Goal: Task Accomplishment & Management: Manage account settings

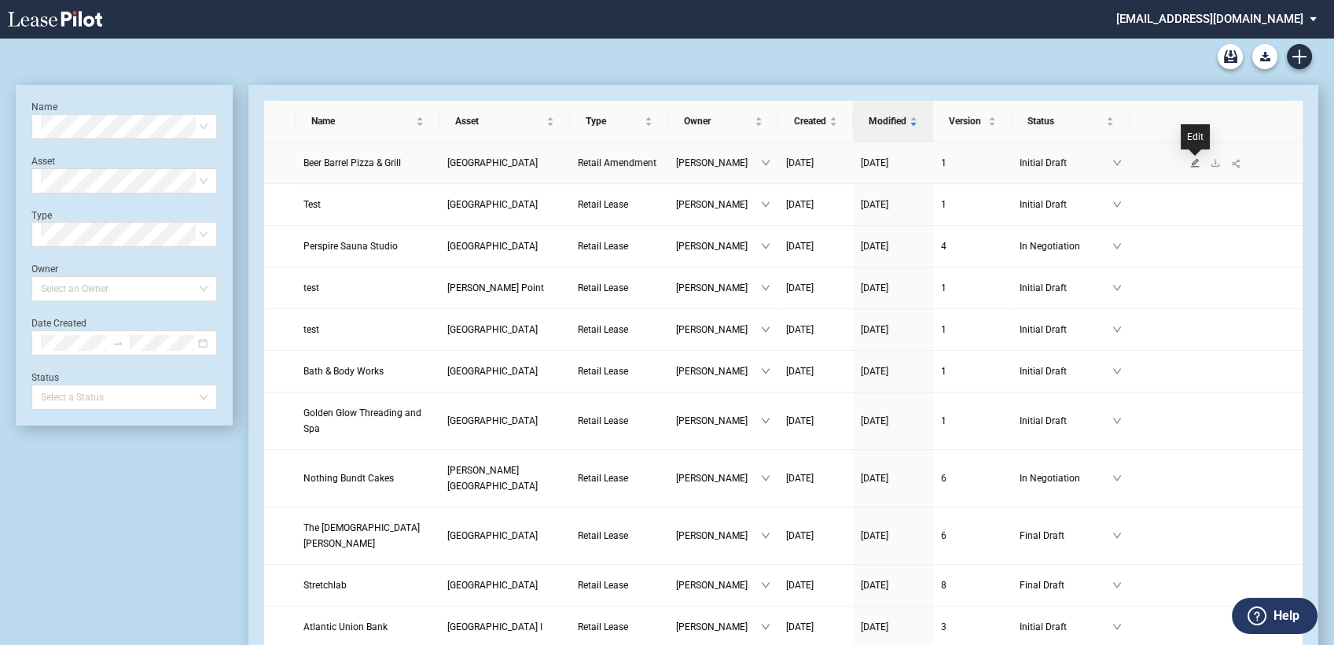
click at [1194, 159] on icon "edit" at bounding box center [1195, 162] width 9 height 9
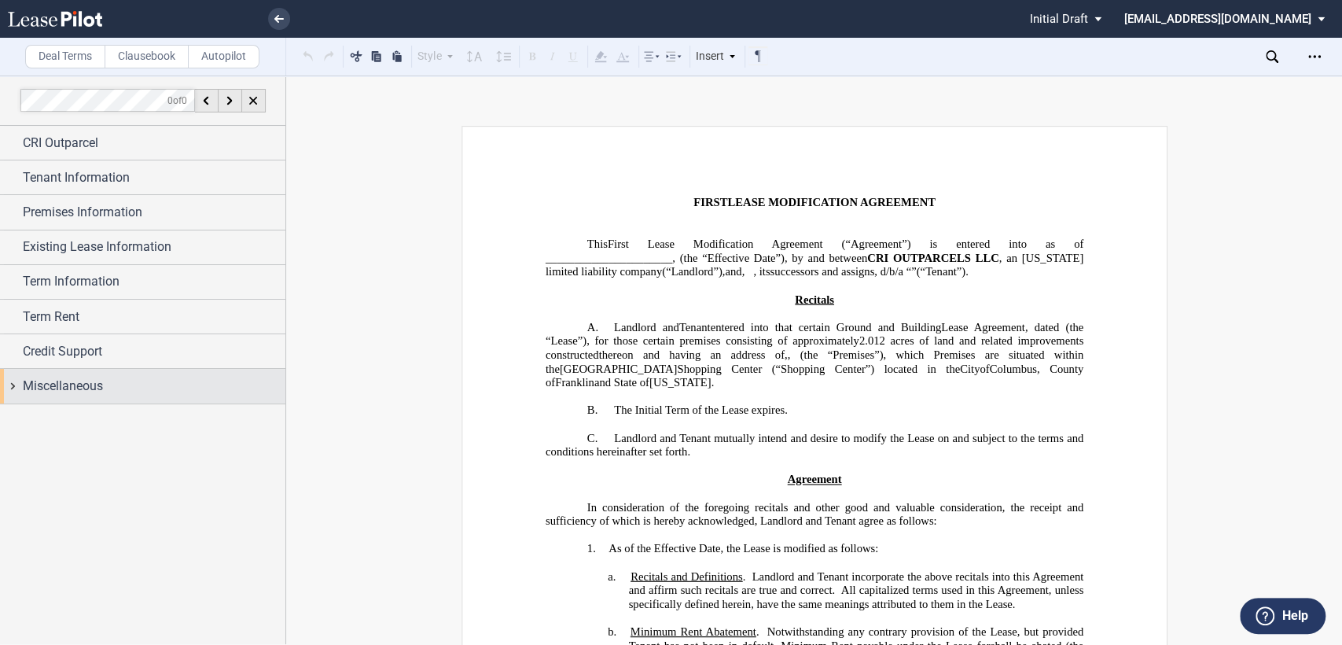
click at [13, 385] on div "Miscellaneous" at bounding box center [142, 386] width 285 height 34
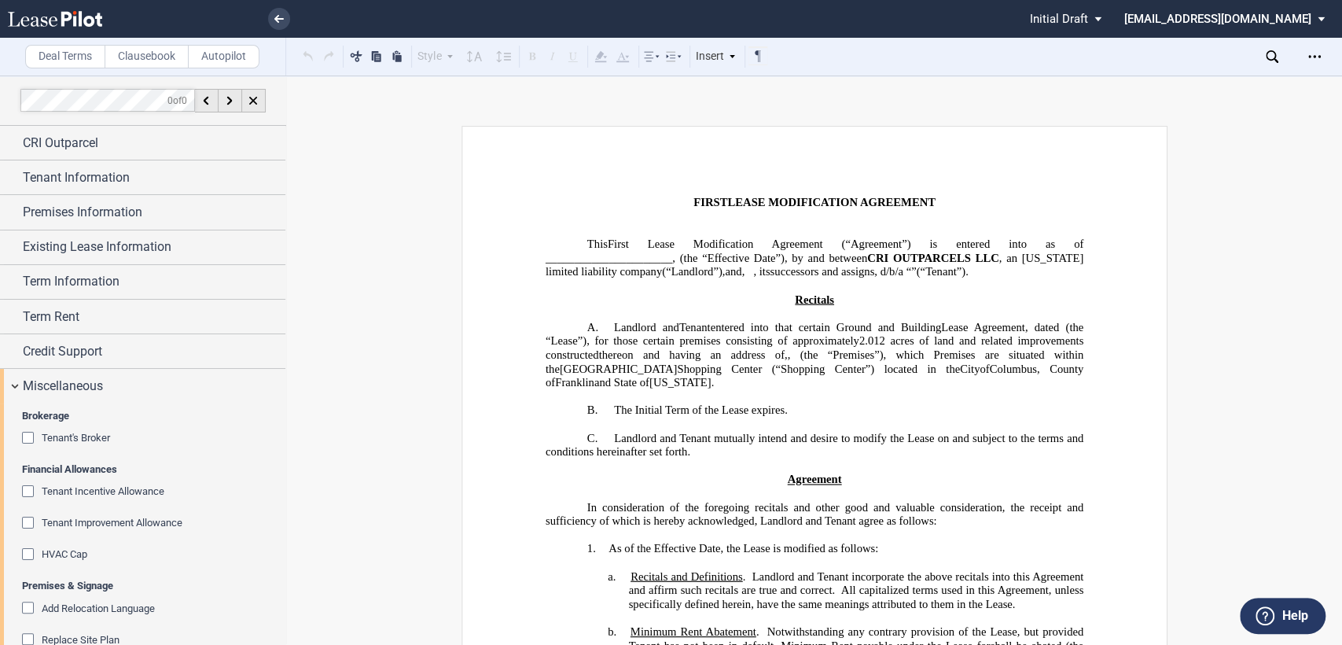
click at [28, 524] on div "Tenant Improvement Allowance" at bounding box center [30, 525] width 16 height 16
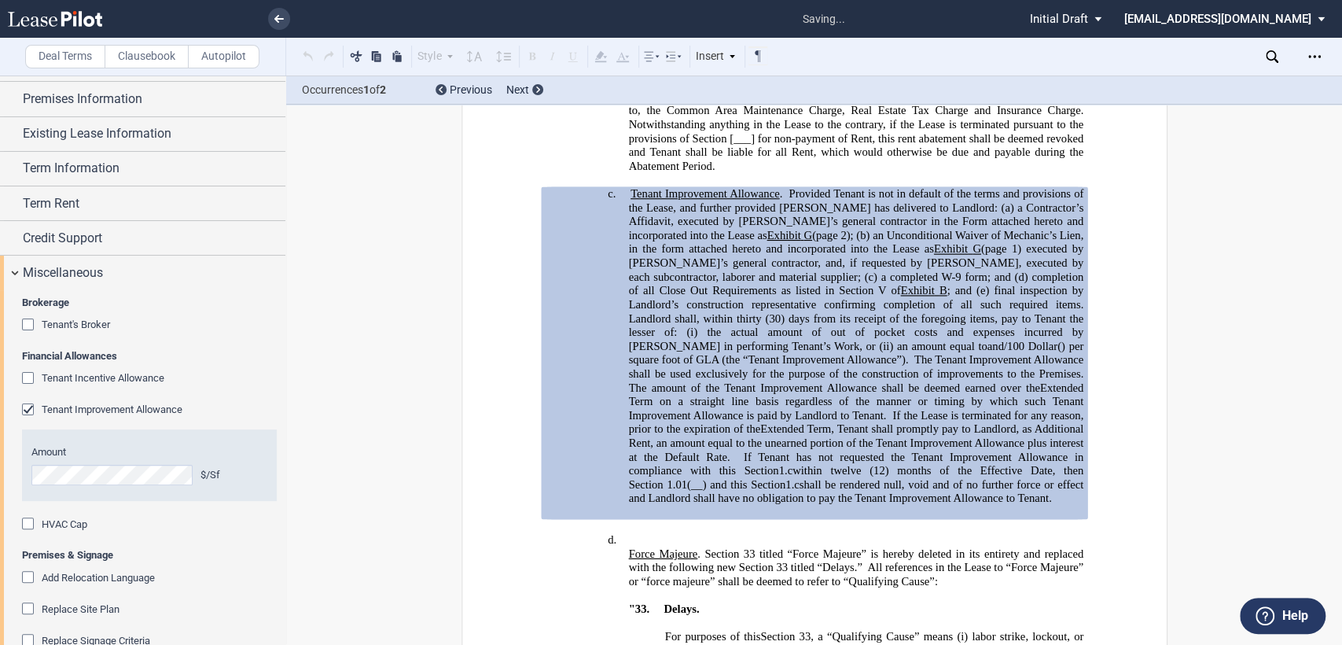
scroll to position [251, 0]
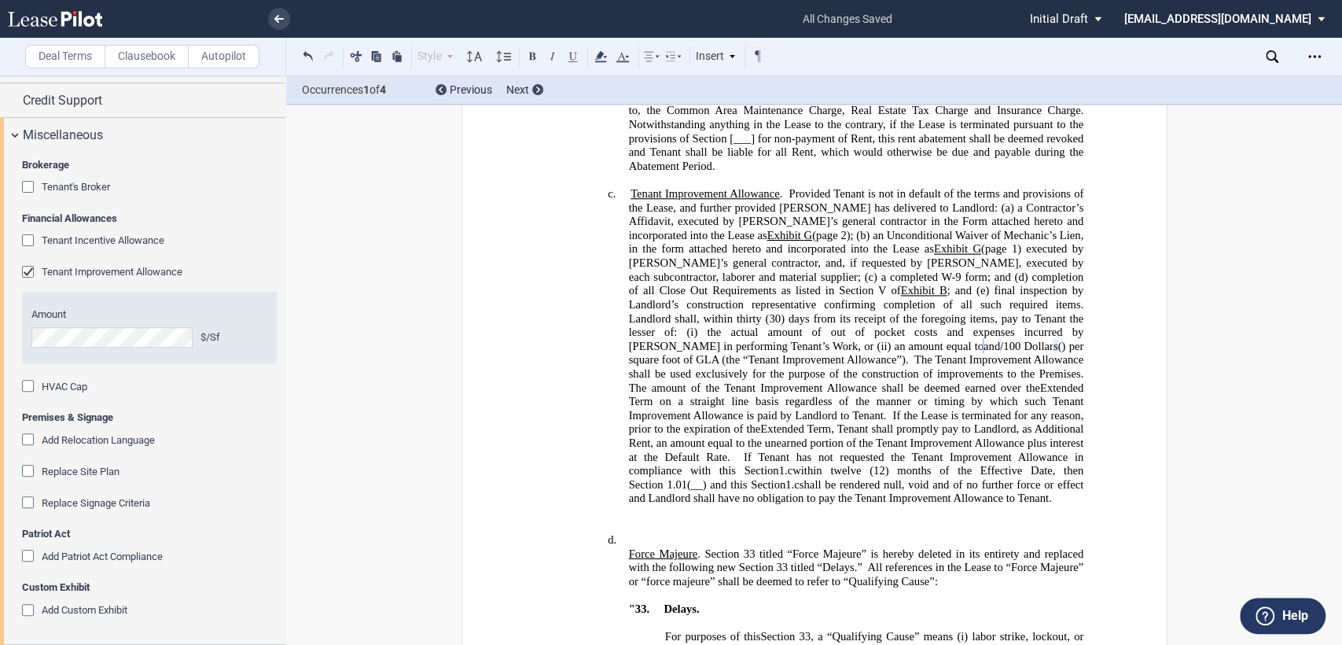
click at [628, 187] on h4 "c. Tenant Improvement Allowance . Provided Tenant is not in default of the term…" at bounding box center [855, 346] width 455 height 318
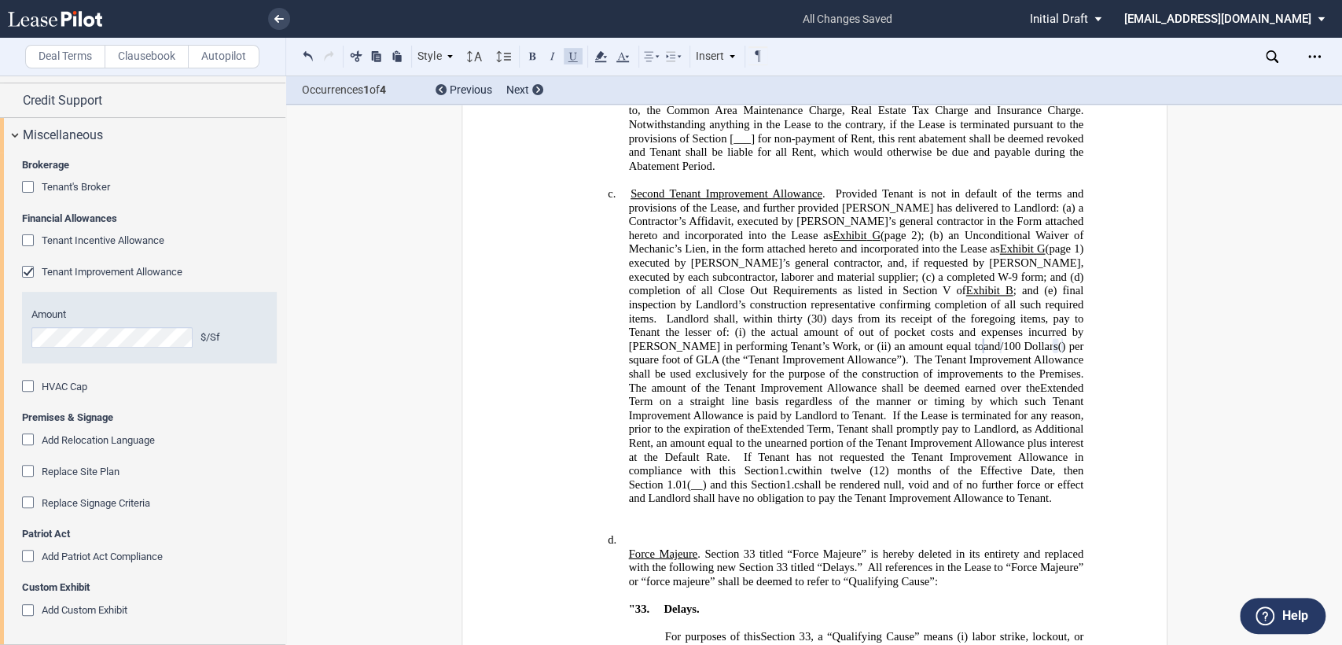
click at [827, 187] on span at bounding box center [830, 193] width 10 height 13
click at [168, 45] on label "Clausebook" at bounding box center [147, 57] width 84 height 24
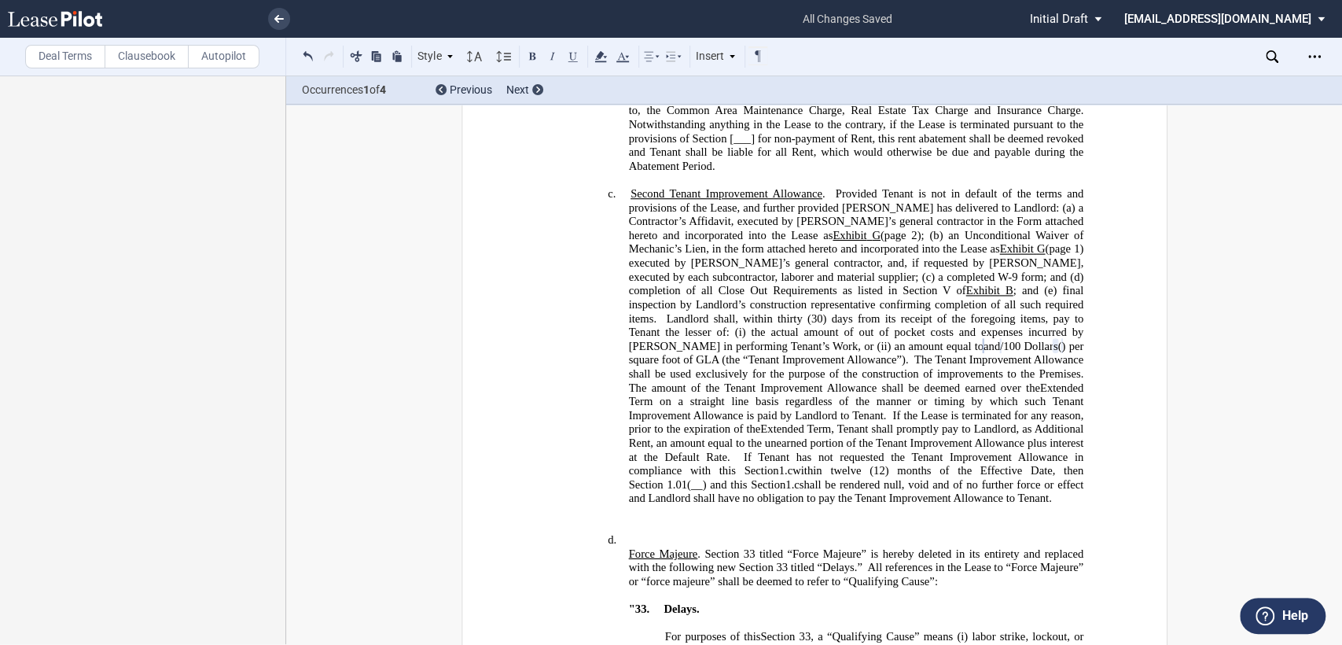
scroll to position [0, 0]
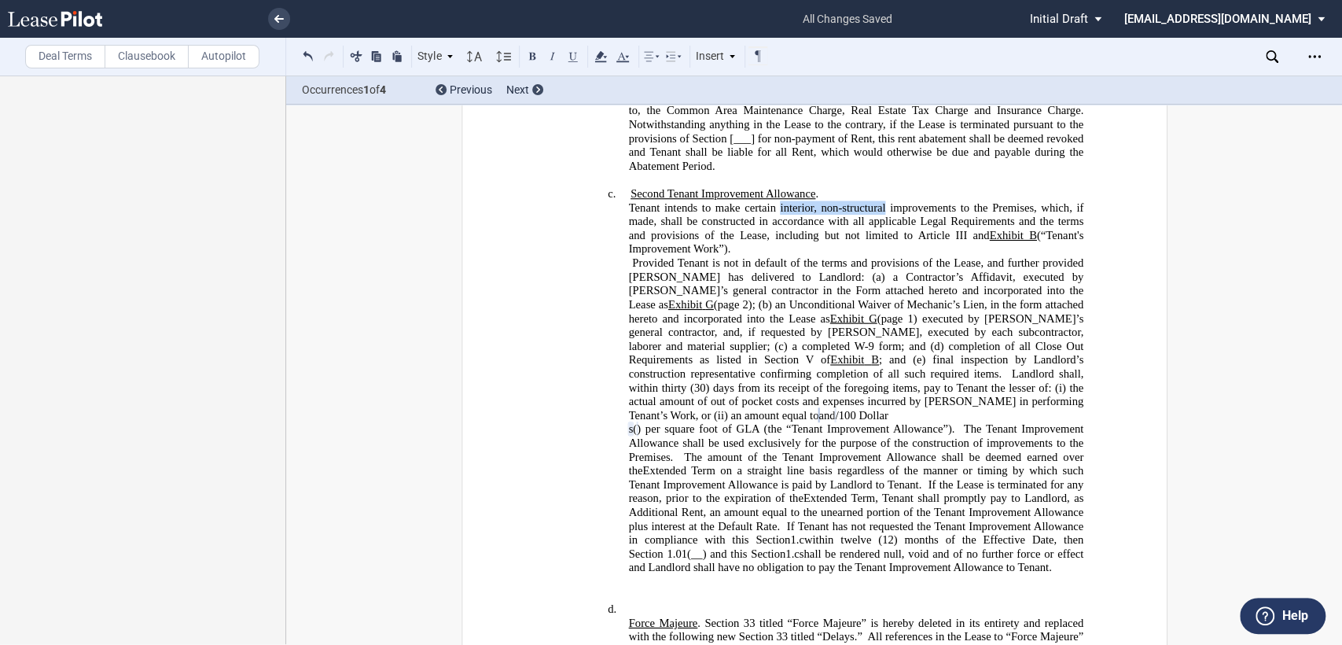
drag, startPoint x: 774, startPoint y: 186, endPoint x: 880, endPoint y: 187, distance: 106.2
click at [880, 201] on p "Tenant intends to make certain interior, non-structural improvements to the Pre…" at bounding box center [855, 228] width 455 height 55
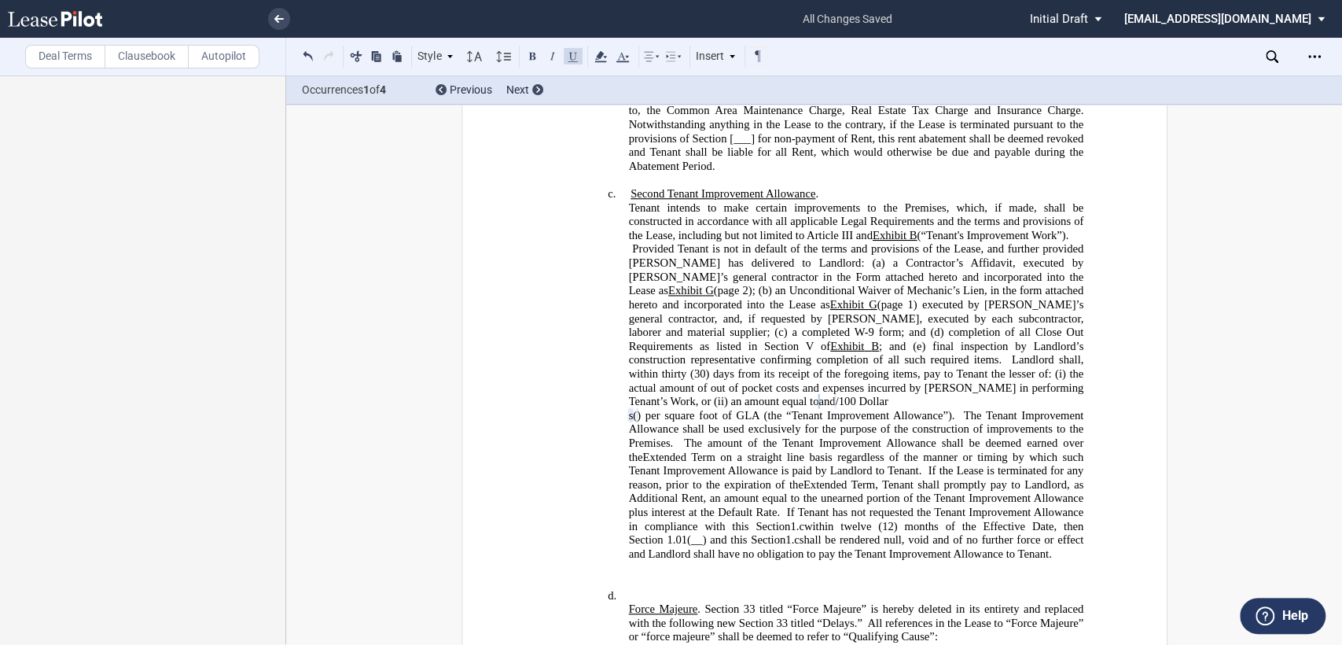
click at [802, 212] on p "Tenant intends to make certain improvements to the Premises, which, if made, sh…" at bounding box center [855, 222] width 455 height 42
click at [911, 229] on span "Exhibit B" at bounding box center [897, 235] width 45 height 13
click at [617, 222] on div "!!SET_LEVEL_2!! !!Heading 4!! c. Second Tenant Improvement Allowance . Tenant i…" at bounding box center [814, 381] width 538 height 388
drag, startPoint x: 773, startPoint y: 304, endPoint x: 1062, endPoint y: 306, distance: 289.4
click at [1062, 306] on p "Provided Tenant is not in default of the terms and provisions of the Lease, and…" at bounding box center [855, 325] width 455 height 166
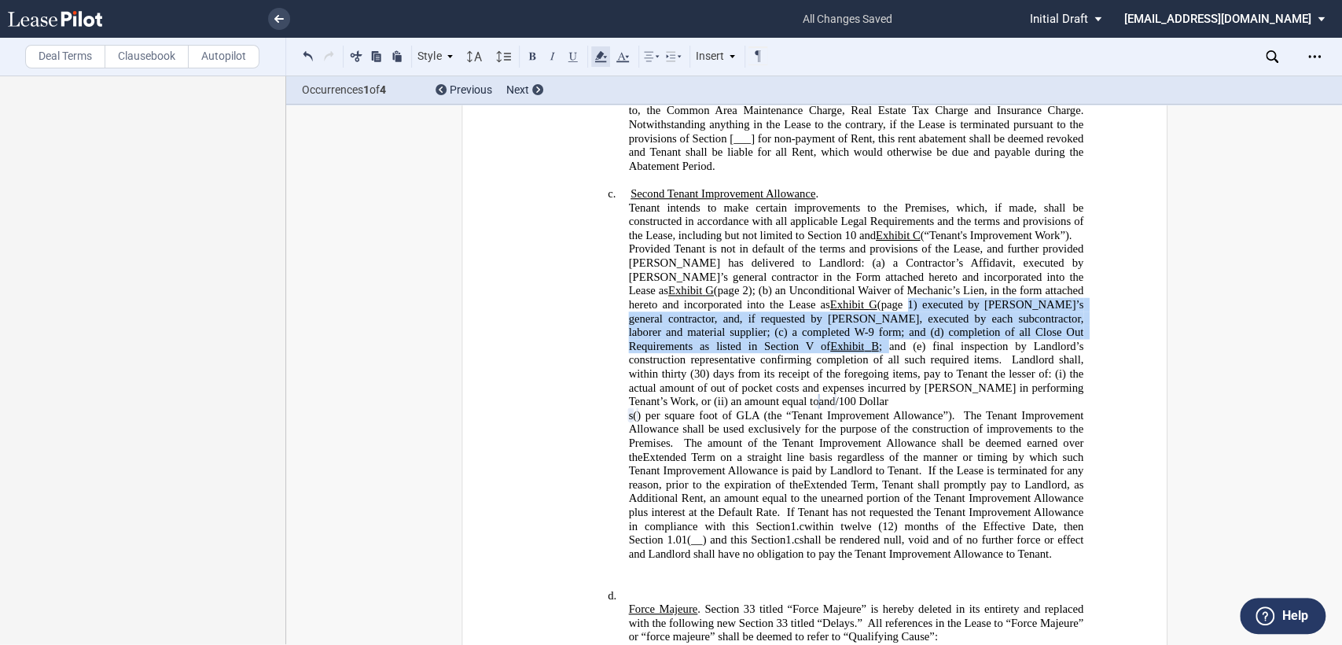
click at [596, 57] on icon at bounding box center [600, 56] width 19 height 19
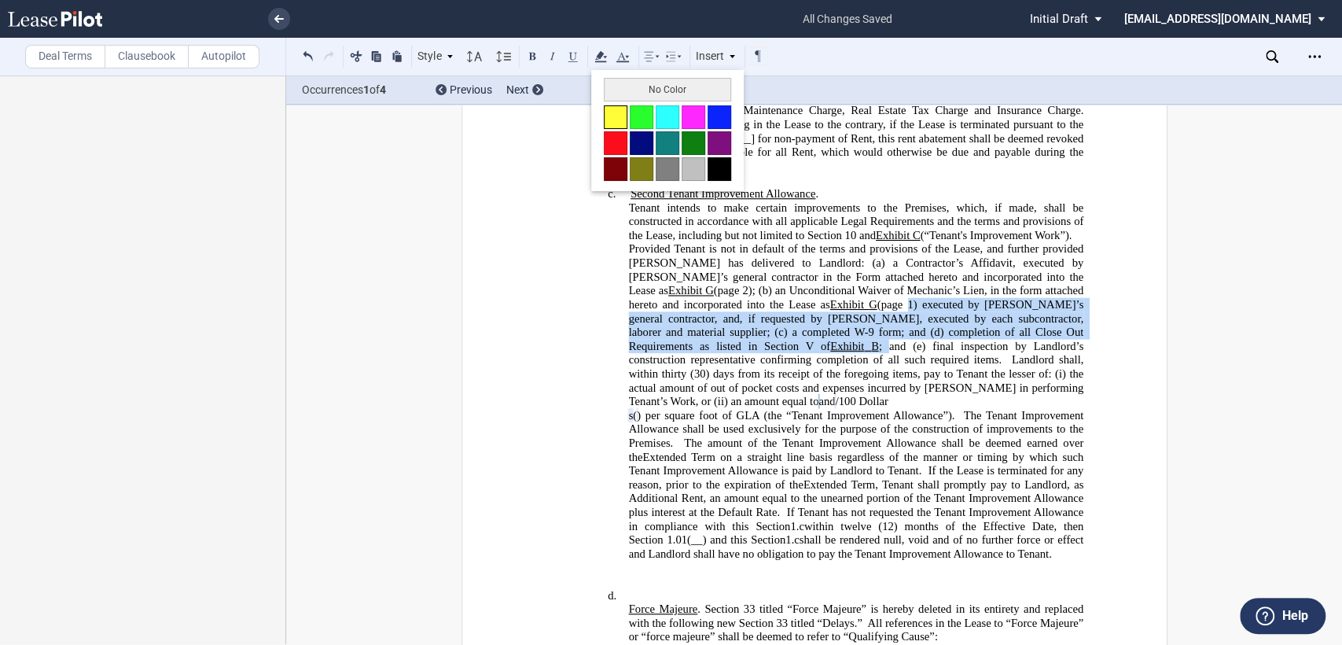
click at [613, 115] on button at bounding box center [616, 117] width 24 height 24
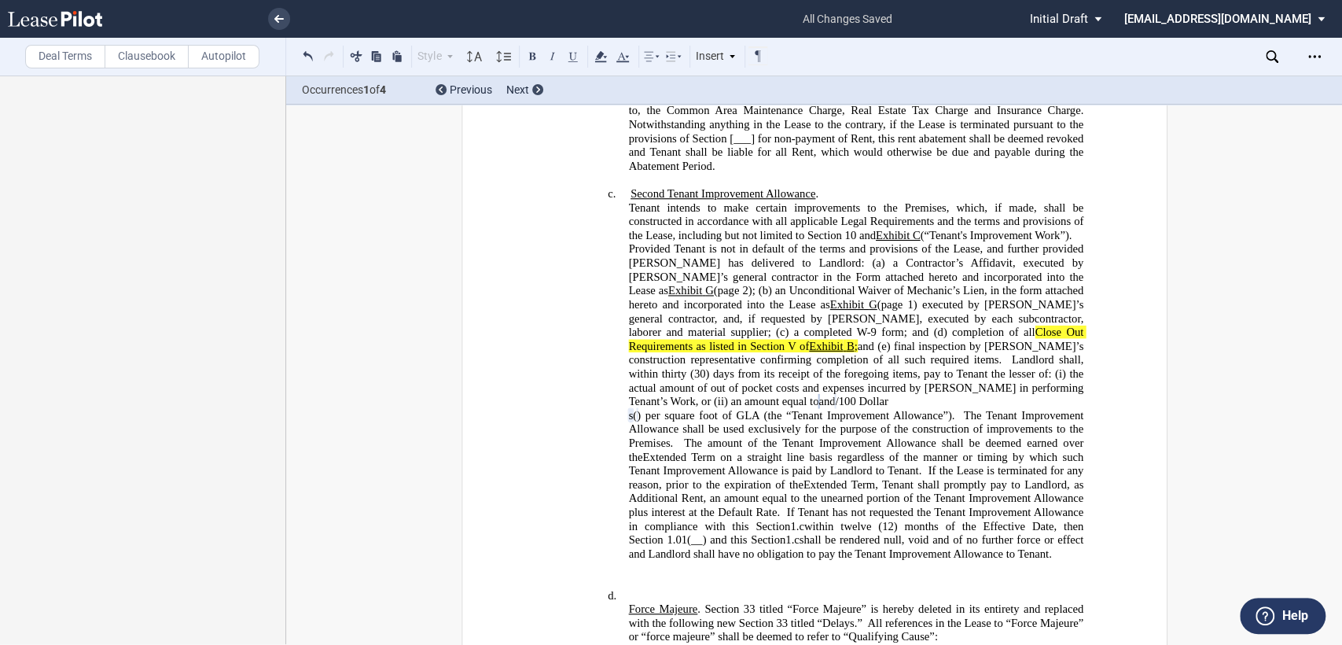
click at [771, 367] on span "(30) days from its receipt of the foregoing items, pay to Tenant the lesser of:…" at bounding box center [857, 387] width 458 height 41
drag, startPoint x: 1063, startPoint y: 359, endPoint x: 1176, endPoint y: 451, distance: 145.3
click at [768, 395] on span "and" at bounding box center [759, 401] width 17 height 13
click at [1074, 354] on p "Provided Tenant is not in default of the terms and provisions of the Lease, and…" at bounding box center [855, 325] width 455 height 166
click at [782, 395] on span "Dollar" at bounding box center [767, 401] width 29 height 13
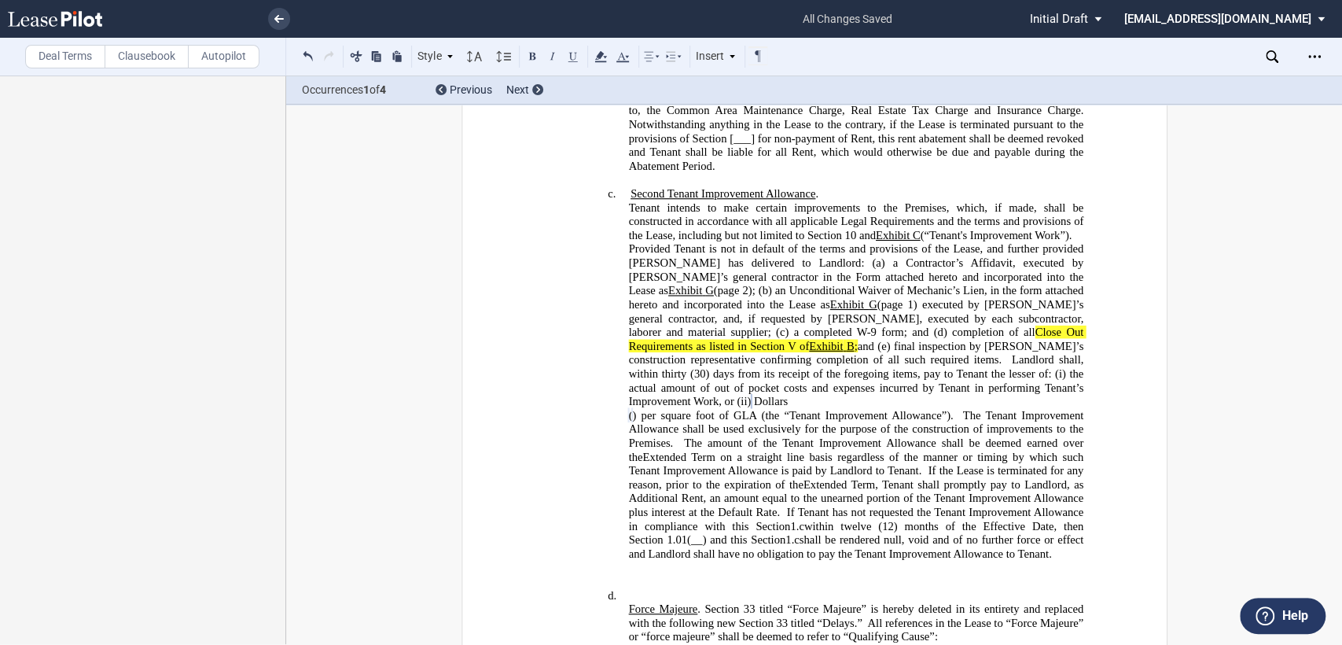
click at [1040, 339] on span "; and (e) final inspection by Landlord’s construction representative confirming…" at bounding box center [857, 352] width 458 height 27
click at [987, 326] on span "Close Out Requirements as listed in Section V of" at bounding box center [857, 339] width 458 height 27
click at [854, 339] on span "B" at bounding box center [850, 345] width 8 height 13
click at [771, 302] on span "1) executed by Tenant’s general contractor, and, if requested by Landlord, exec…" at bounding box center [857, 325] width 458 height 54
drag, startPoint x: 832, startPoint y: 304, endPoint x: 686, endPoint y: 318, distance: 147.0
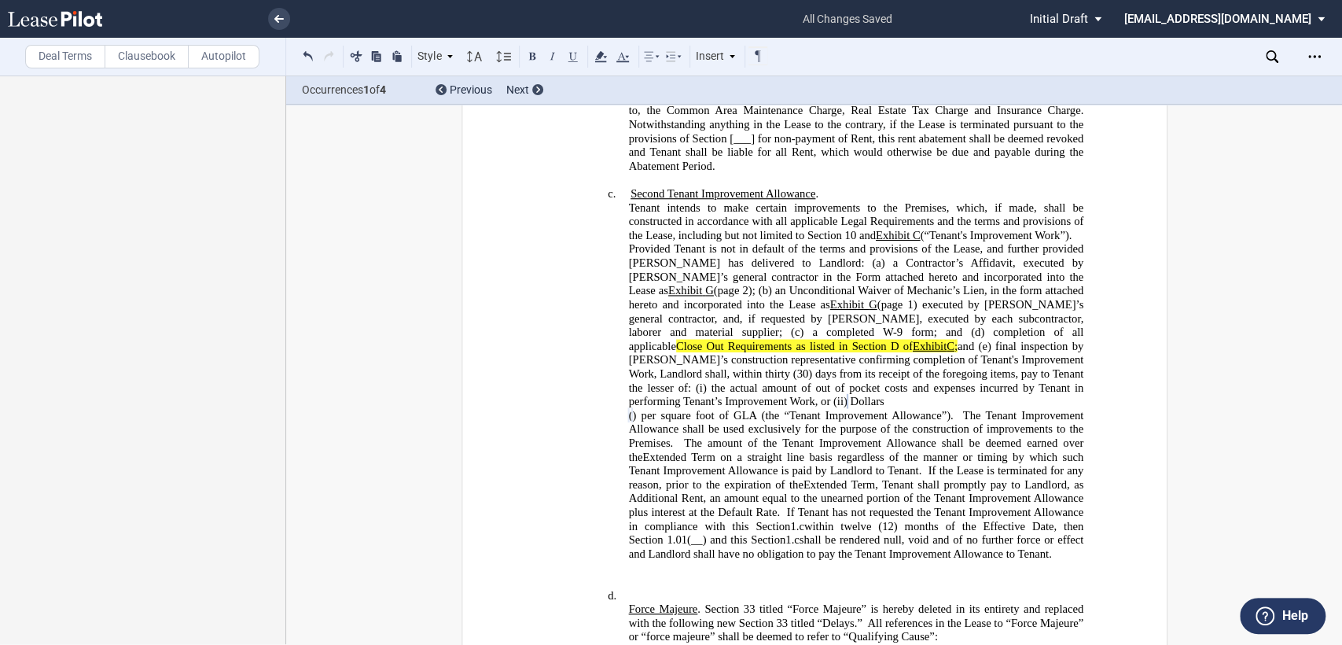
click at [686, 318] on p "Provided Tenant is not in default of the terms and provisions of the Lease, and…" at bounding box center [855, 325] width 455 height 166
click at [600, 61] on use at bounding box center [601, 56] width 12 height 11
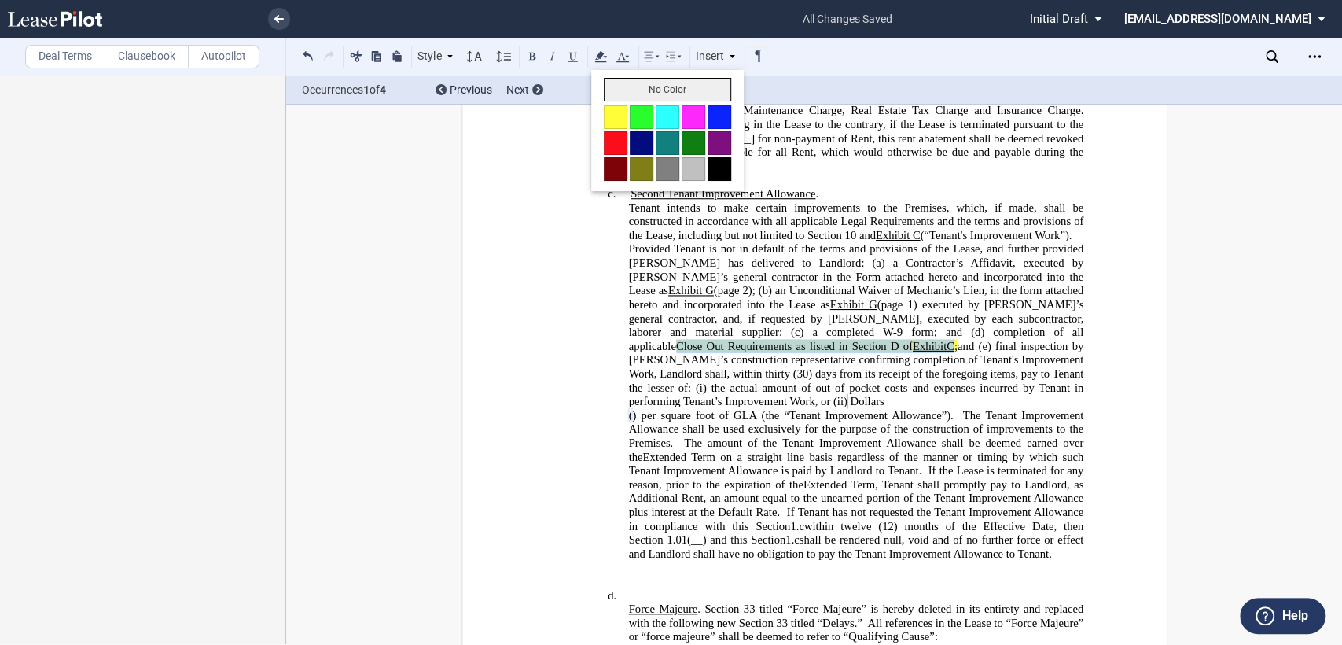
click at [617, 85] on button "No Color" at bounding box center [667, 90] width 127 height 24
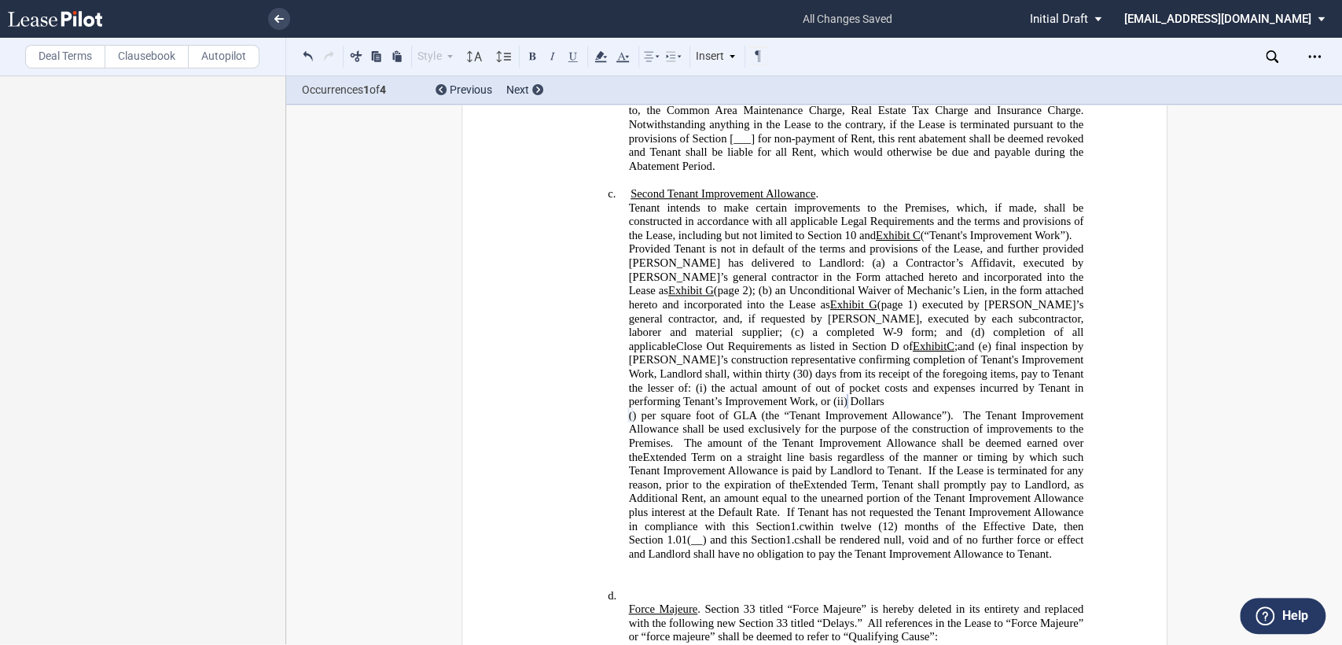
click at [830, 367] on span "(30) days from its receipt of the foregoing items, pay to Tenant the lesser of:…" at bounding box center [857, 387] width 458 height 41
click at [749, 368] on p "Provided Tenant is not in default of the terms and provisions of the Lease, and…" at bounding box center [855, 325] width 455 height 166
click at [609, 405] on div "!!SET_LEVEL_2!! !!Heading 4!! c. Second Tenant Improvement Allowance . Tenant i…" at bounding box center [814, 381] width 538 height 388
drag, startPoint x: 982, startPoint y: 395, endPoint x: 1032, endPoint y: 400, distance: 49.8
click at [985, 408] on span "The Tenant Improvement Allowance shall be used exclusively for the purpose of t…" at bounding box center [857, 428] width 458 height 41
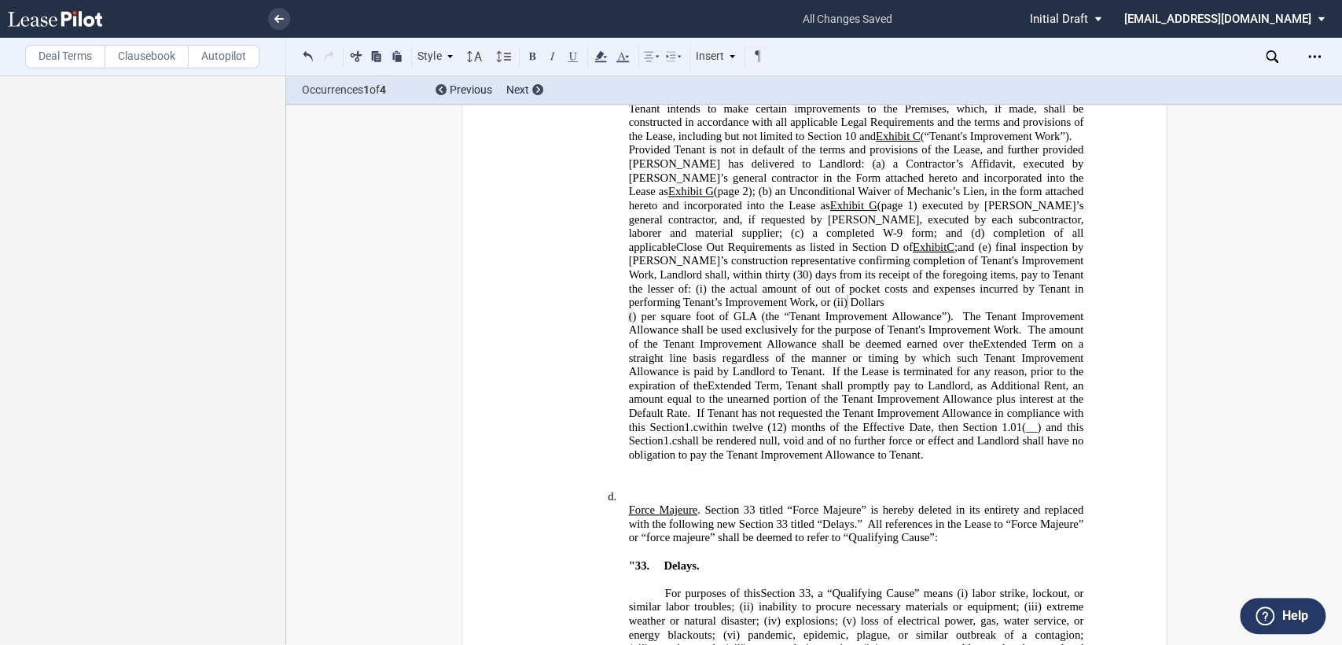
scroll to position [576, 0]
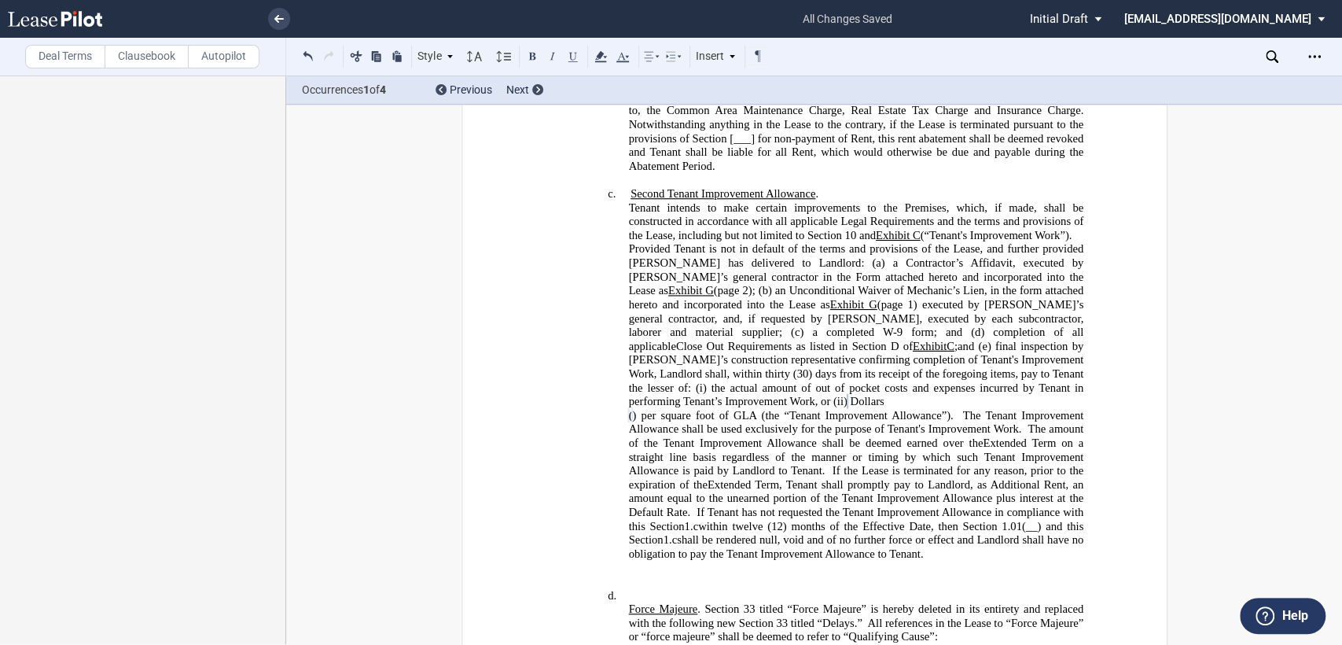
click at [1003, 422] on span "The amount of the Tenant Improvement Allowance shall be deemed earned over the" at bounding box center [857, 435] width 458 height 27
click at [1018, 422] on span "The amount of the Tenant Improvement Allowance shall be deemed earned over the" at bounding box center [857, 435] width 458 height 27
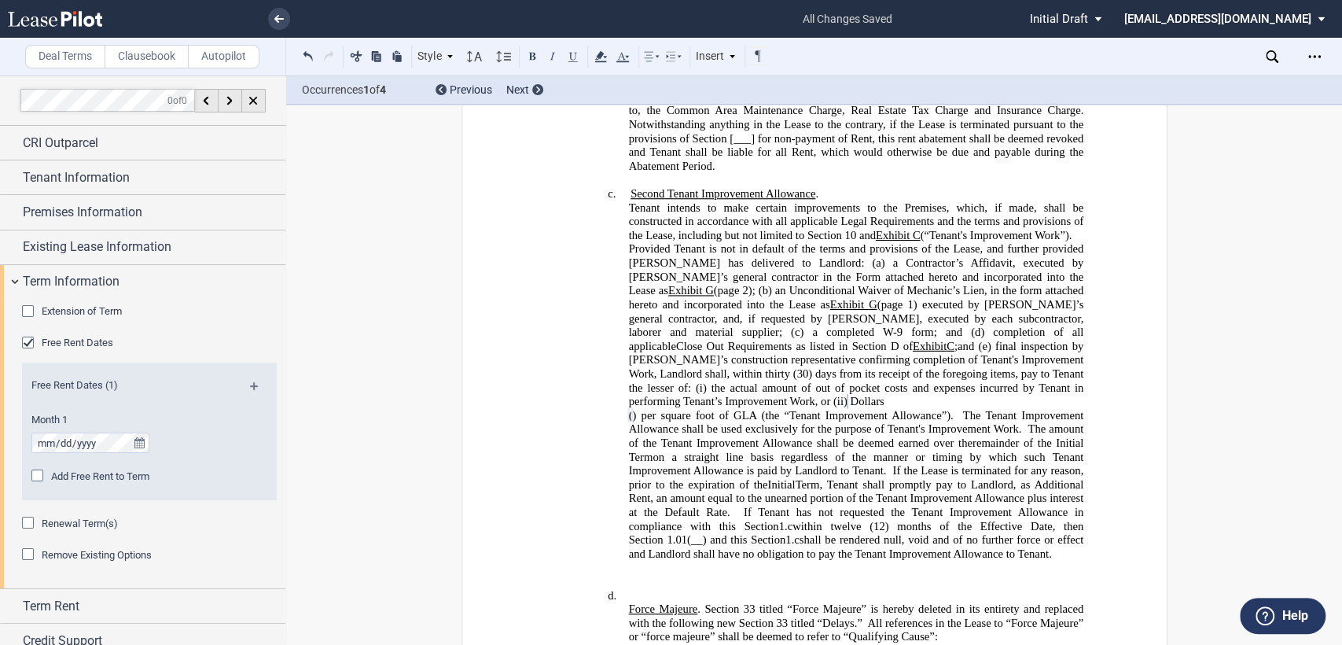
click at [731, 506] on span at bounding box center [736, 512] width 13 height 13
drag, startPoint x: 981, startPoint y: 486, endPoint x: 1082, endPoint y: 486, distance: 101.4
click at [1082, 486] on span "( ﻿ ﻿ ) per square foot of GLA (the “Tenant Improvement Allowance”). The Tenant…" at bounding box center [857, 484] width 458 height 152
click at [611, 561] on p at bounding box center [814, 568] width 538 height 14
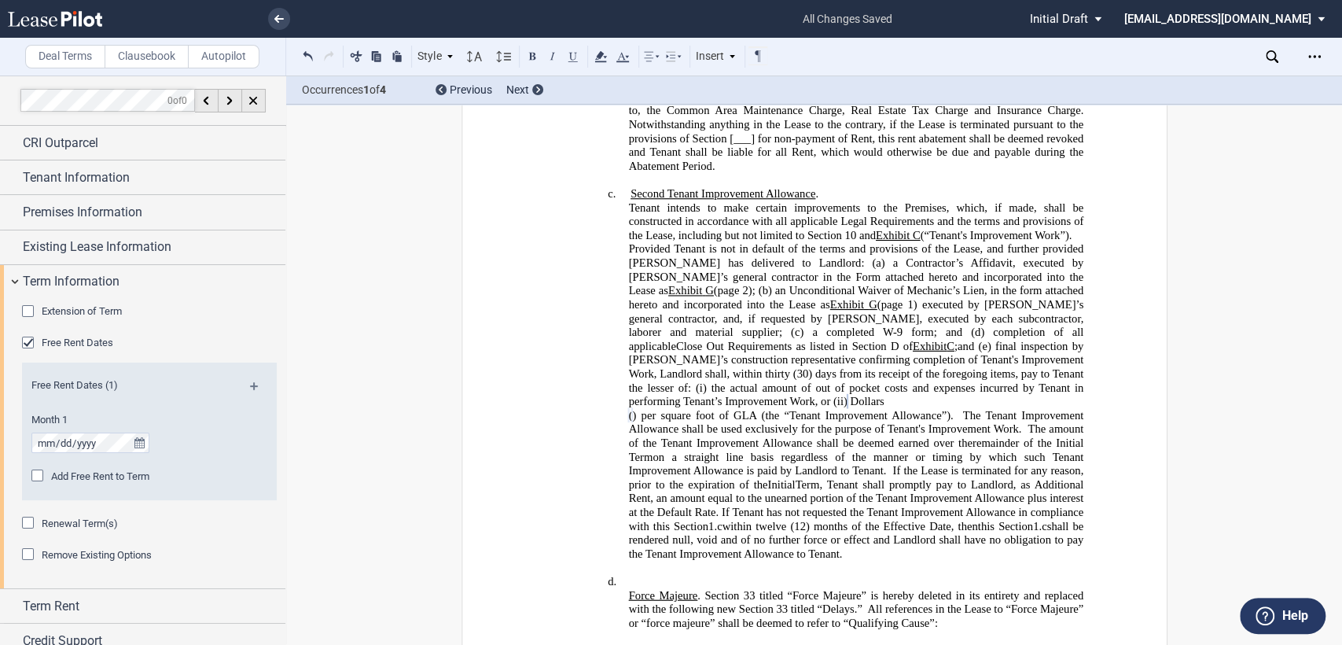
click at [143, 58] on label "Clausebook" at bounding box center [147, 57] width 84 height 24
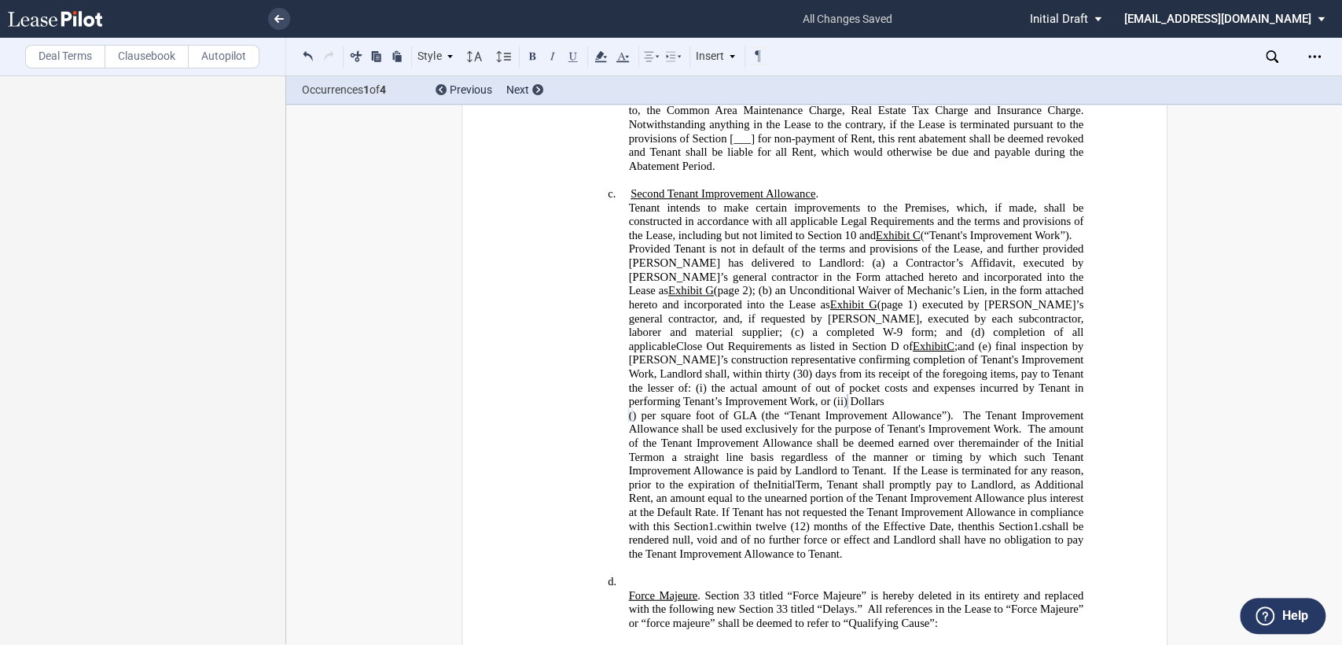
click at [872, 516] on h4 "c. Second Tenant Improvement Allowance . Tenant intends to make certain improve…" at bounding box center [855, 374] width 455 height 374
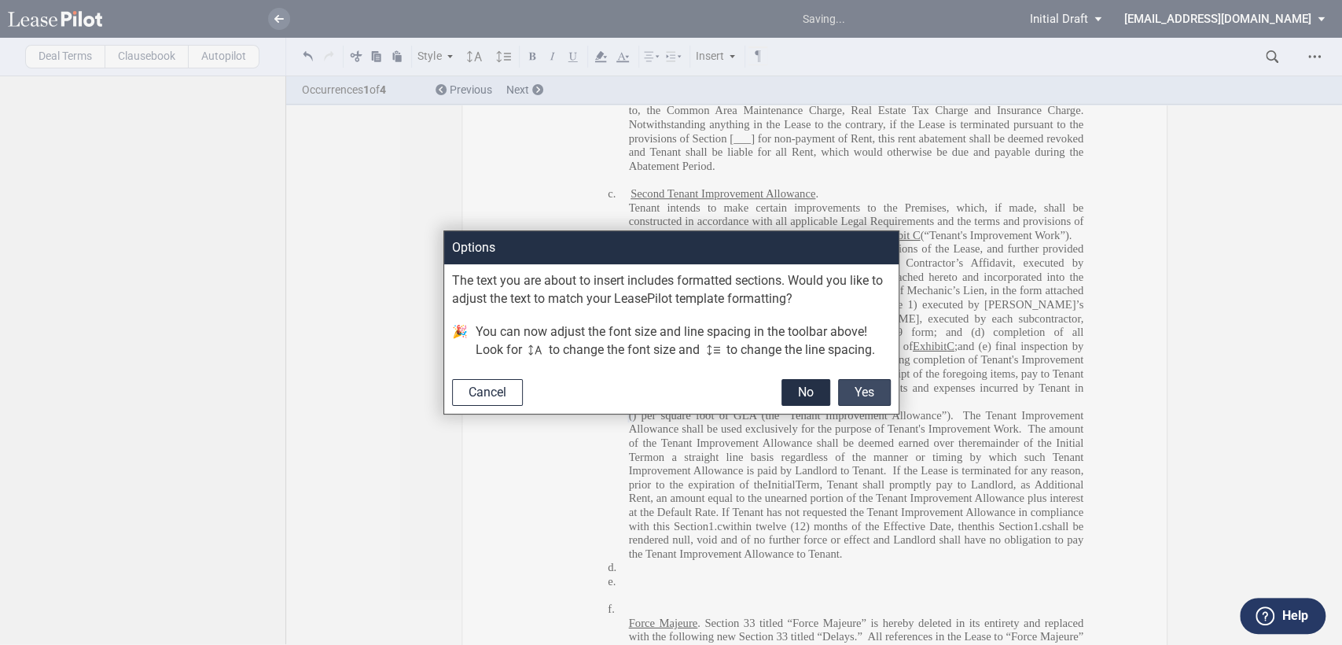
click at [860, 397] on button "Yes" at bounding box center [864, 392] width 53 height 27
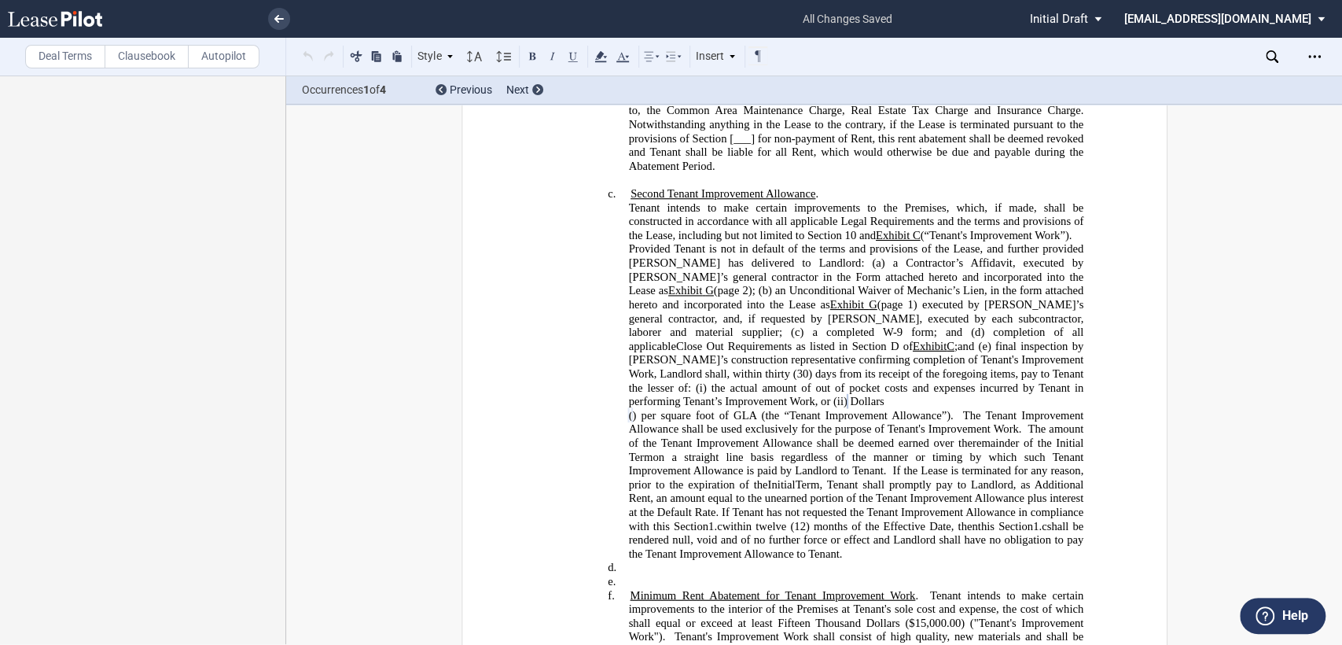
drag, startPoint x: 616, startPoint y: 529, endPoint x: 624, endPoint y: 526, distance: 9.2
click at [628, 561] on h4 "d. ​" at bounding box center [855, 568] width 455 height 14
click at [628, 575] on h4 "d. ​" at bounding box center [855, 582] width 455 height 14
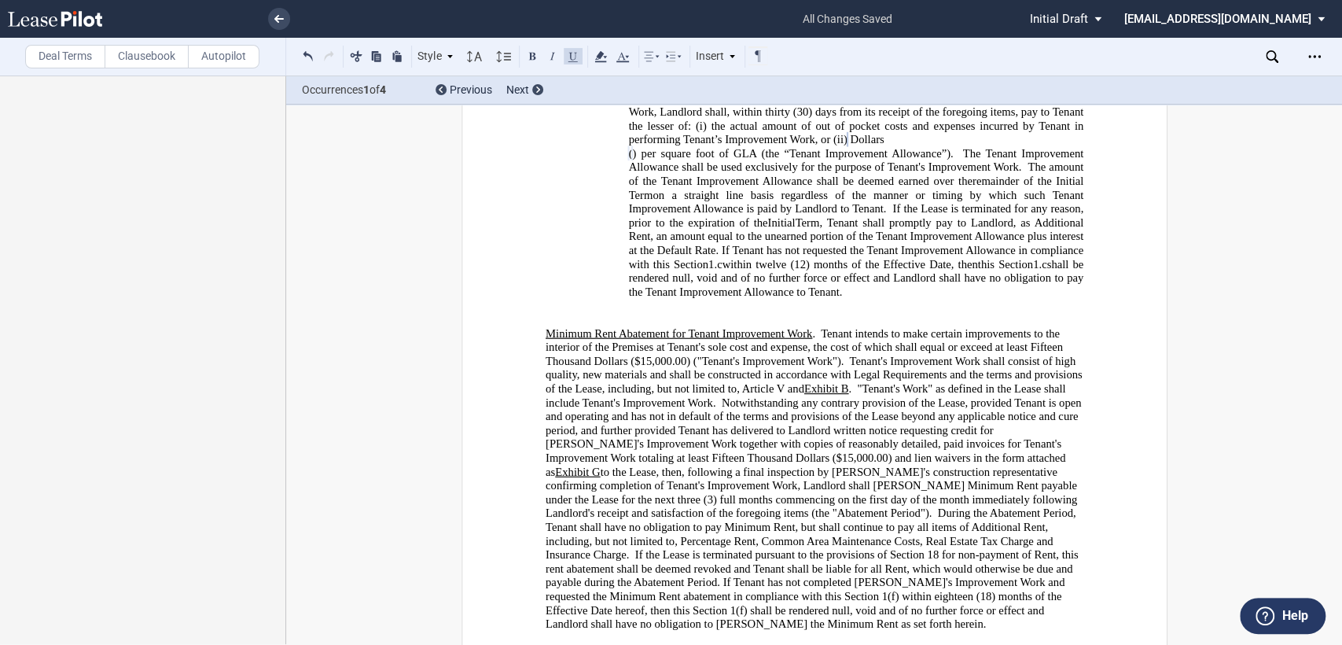
scroll to position [751, 0]
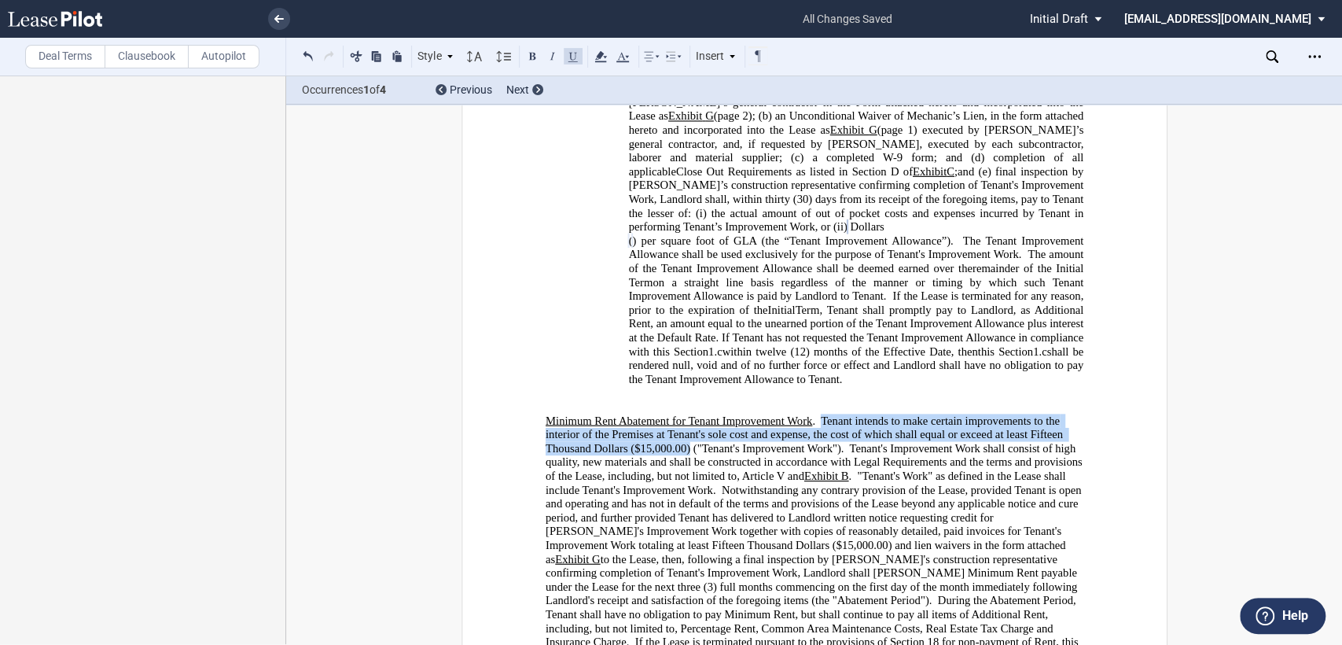
drag, startPoint x: 815, startPoint y: 377, endPoint x: 686, endPoint y: 405, distance: 132.6
click at [686, 414] on span "Tenant intends to make certain improvements to the interior of the Premises at …" at bounding box center [805, 434] width 520 height 41
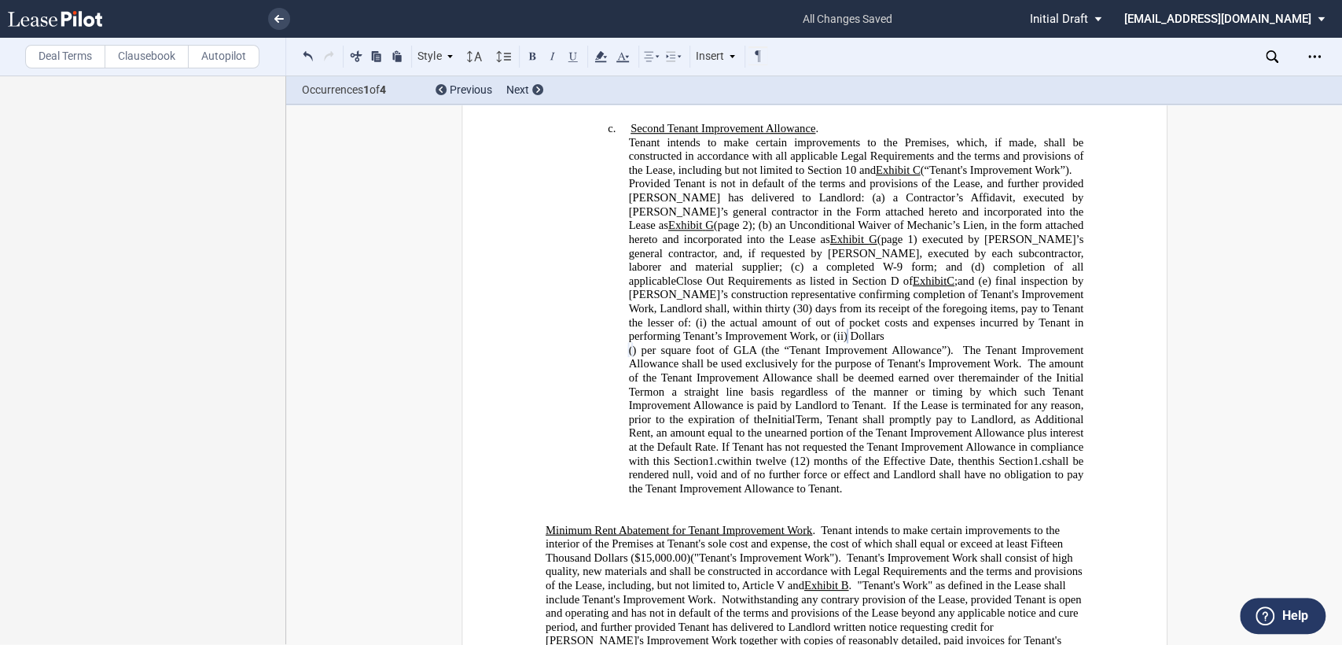
scroll to position [489, 0]
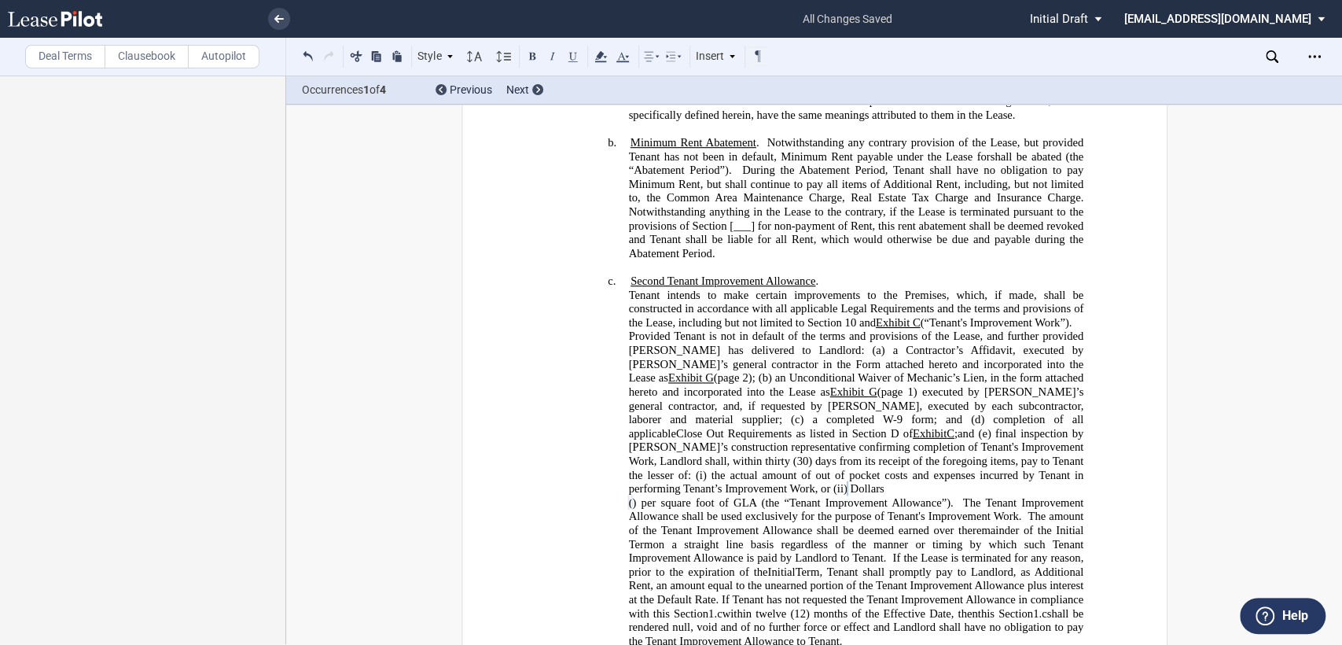
click at [856, 274] on h4 "c. Second Tenant Improvement Allowance . Tenant intends to make certain improve…" at bounding box center [855, 461] width 455 height 374
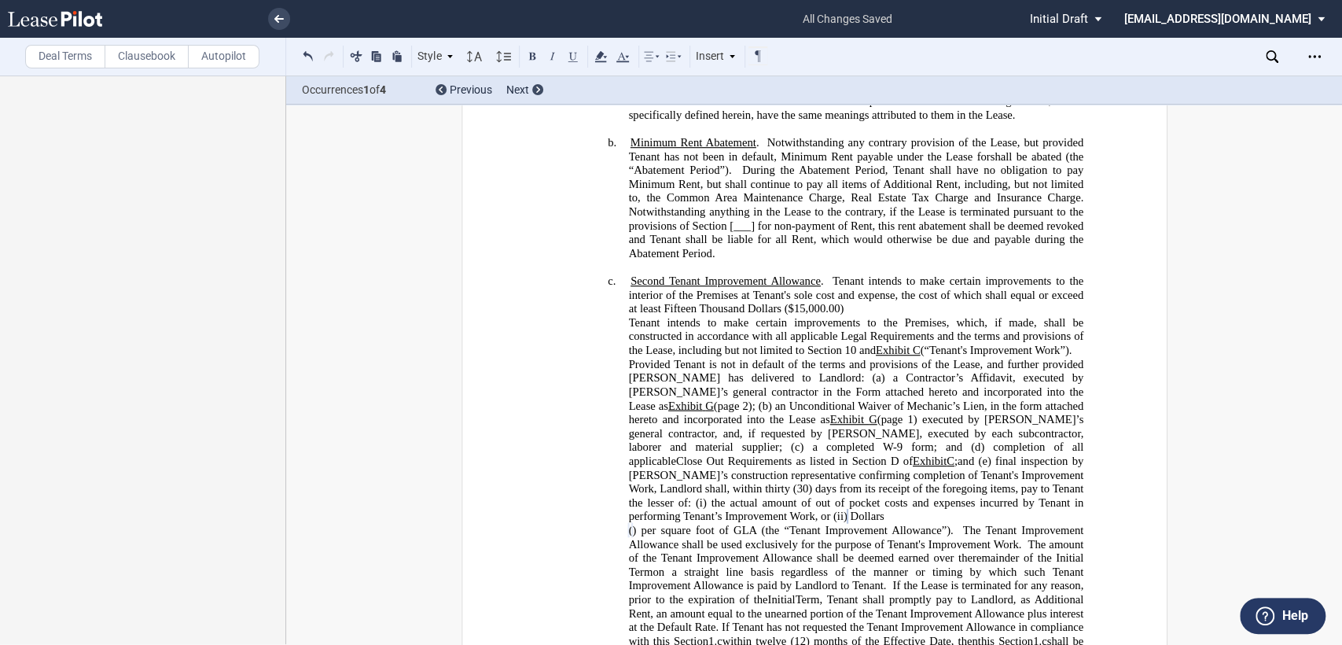
click at [628, 274] on h4 "c. Second Tenant Improvement Allowance . Tenant intends to make certain improve…" at bounding box center [855, 474] width 455 height 401
drag, startPoint x: 760, startPoint y: 285, endPoint x: 784, endPoint y: 292, distance: 25.4
click at [764, 287] on span "Tenant intends to make certain improvements to the interior of the Premises at …" at bounding box center [857, 294] width 458 height 41
click at [1011, 286] on h4 "c. Minimum Rent Abatement for Tenant Improvement Work . Tenant intends to make …" at bounding box center [855, 474] width 455 height 401
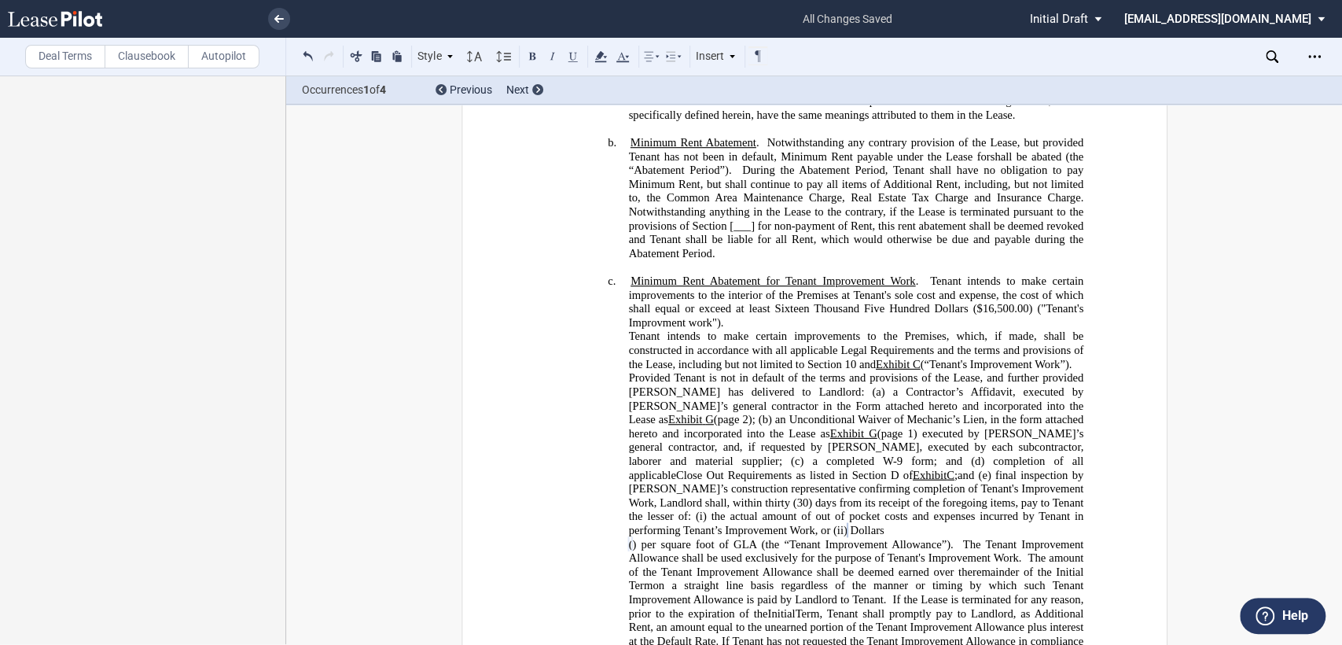
click at [659, 297] on span "Tenant intends to make certain improvements to the interior of the Premises at …" at bounding box center [857, 301] width 458 height 54
click at [731, 300] on h4 "c. Minimum Rent Abatement for Tenant Improvement Work . Tenant intends to make …" at bounding box center [855, 481] width 455 height 415
drag, startPoint x: 1033, startPoint y: 287, endPoint x: 942, endPoint y: 307, distance: 92.7
click at [942, 307] on span "Tenant intends to make certain improvements to the interior of the Premises at …" at bounding box center [857, 405] width 458 height 263
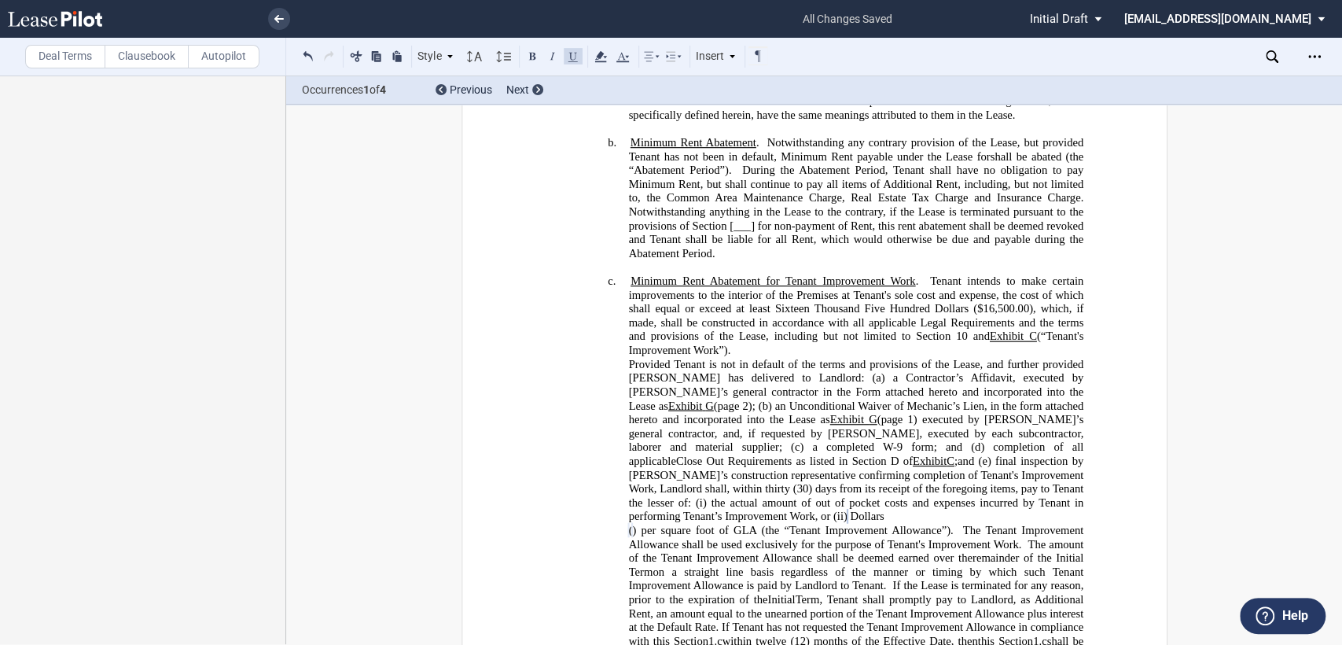
click at [736, 326] on h4 "c. Minimum Rent Abatement for Tenant Improvement Work . Tenant intends to make …" at bounding box center [855, 474] width 455 height 401
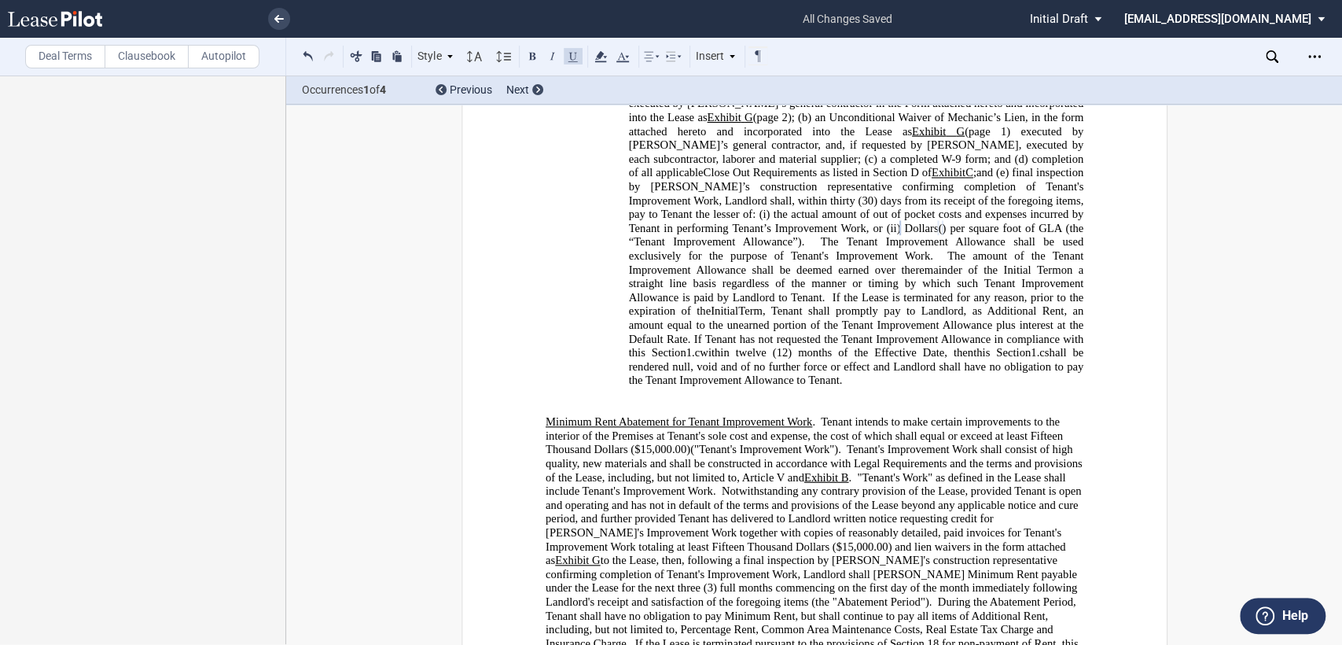
scroll to position [838, 0]
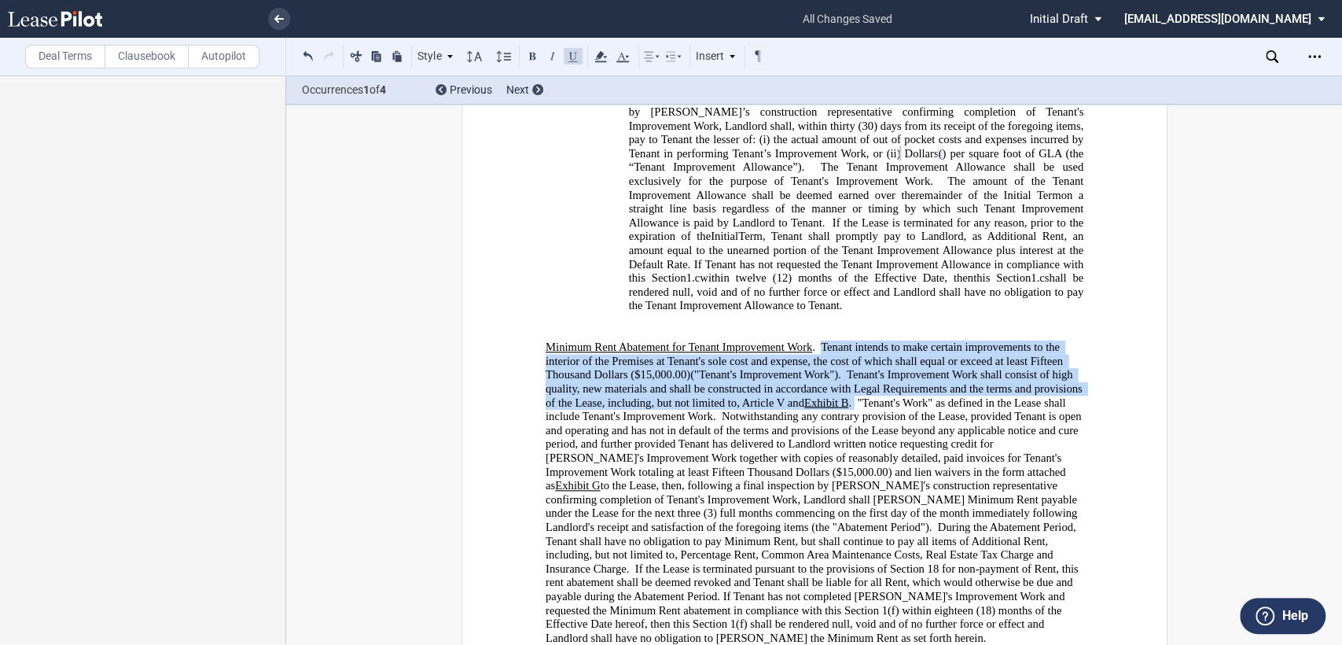
drag, startPoint x: 818, startPoint y: 291, endPoint x: 854, endPoint y: 342, distance: 62.6
click at [854, 342] on span "Minimum Rent Abatement for Tenant Improvement Work . Tenant intends to make cer…" at bounding box center [814, 493] width 539 height 304
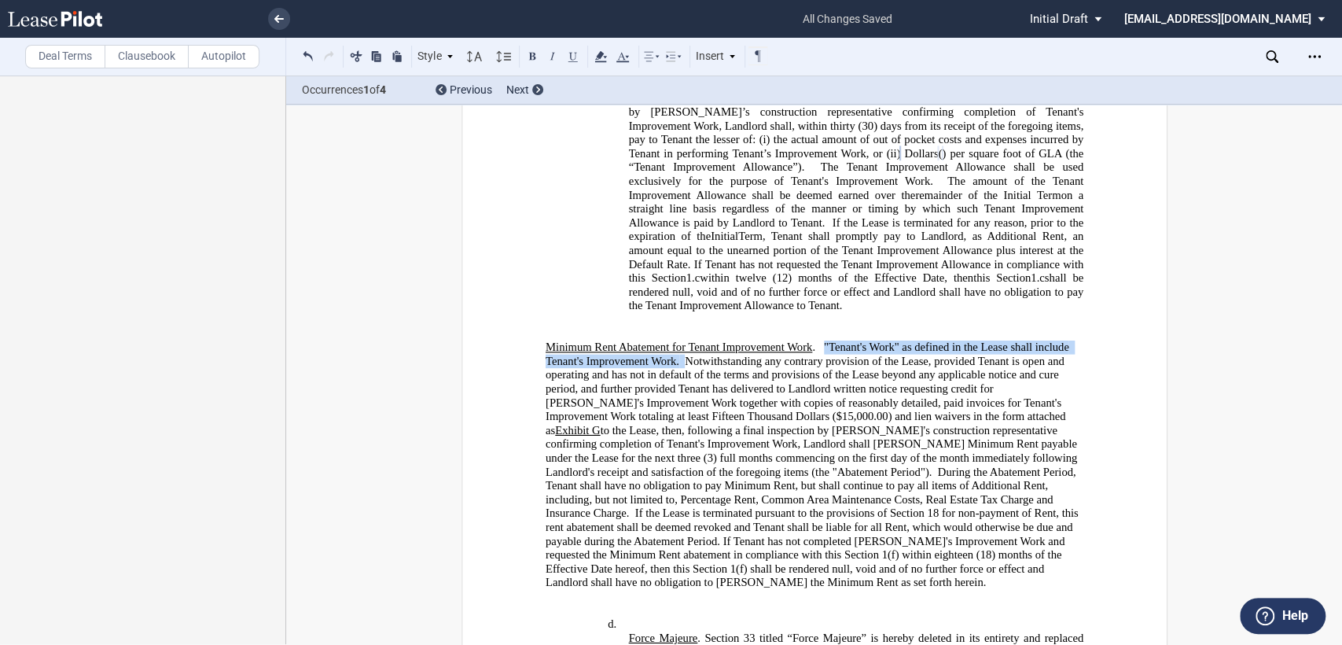
drag, startPoint x: 819, startPoint y: 286, endPoint x: 679, endPoint y: 306, distance: 140.6
click at [679, 341] on span "Minimum Rent Abatement for Tenant Improvement Work . "Tenant's Work" as defined…" at bounding box center [813, 465] width 536 height 248
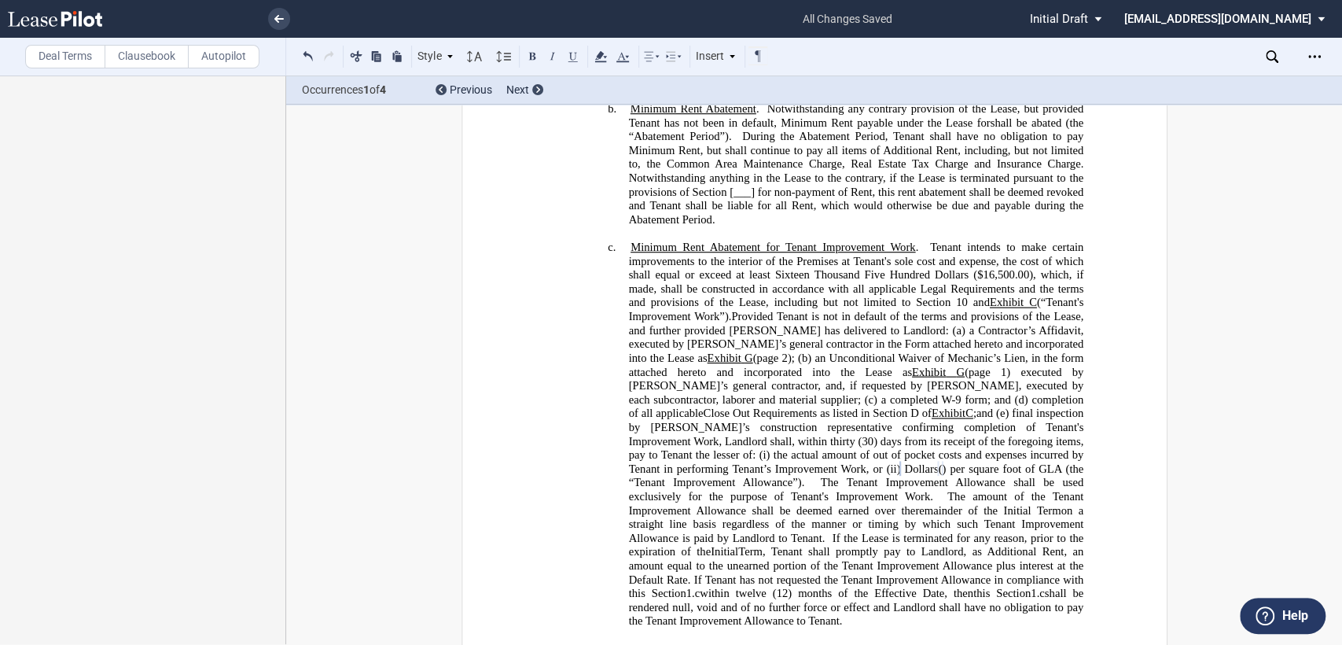
scroll to position [489, 0]
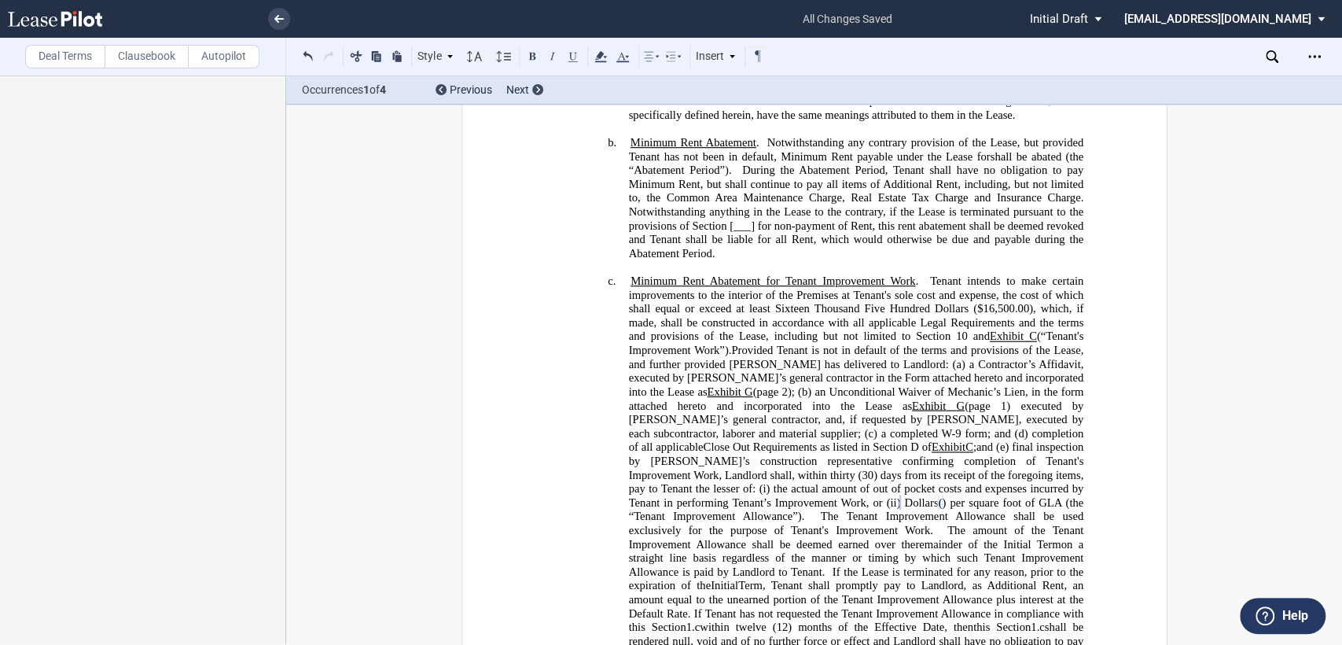
click at [734, 344] on span "Provided Tenant is not in default of the terms and provisions of the Lease, and…" at bounding box center [857, 371] width 458 height 54
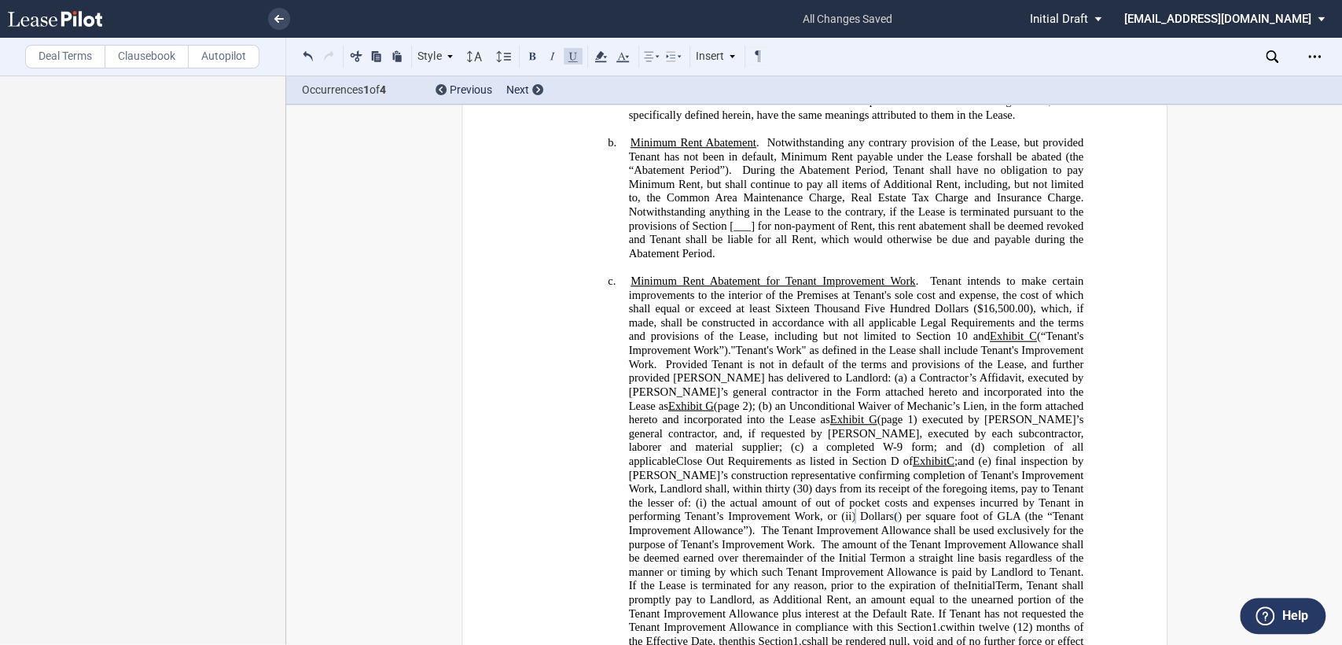
click at [736, 326] on span "Tenant intends to make certain improvements to the interior of the Premises at …" at bounding box center [857, 398] width 458 height 248
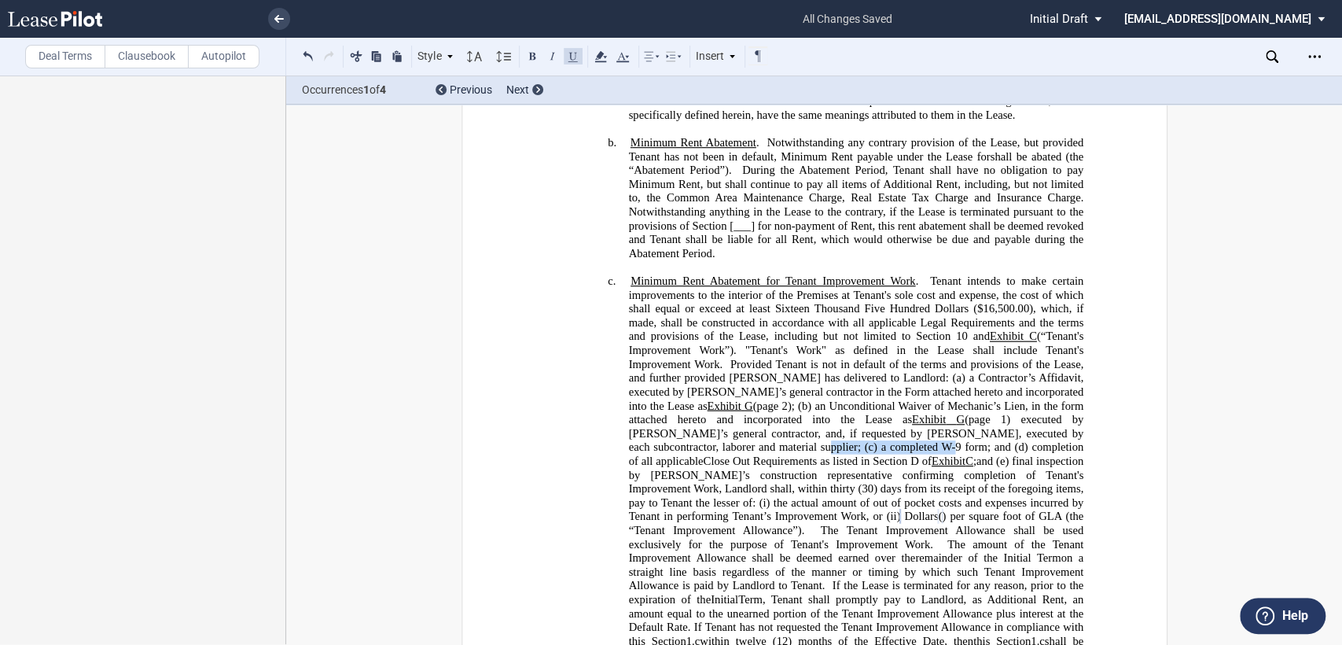
drag, startPoint x: 1073, startPoint y: 404, endPoint x: 749, endPoint y: 417, distance: 324.2
click at [749, 417] on span "1) executed by Tenant’s general contractor, and, if requested by Landlord, exec…" at bounding box center [857, 440] width 458 height 54
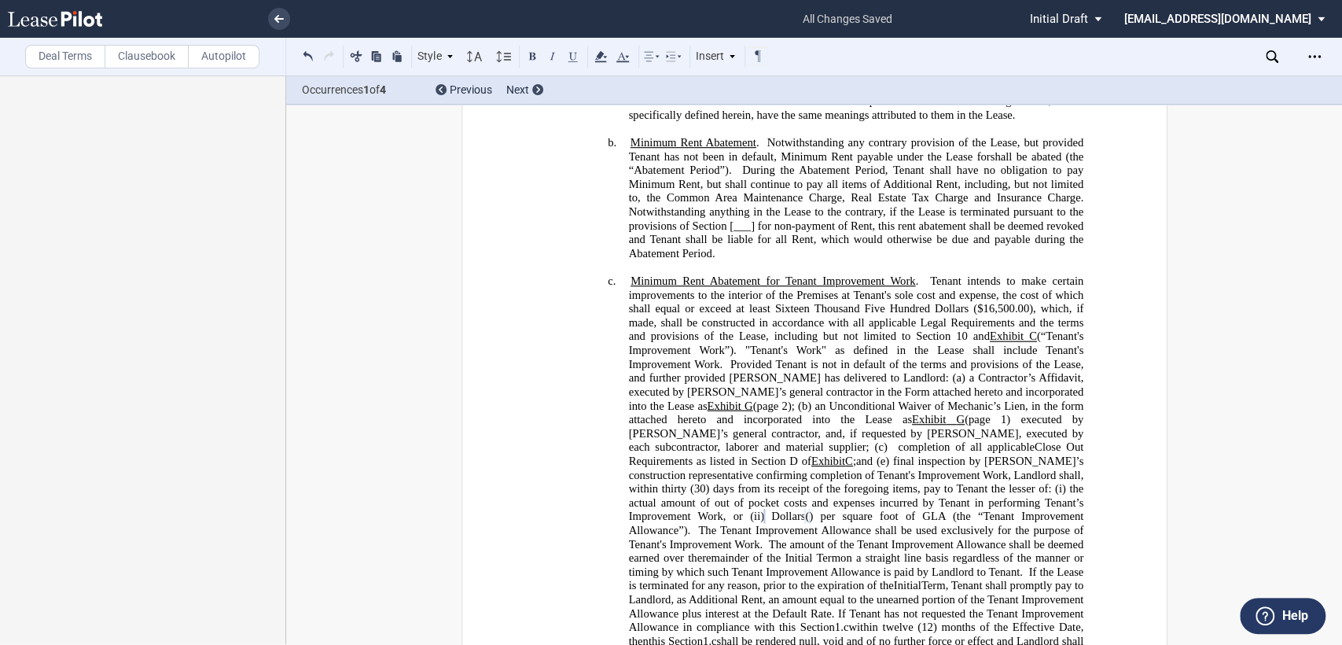
click at [1073, 455] on span "; and (e) final inspection by Landlord’s construction representative confirming…" at bounding box center [857, 468] width 458 height 27
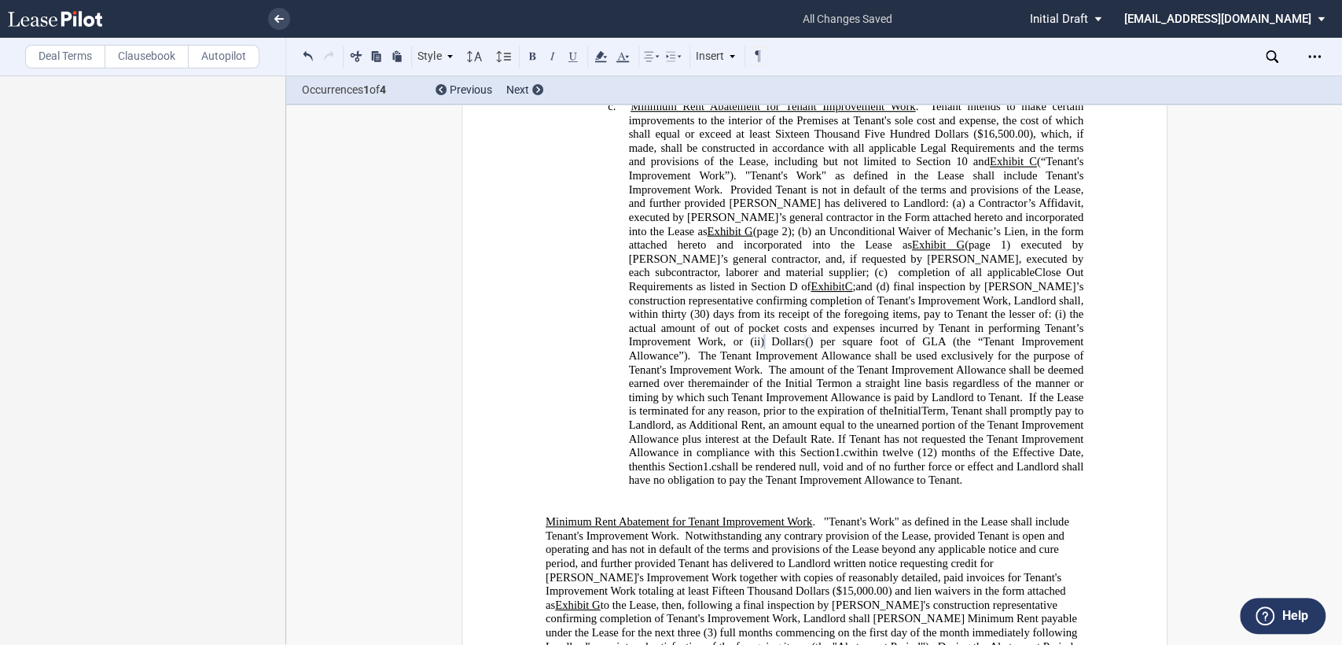
scroll to position [576, 0]
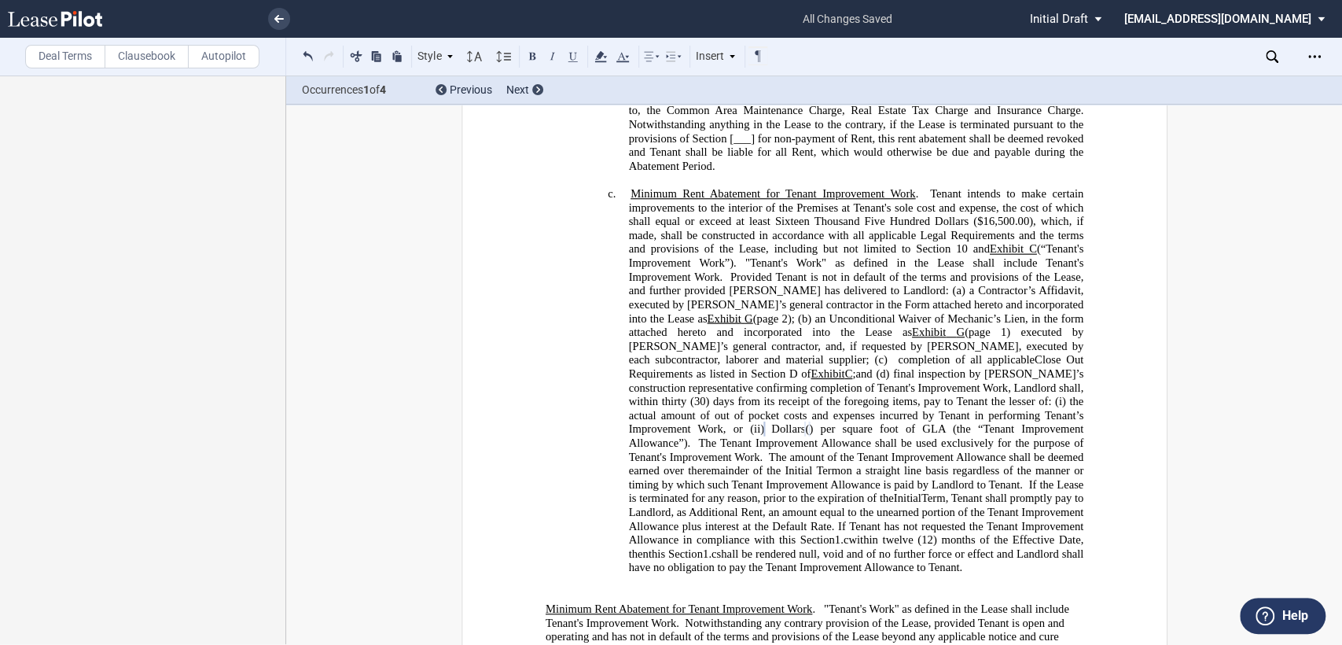
click at [727, 270] on span "Provided Tenant is not in default of the terms and provisions of the Lease, and…" at bounding box center [857, 297] width 458 height 54
drag, startPoint x: 771, startPoint y: 606, endPoint x: 795, endPoint y: 628, distance: 32.8
click at [795, 628] on span "Notwithstanding any contrary provision of the Lease, provided Tenant is open an…" at bounding box center [806, 657] width 523 height 83
click at [880, 270] on span "Provided Tenant is not in default of the terms and provisions of the Lease, and…" at bounding box center [857, 297] width 458 height 54
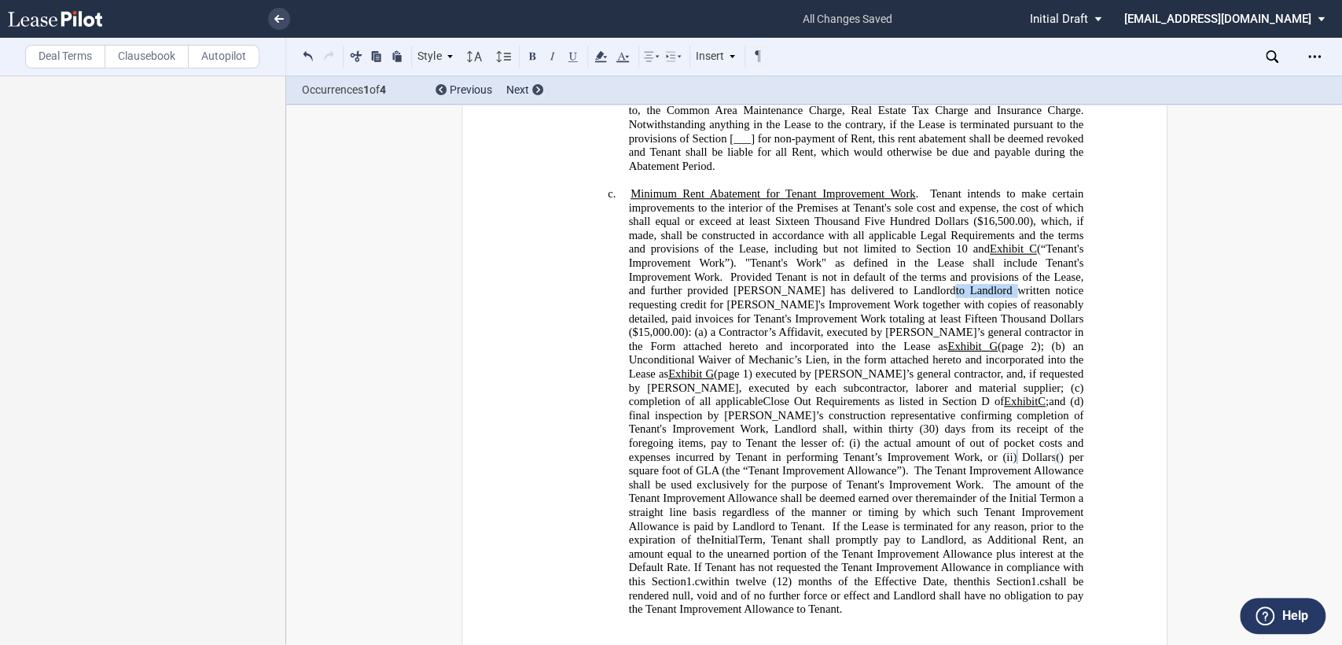
drag, startPoint x: 878, startPoint y: 267, endPoint x: 933, endPoint y: 265, distance: 55.9
click at [933, 284] on span "to Landlord written notice requesting credit for Tenant's Improvement Work toge…" at bounding box center [857, 311] width 458 height 54
click at [796, 284] on span "written notice requesting credit for Tenant's Improvement Work together with co…" at bounding box center [857, 304] width 458 height 41
click at [863, 291] on span "written notice requesting credit for Tenant's Improvement Work together with th…" at bounding box center [857, 311] width 458 height 54
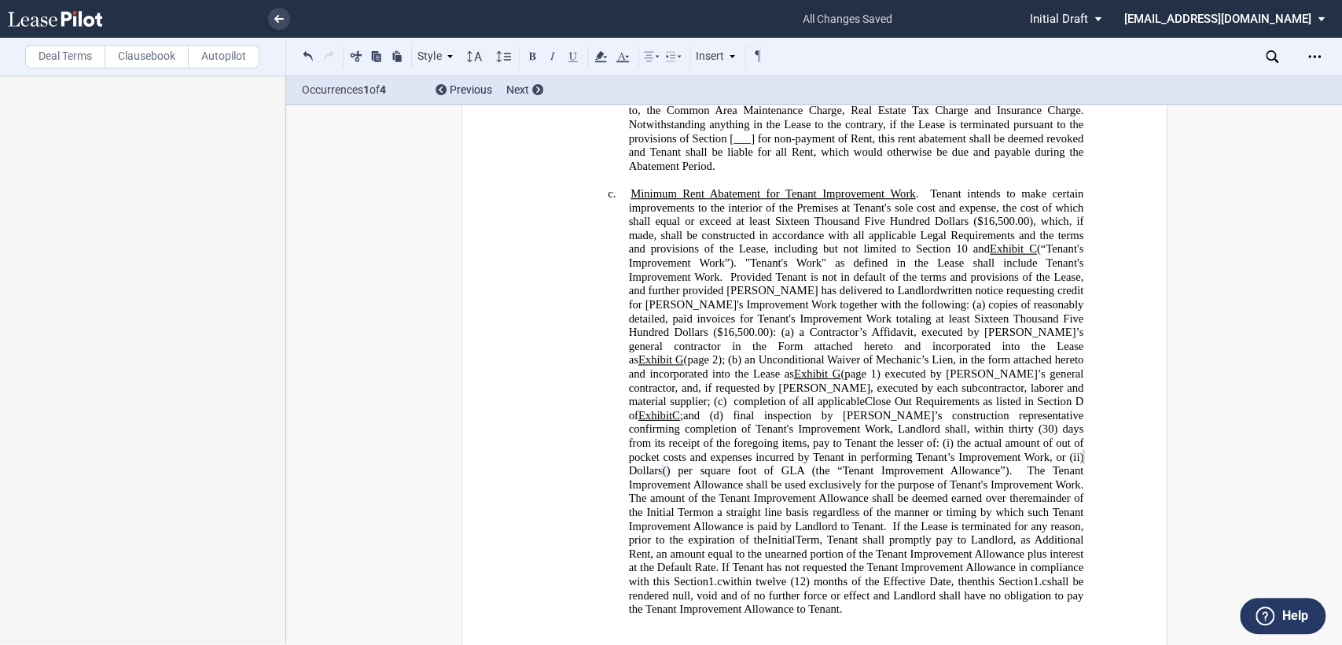
click at [683, 304] on span "Provided Tenant is not in default of the terms and provisions of the Lease, and…" at bounding box center [857, 318] width 458 height 96
click at [683, 353] on span "G" at bounding box center [679, 359] width 9 height 13
click at [832, 367] on span "G" at bounding box center [836, 373] width 9 height 13
click at [930, 367] on span "1) executed by Tenant’s general contractor, and, if requested by Landlord, exec…" at bounding box center [857, 394] width 458 height 54
click at [928, 408] on span "; and (d) final inspection by Landlord’s construction representative confirming…" at bounding box center [857, 421] width 458 height 27
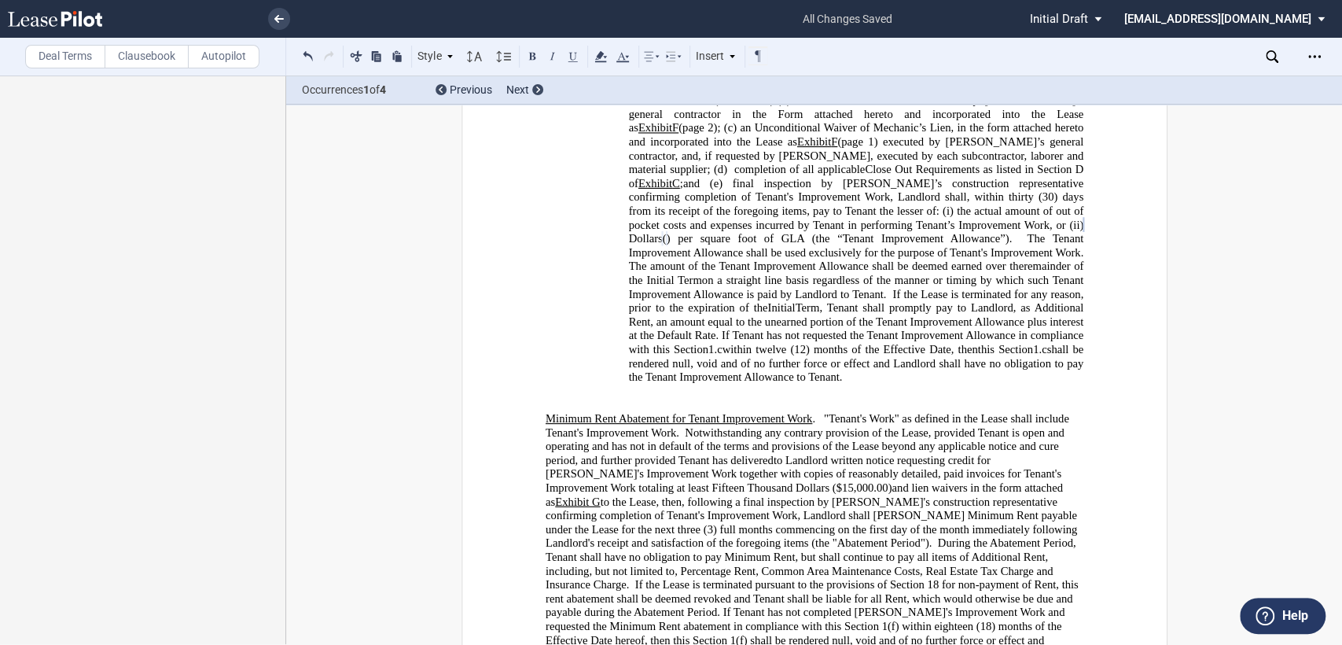
scroll to position [926, 0]
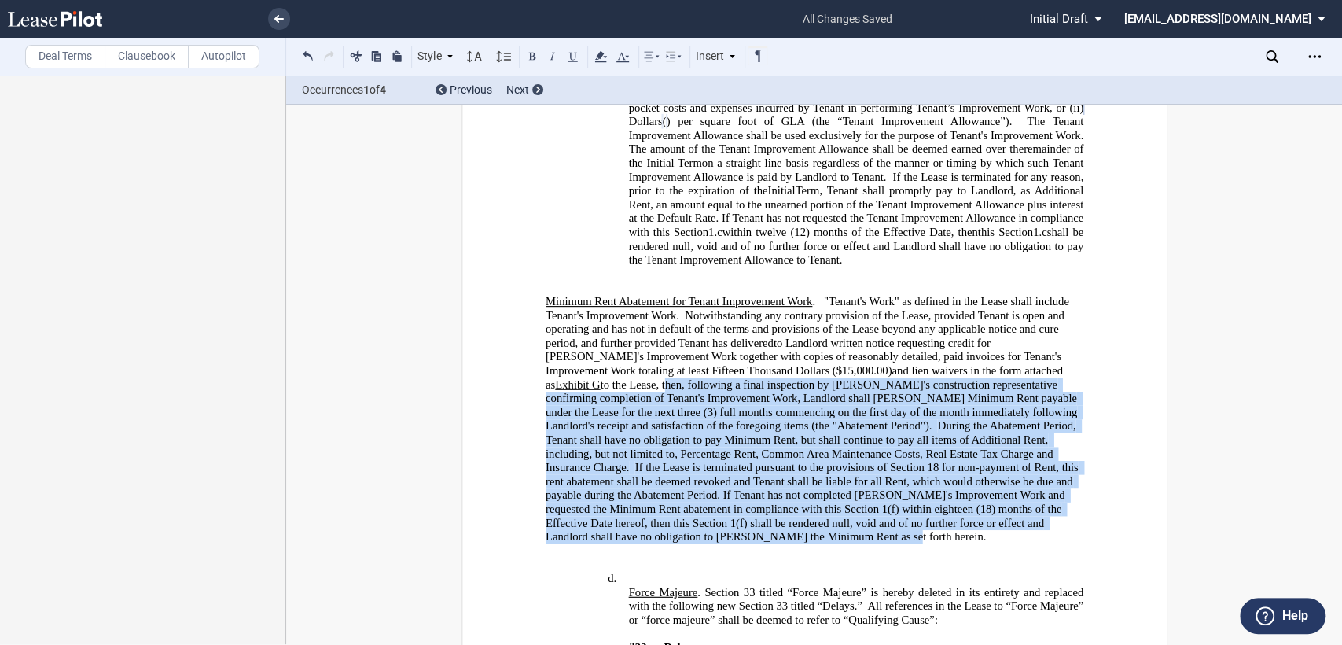
drag, startPoint x: 572, startPoint y: 337, endPoint x: 683, endPoint y: 479, distance: 179.9
click at [683, 479] on p "Minimum Rent Abatement for Tenant Improvement Work . "Tenant's Work" as defined…" at bounding box center [814, 419] width 538 height 249
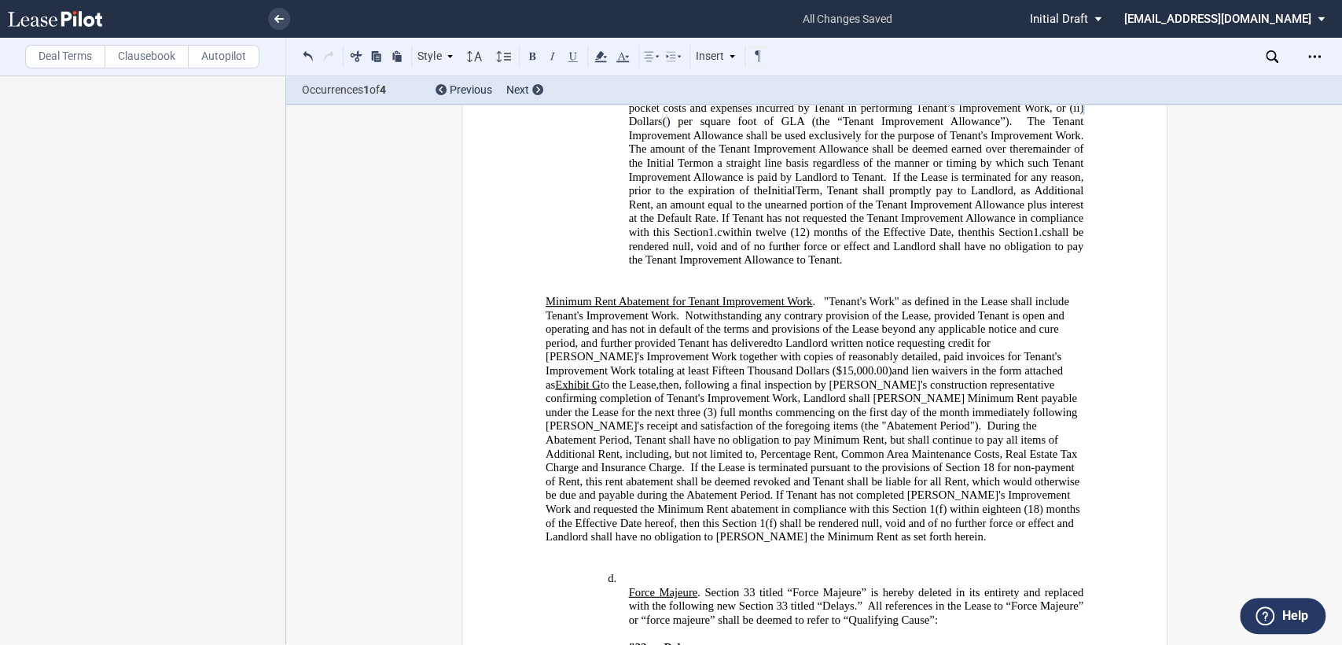
click at [724, 558] on p "﻿" at bounding box center [814, 565] width 538 height 14
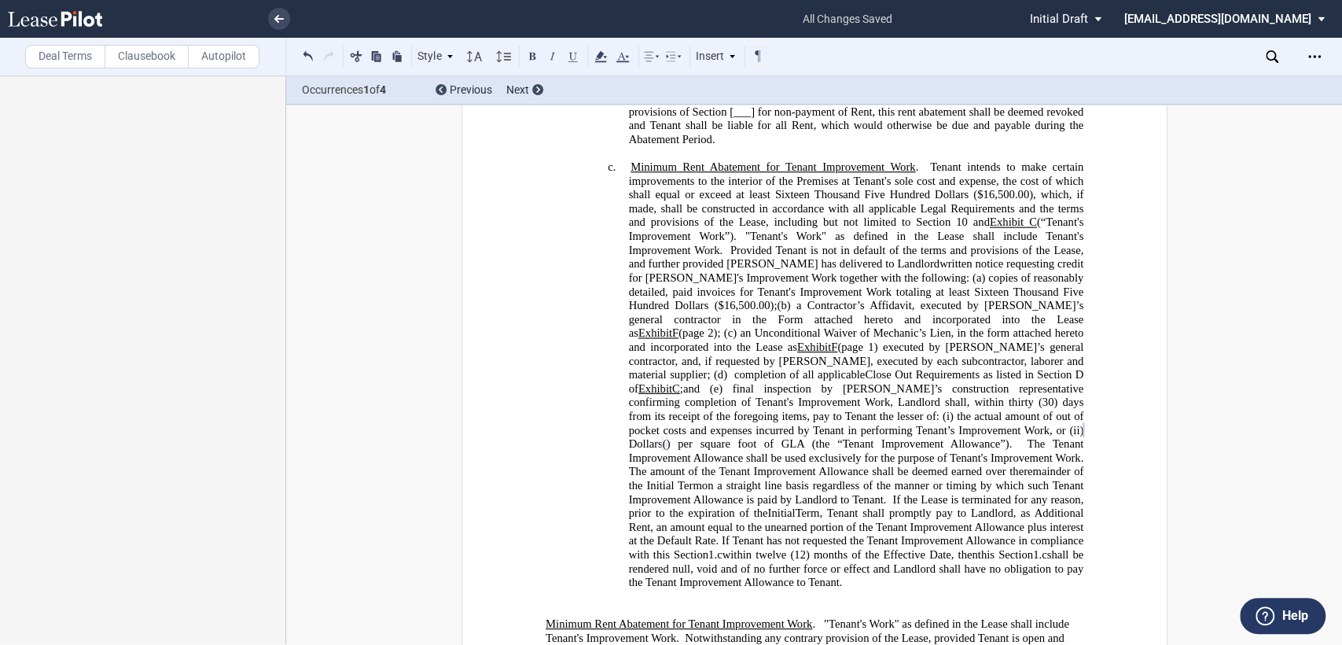
scroll to position [576, 0]
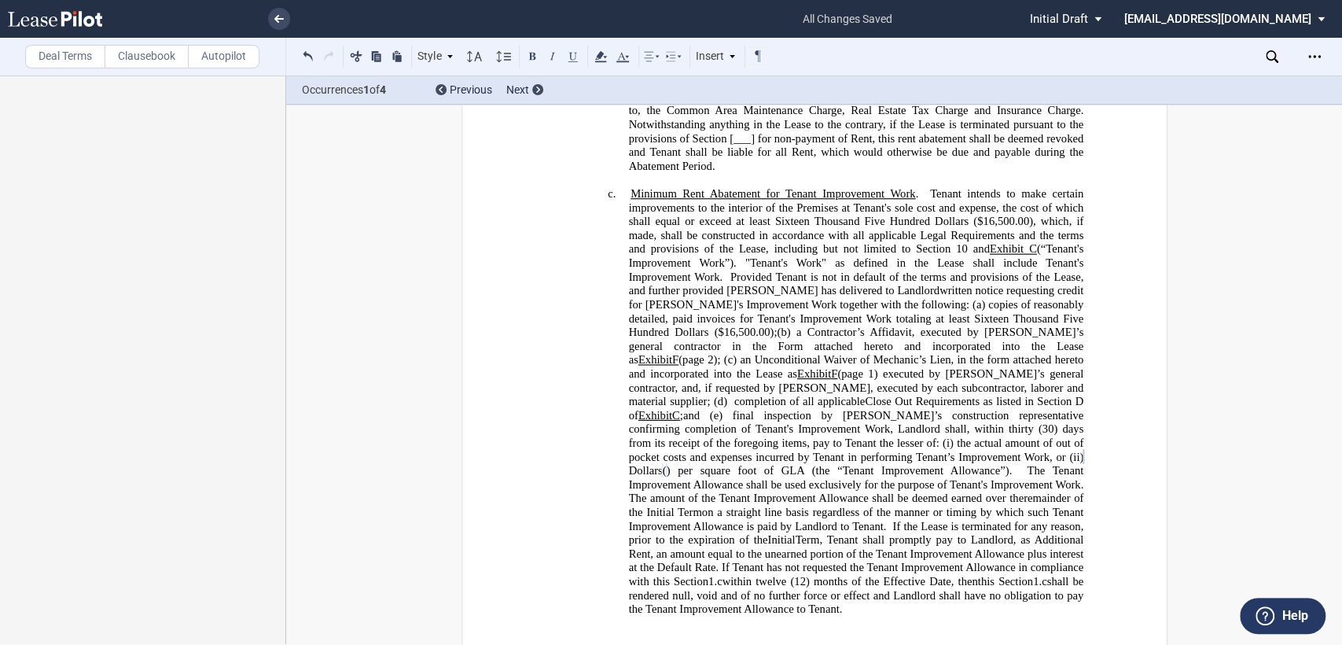
click at [1010, 422] on span "Landlord shall, within thirty" at bounding box center [965, 428] width 136 height 13
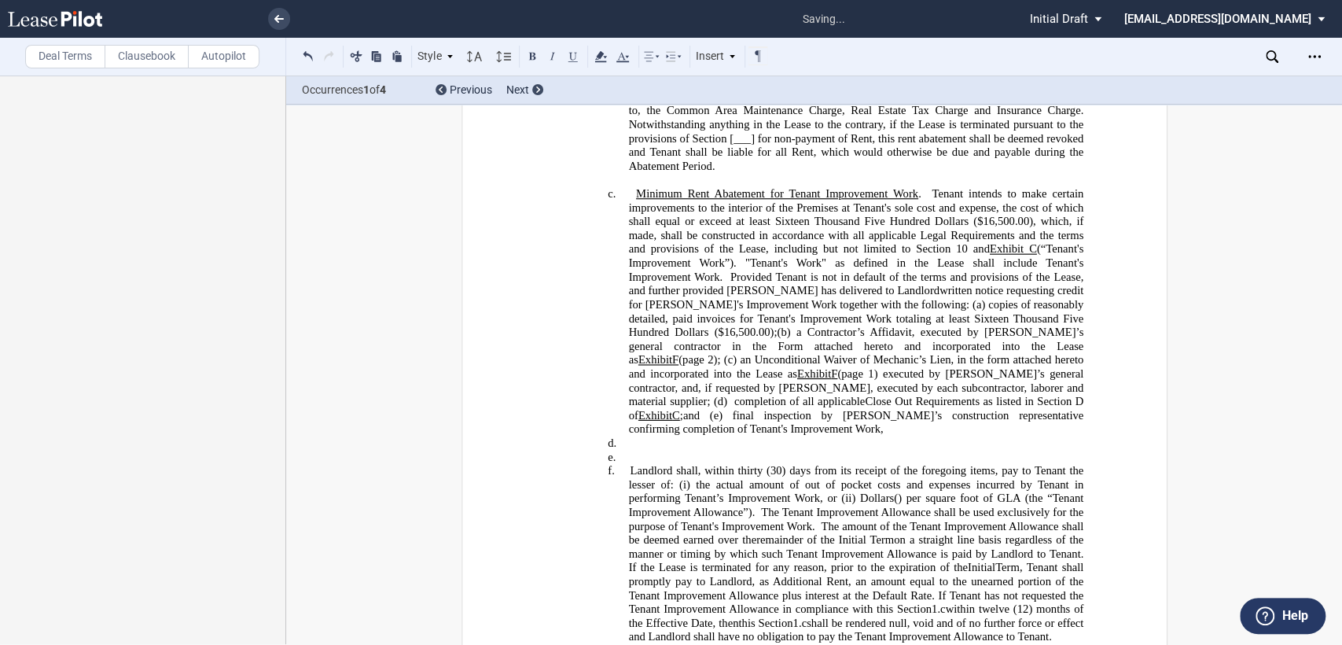
click at [1028, 385] on h4 "c. Minimum Rent Abatement for Tenant Improvement Work . Tenant intends to make …" at bounding box center [855, 311] width 455 height 249
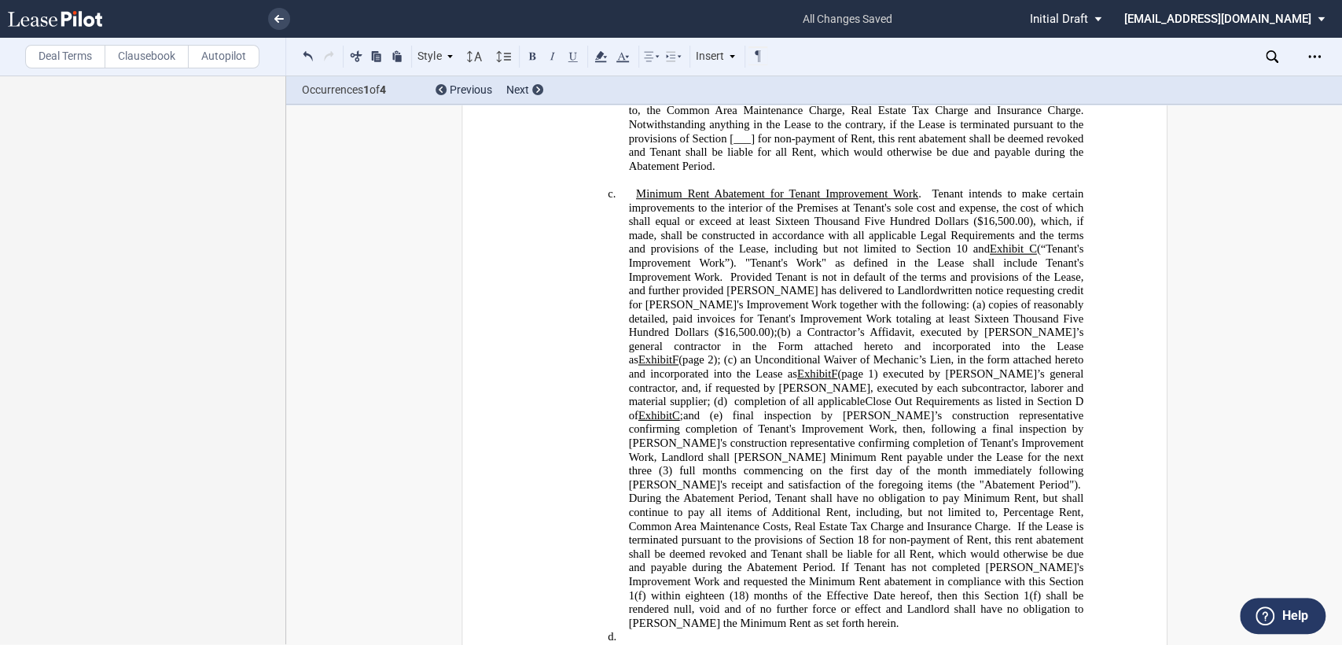
click at [922, 367] on span "1) executed by Tenant’s general contractor, and, if requested by Landlord, exec…" at bounding box center [857, 394] width 458 height 54
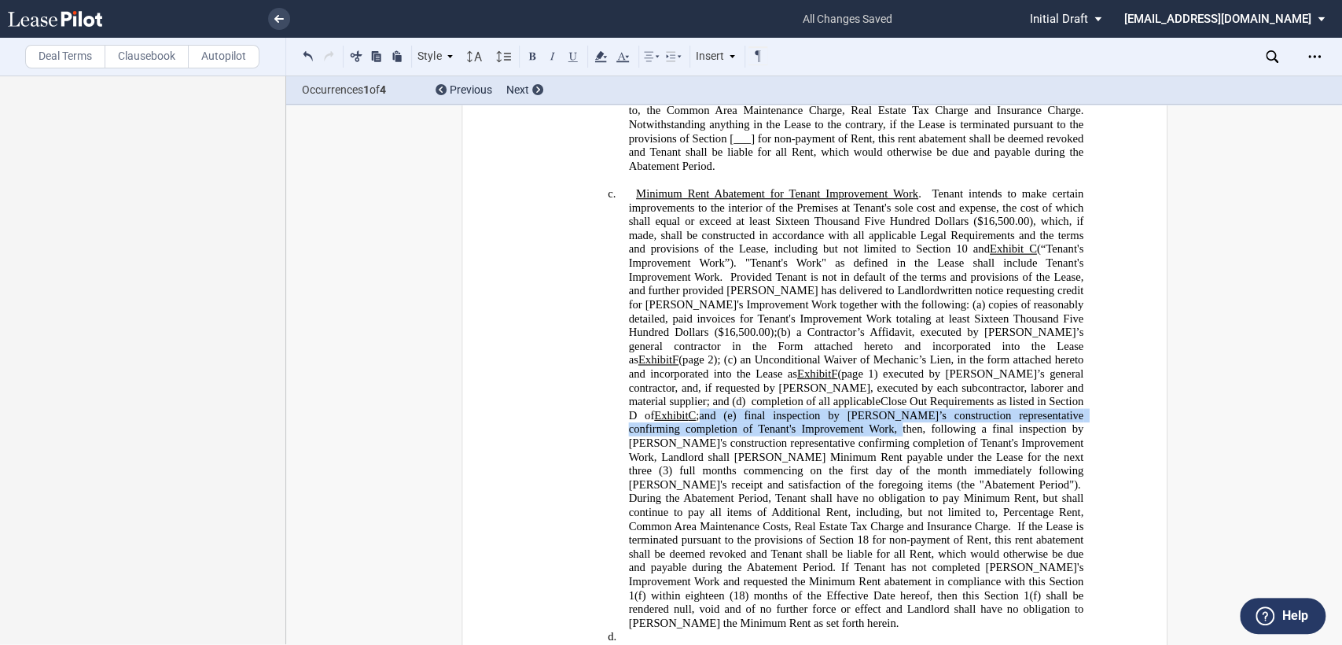
drag, startPoint x: 955, startPoint y: 369, endPoint x: 1080, endPoint y: 368, distance: 125.0
click at [1080, 408] on span "; and (e) final inspection by Landlord’s construction representative confirming…" at bounding box center [857, 421] width 458 height 27
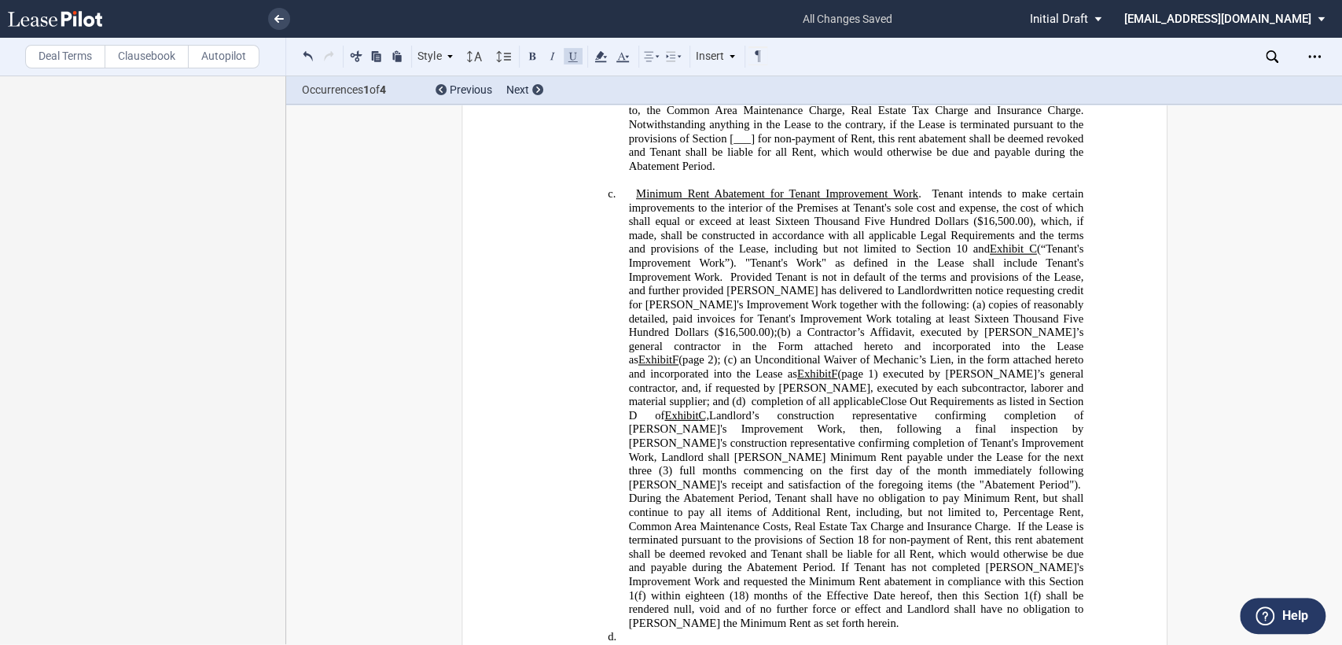
click at [969, 408] on span "Landlord’s construction representative confirming completion of Tenant's Improv…" at bounding box center [857, 421] width 458 height 27
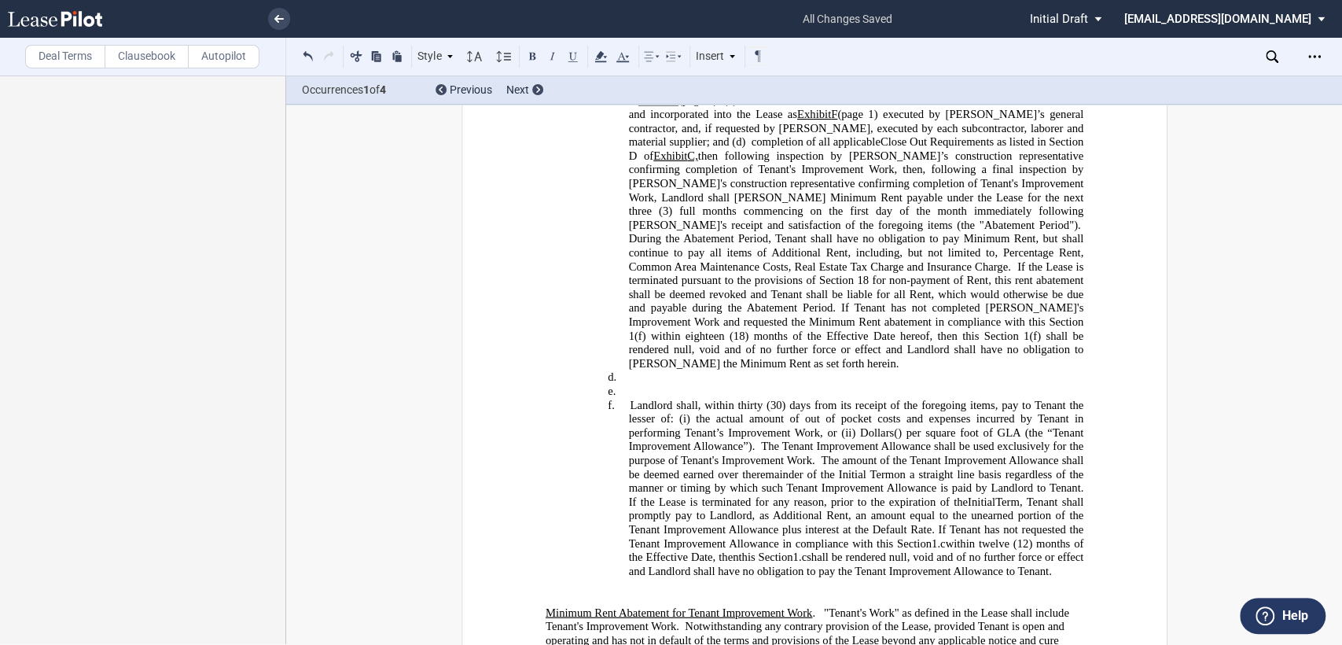
scroll to position [664, 0]
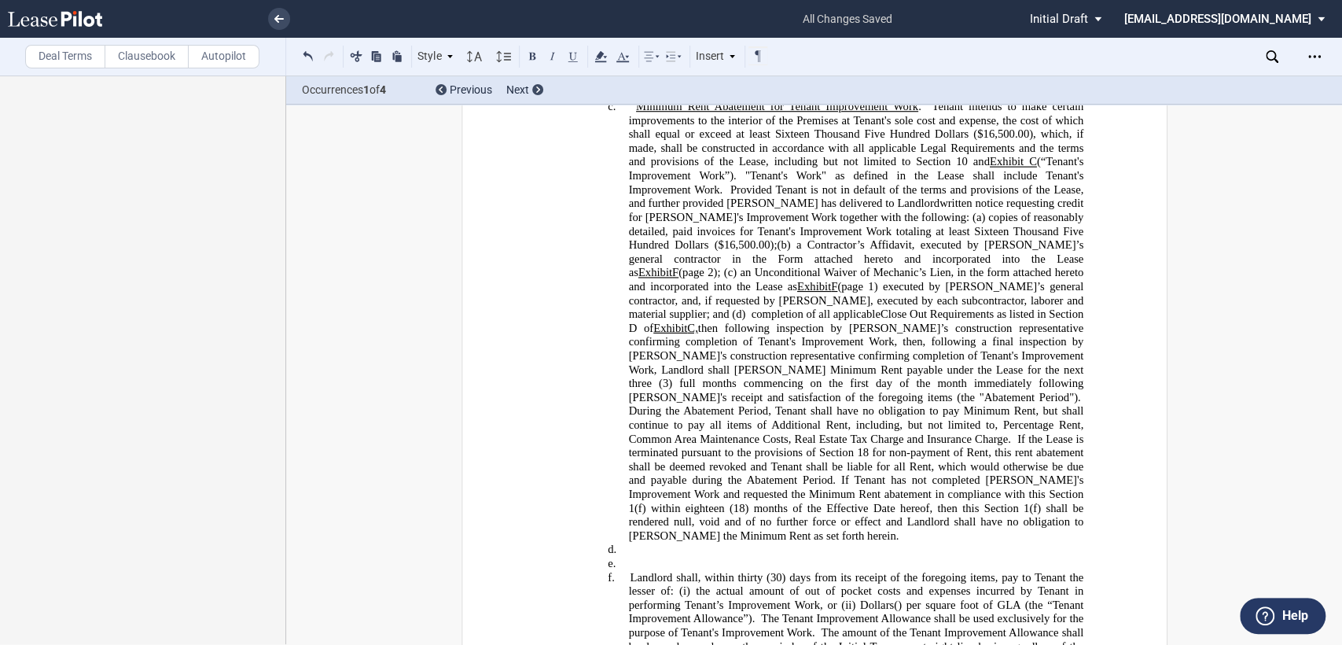
click at [1032, 321] on span "then following inspection by Landlord’s construction representative confirming …" at bounding box center [857, 334] width 458 height 27
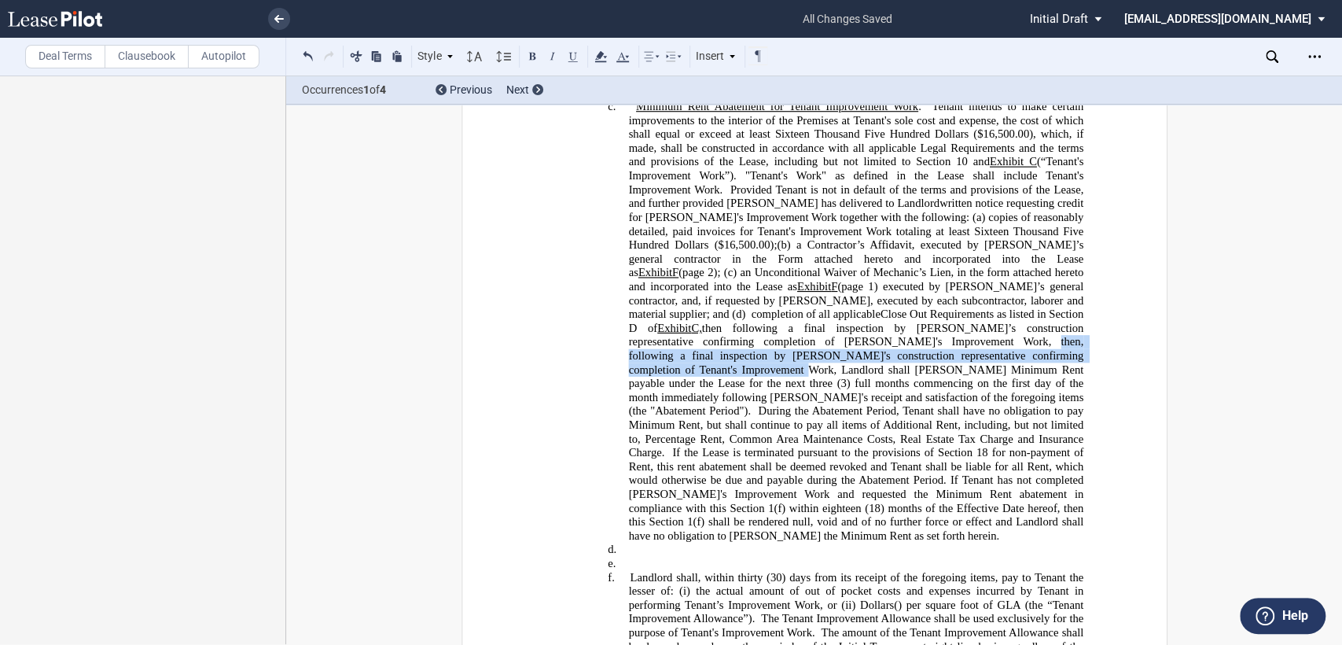
drag, startPoint x: 723, startPoint y: 310, endPoint x: 894, endPoint y: 318, distance: 171.6
click at [894, 335] on span "then, following a final inspection by Landlord's construction representative co…" at bounding box center [857, 376] width 458 height 83
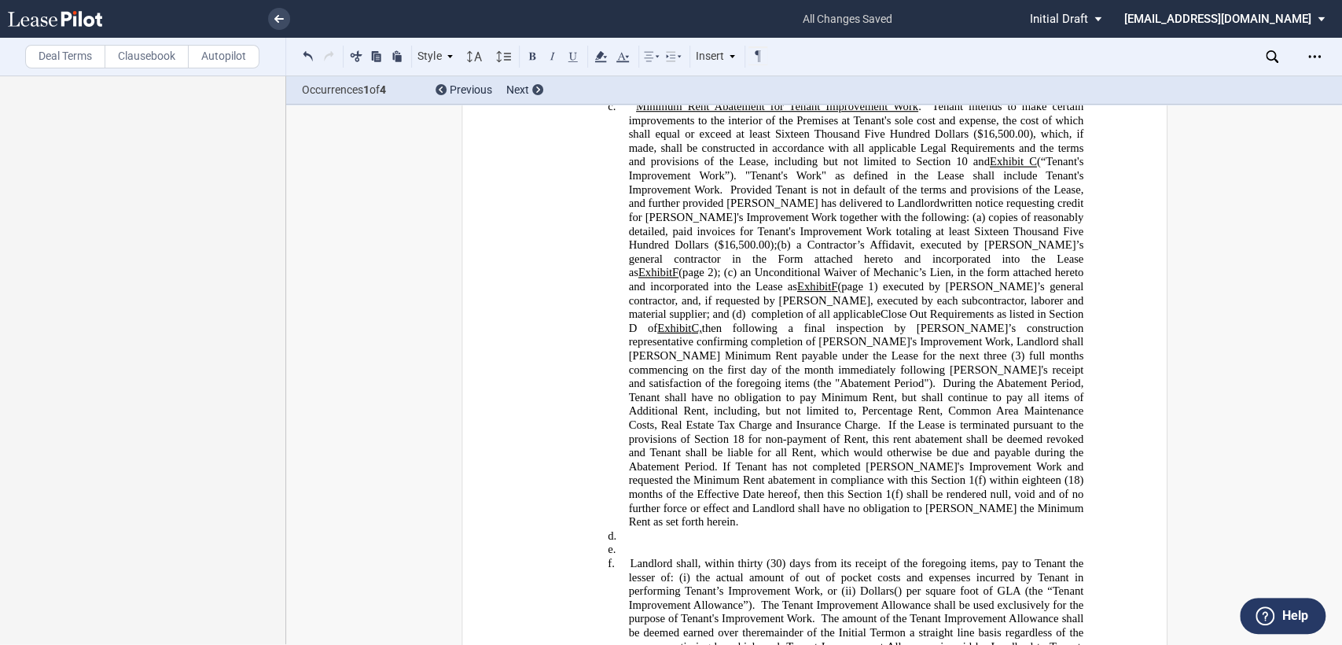
click at [722, 335] on span "Landlord shall abate Minimum Rent payable under the Lease for the next three (3…" at bounding box center [857, 362] width 458 height 54
drag, startPoint x: 620, startPoint y: 321, endPoint x: 613, endPoint y: 326, distance: 8.5
click at [621, 321] on div "!!SET_LEVEL_2!! !!Heading 4!! c. Minimum Rent Abatement for Tenant Improvement …" at bounding box center [814, 418] width 538 height 637
drag, startPoint x: 642, startPoint y: 322, endPoint x: 661, endPoint y: 319, distance: 19.1
click at [661, 335] on span "Landlord shall abate Minimum Rent payable under the Lease for the next one (1) …" at bounding box center [857, 362] width 458 height 54
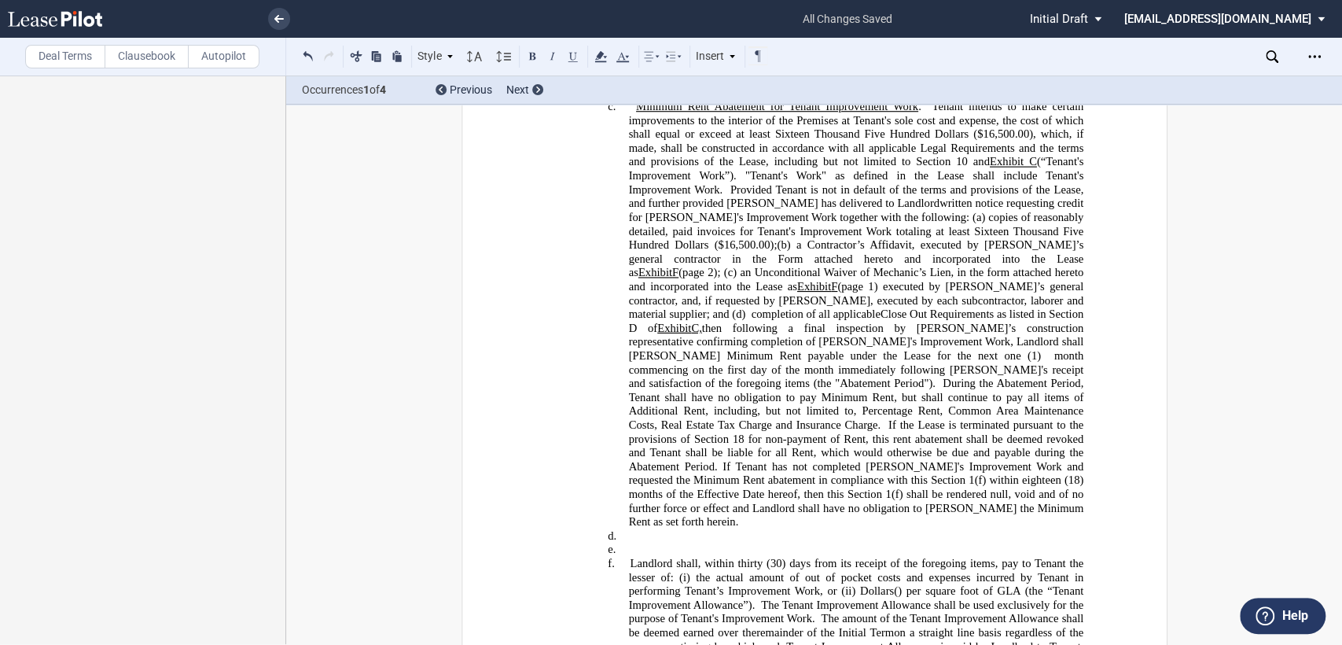
drag, startPoint x: 1021, startPoint y: 307, endPoint x: 1080, endPoint y: 337, distance: 65.8
click at [1022, 335] on span "Landlord shall abate Minimum Rent payable under the Lease for the next one (1) …" at bounding box center [857, 362] width 458 height 54
click at [1038, 335] on span "Landlord shall abate Minimum Rent payable under the Lease for the next one (1) …" at bounding box center [857, 362] width 458 height 54
drag, startPoint x: 1020, startPoint y: 309, endPoint x: 1062, endPoint y: 309, distance: 41.7
click at [1062, 335] on span "Landlord shall abate Minimum Rent payable under the Lease for the next one (1) …" at bounding box center [857, 362] width 458 height 54
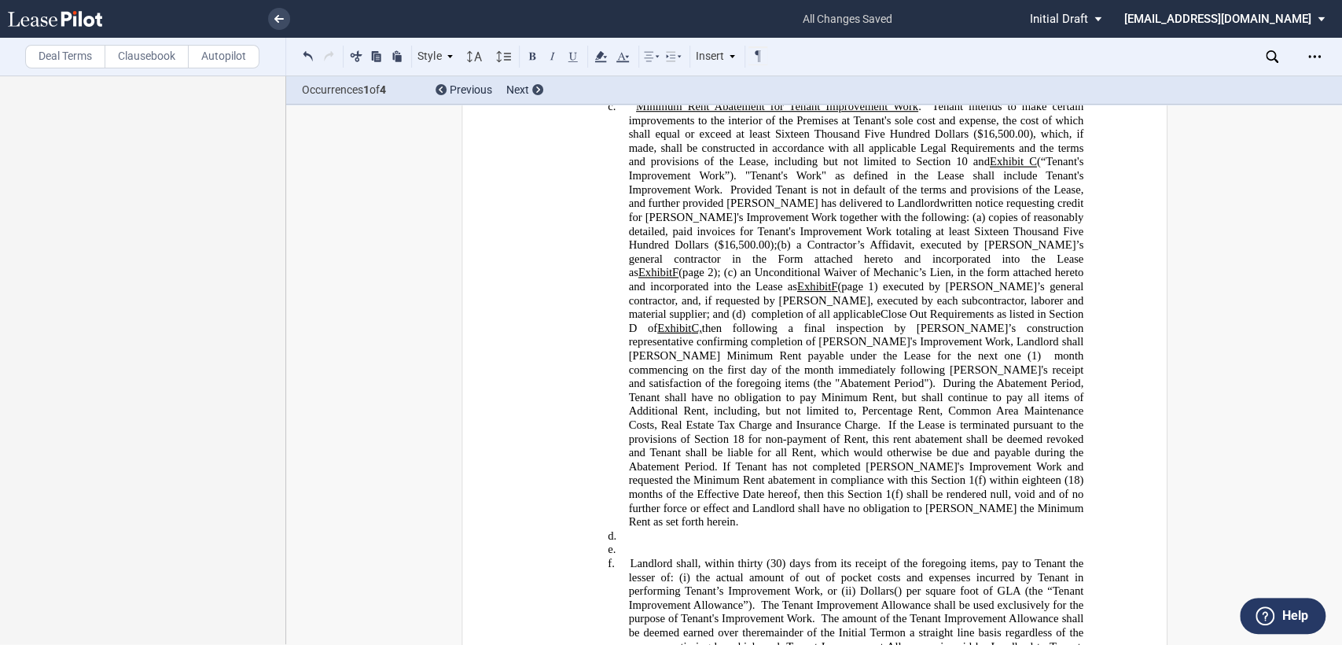
click at [849, 335] on span "Landlord shall abate Minimum Rent payable under the Lease for the next one (1) …" at bounding box center [857, 362] width 458 height 54
click at [856, 377] on span "During the Abatement Period, Tenant shall have no obligation to pay Minimum Ren…" at bounding box center [857, 404] width 458 height 54
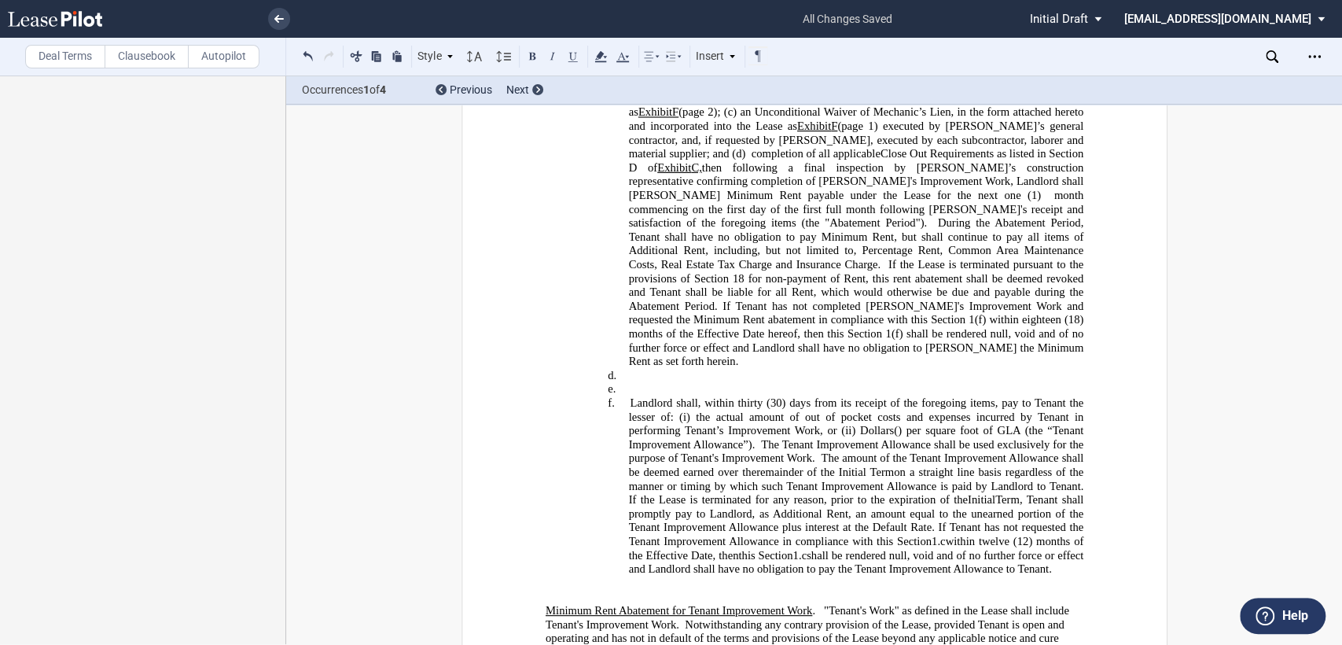
scroll to position [926, 0]
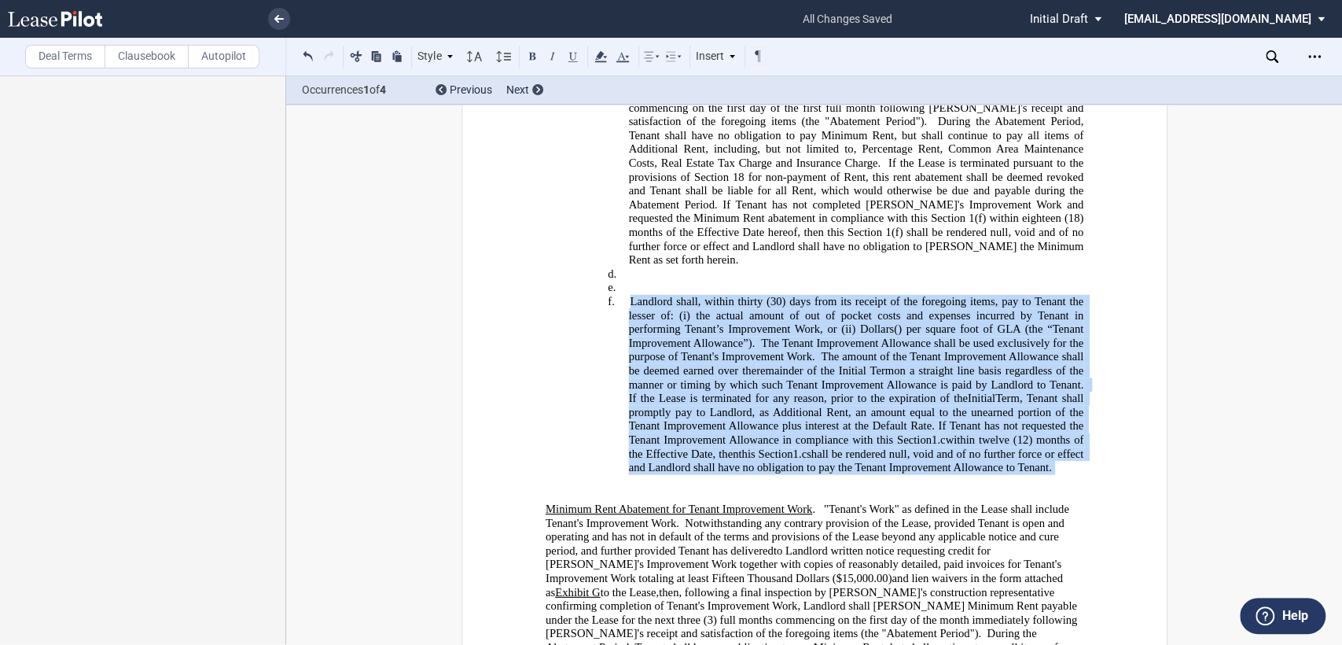
drag, startPoint x: 624, startPoint y: 226, endPoint x: 868, endPoint y: 421, distance: 312.3
click at [868, 421] on div "!!SET_LEVEL_2!! !!Heading 4!! c. Minimum Rent Abatement for Tenant Improvement …" at bounding box center [814, 301] width 538 height 927
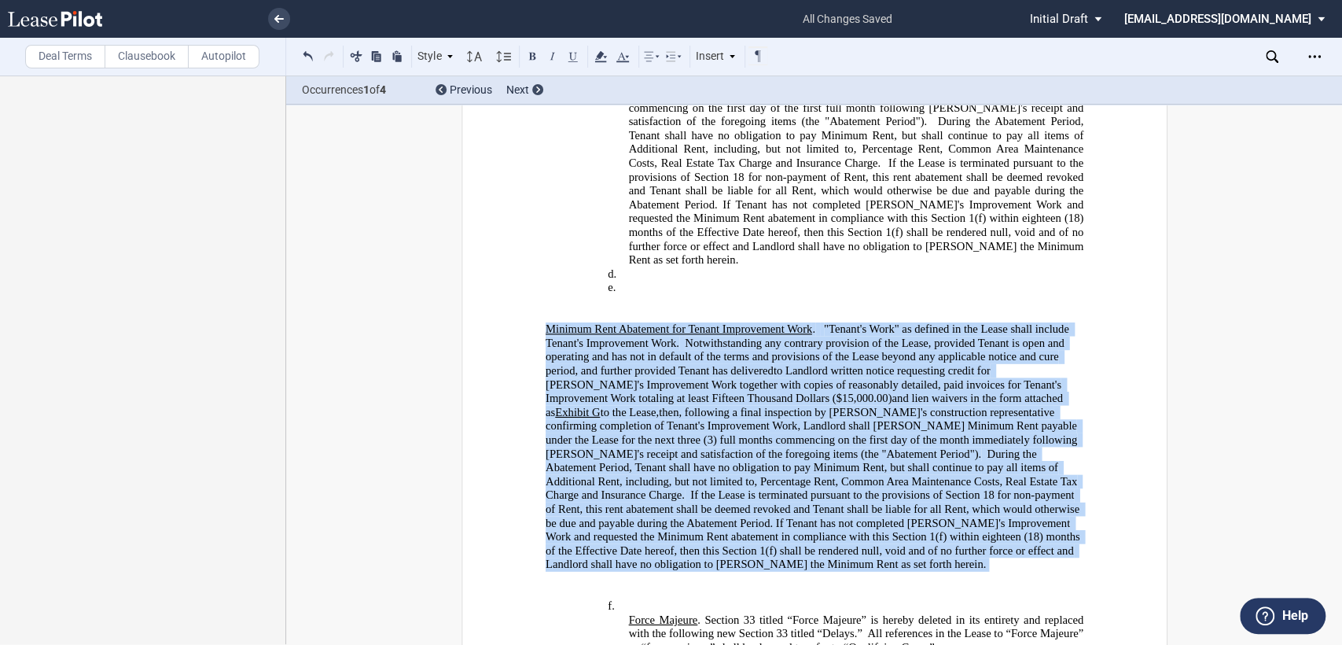
drag, startPoint x: 539, startPoint y: 253, endPoint x: 715, endPoint y: 492, distance: 297.0
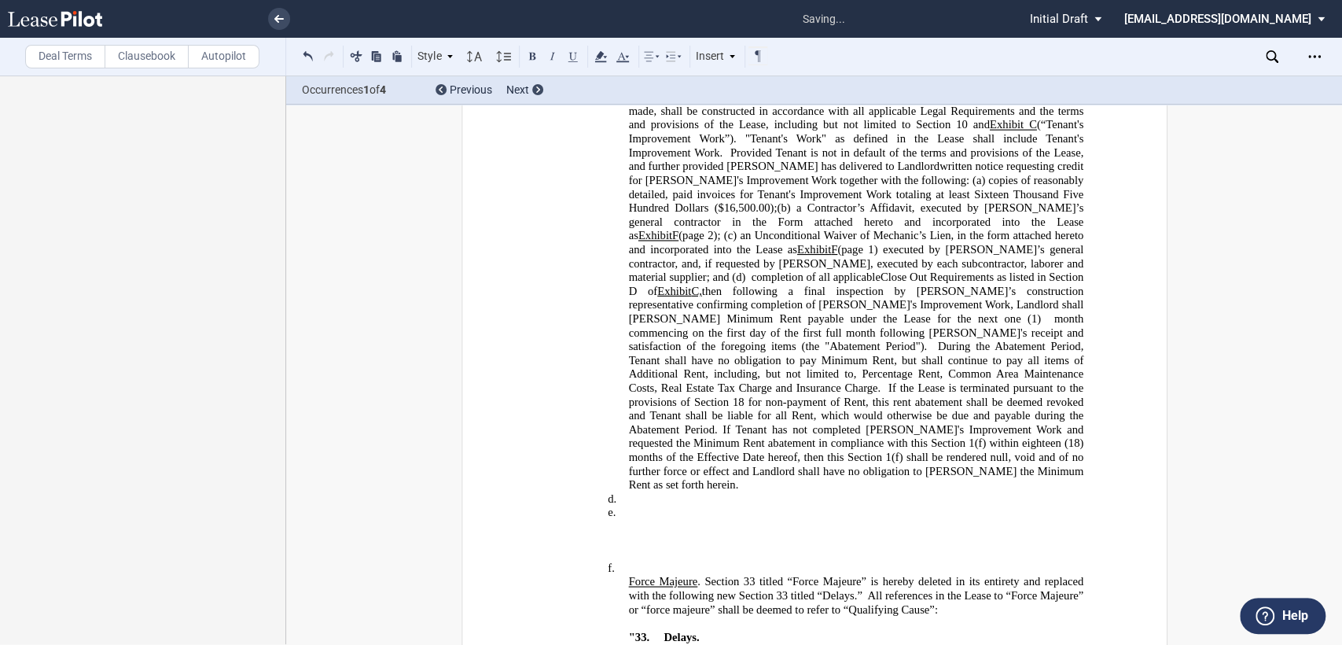
scroll to position [576, 0]
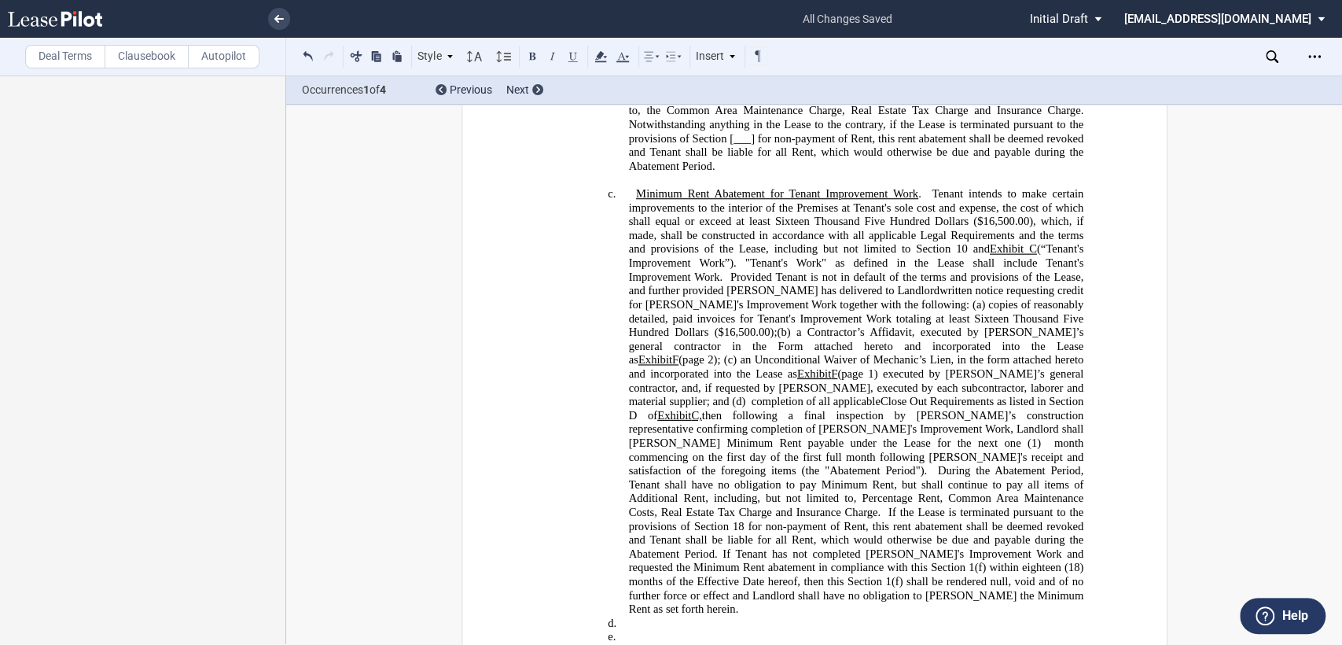
click at [1023, 464] on span "During the Abatement Period, Tenant shall have no obligation to pay Minimum Ren…" at bounding box center [857, 491] width 458 height 54
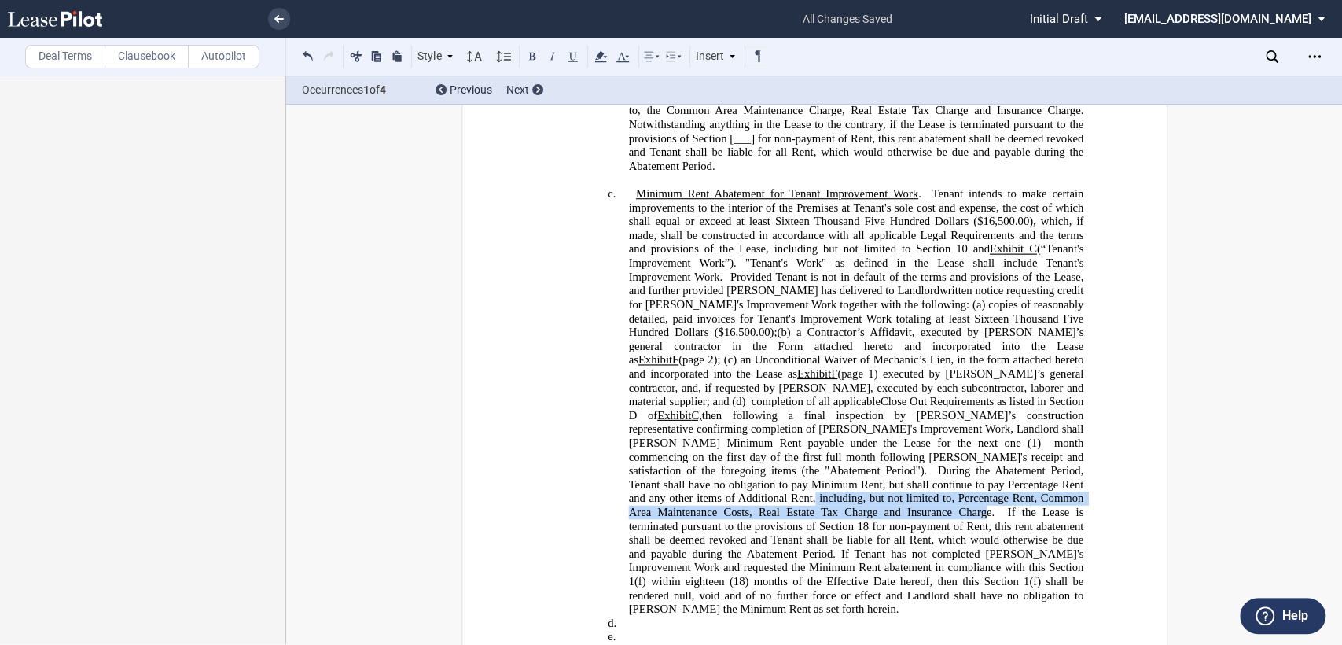
drag, startPoint x: 812, startPoint y: 450, endPoint x: 983, endPoint y: 462, distance: 171.1
click at [983, 464] on span "During the Abatement Period, Tenant shall have no obligation to pay Minimum Ren…" at bounding box center [857, 491] width 458 height 54
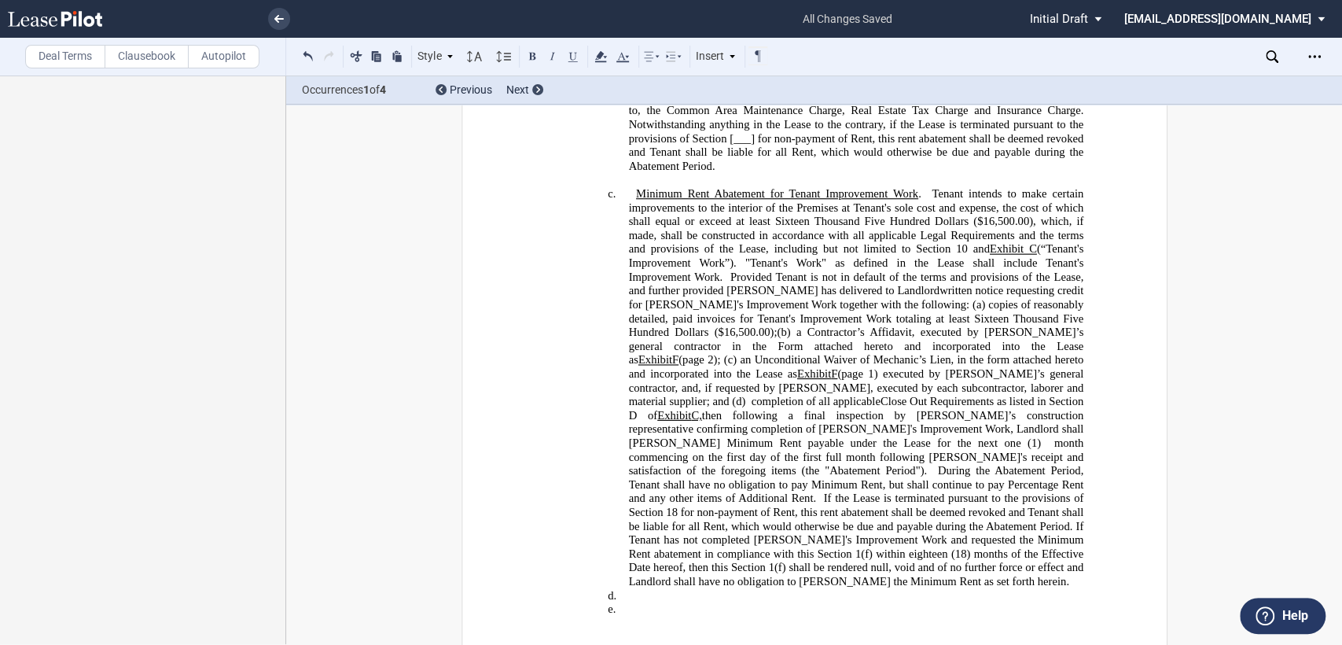
click at [738, 464] on span "During the Abatement Period, Tenant shall have no obligation to pay Minimum Ren…" at bounding box center [857, 484] width 458 height 41
click at [742, 464] on span "During the Abatement Period, Tenant shall have no obligation to pay Minimum Ren…" at bounding box center [857, 484] width 458 height 41
click at [646, 491] on span "If the Lease is terminated pursuant to the provisions of Section 18 for non-pay…" at bounding box center [857, 539] width 458 height 96
click at [667, 491] on span "If the Lease is terminated pursuant to the provisions of Section 18 for non-pay…" at bounding box center [857, 539] width 458 height 96
click at [837, 499] on span "If the Lease is terminated pursuant to the provisions of Section 19 for non-pay…" at bounding box center [857, 539] width 458 height 96
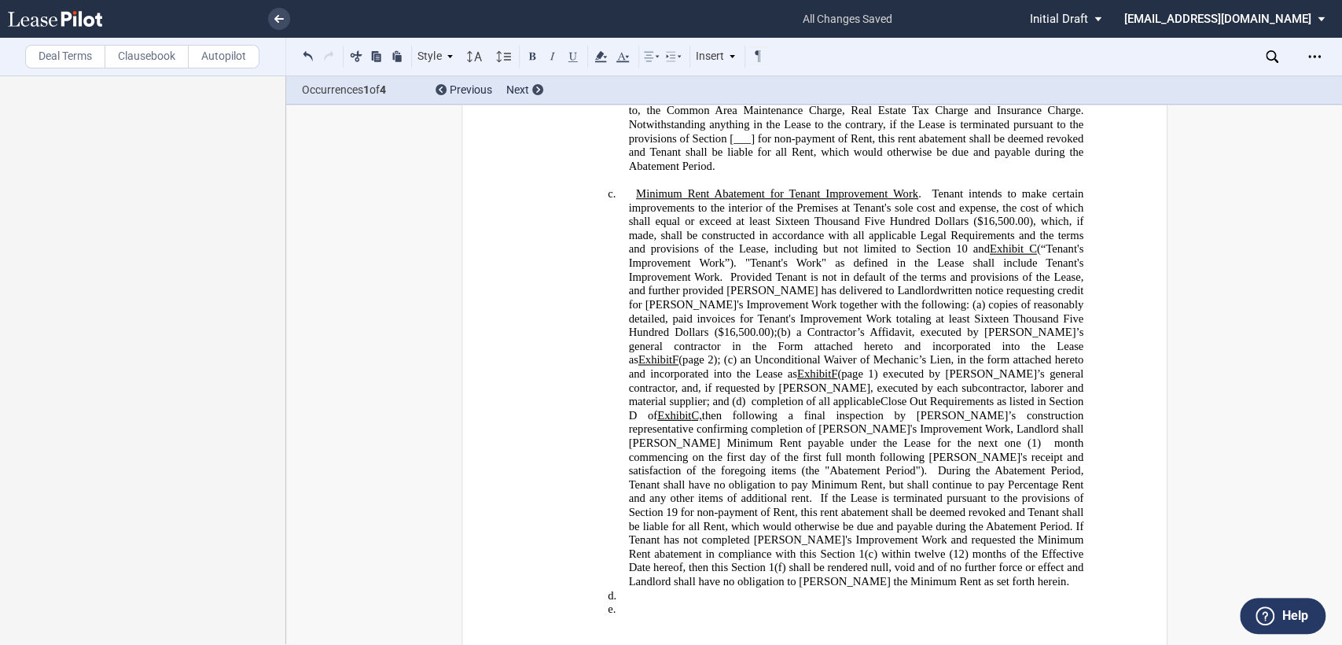
click at [755, 516] on span "If the Lease is terminated pursuant to the provisions of Section 19 for non-pay…" at bounding box center [857, 539] width 458 height 96
click at [598, 588] on div "!!SET_LEVEL_2!! !!Heading 4!! d. ﻿ !!SET_LEVEL_2!! !!Heading 4!! e. Landlord sh…" at bounding box center [814, 602] width 538 height 28
click at [628, 588] on h4 "d. ﻿" at bounding box center [855, 595] width 455 height 14
click at [635, 602] on h4 "d. ﻿" at bounding box center [855, 609] width 455 height 14
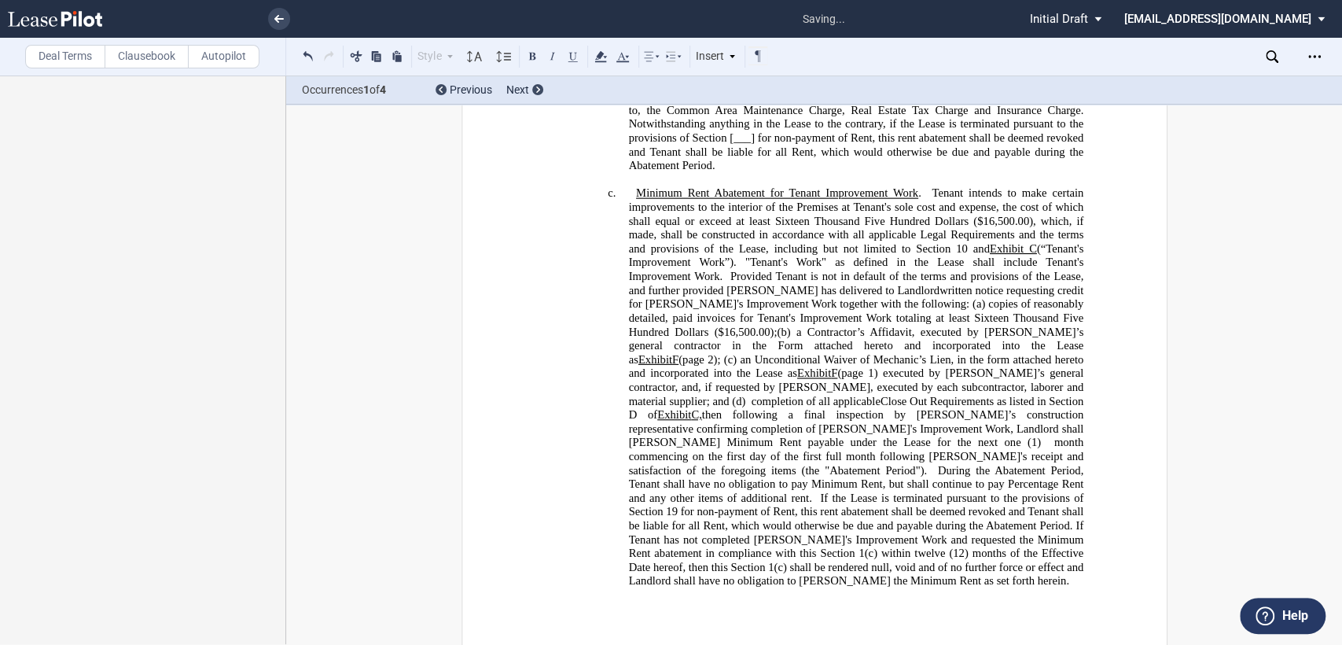
click at [606, 602] on p "​" at bounding box center [814, 609] width 538 height 14
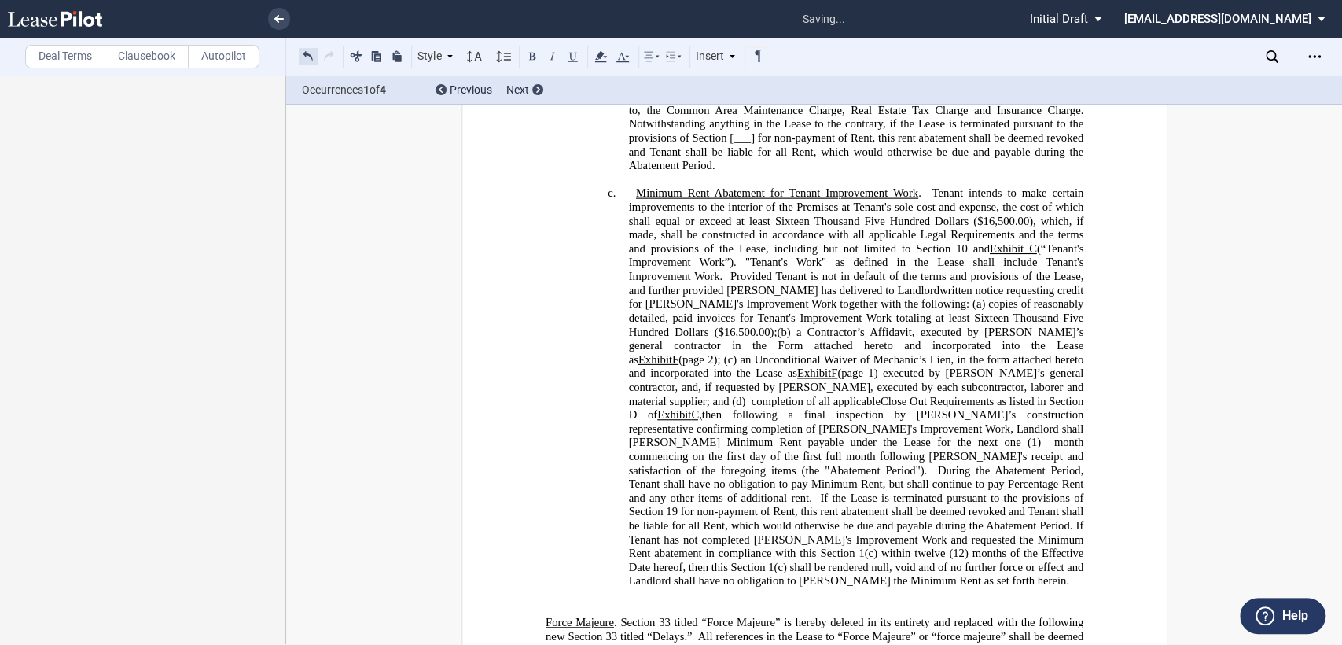
click at [308, 46] on button at bounding box center [308, 55] width 19 height 19
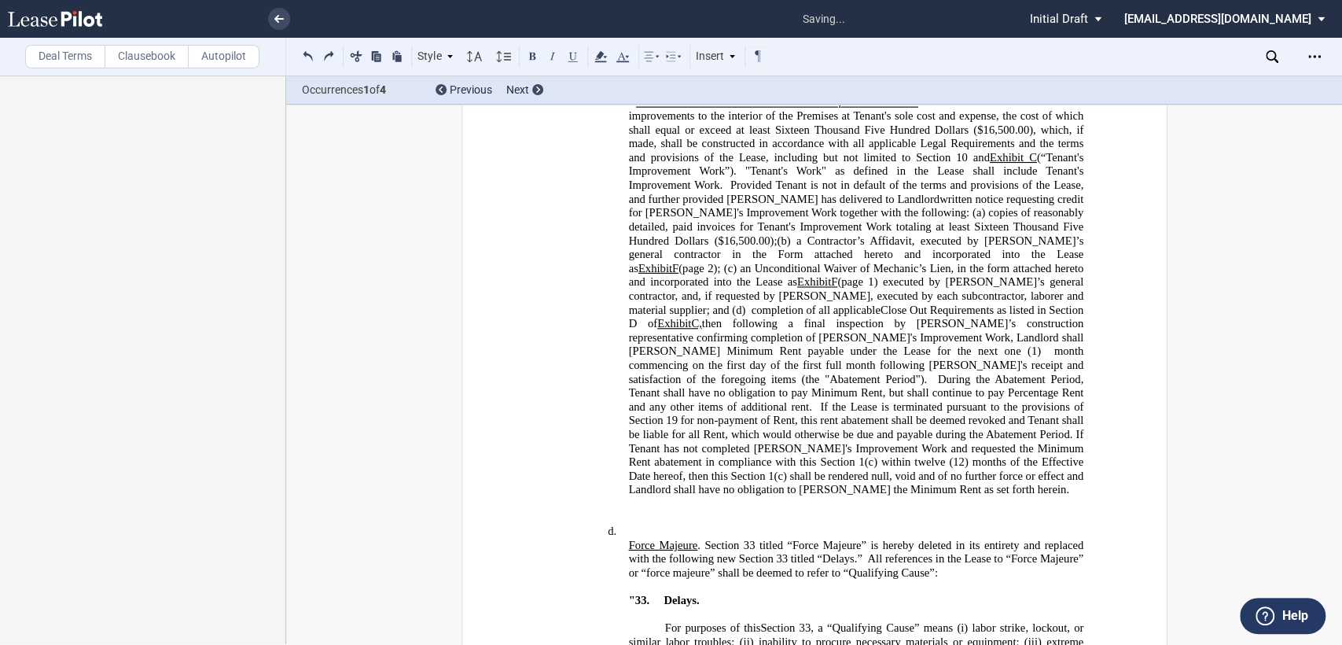
scroll to position [825, 0]
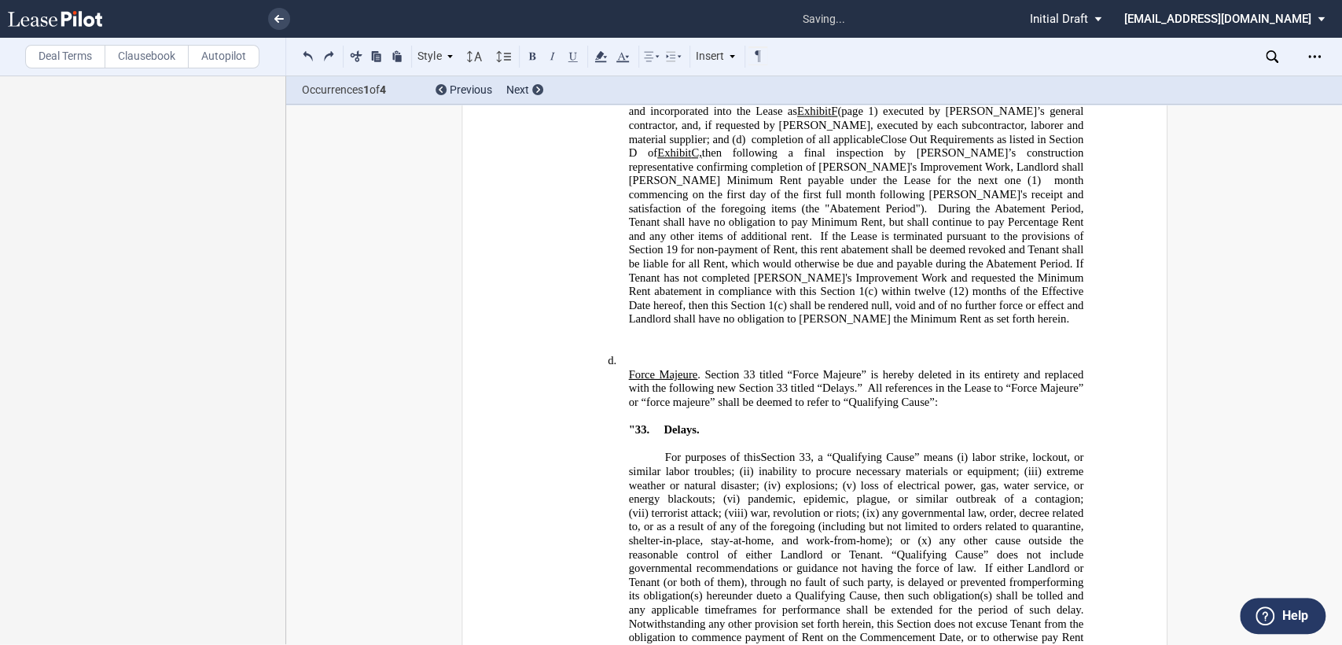
click at [567, 326] on p "﻿" at bounding box center [814, 333] width 538 height 14
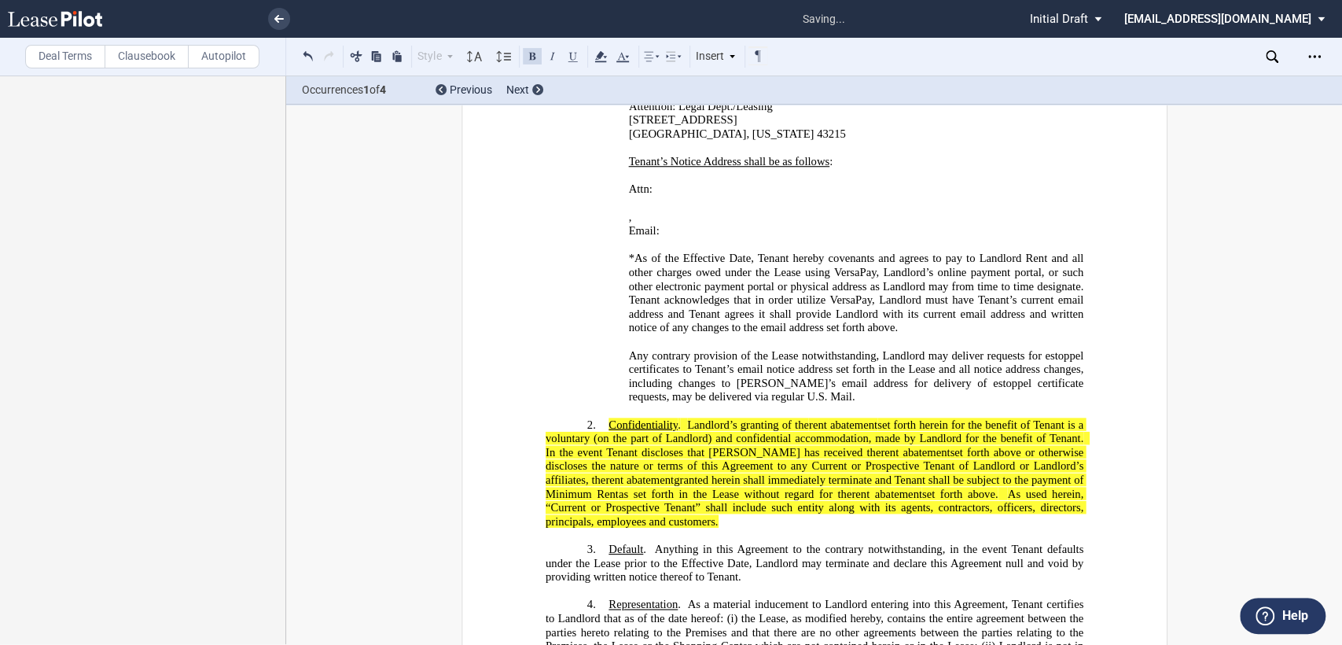
scroll to position [1524, 0]
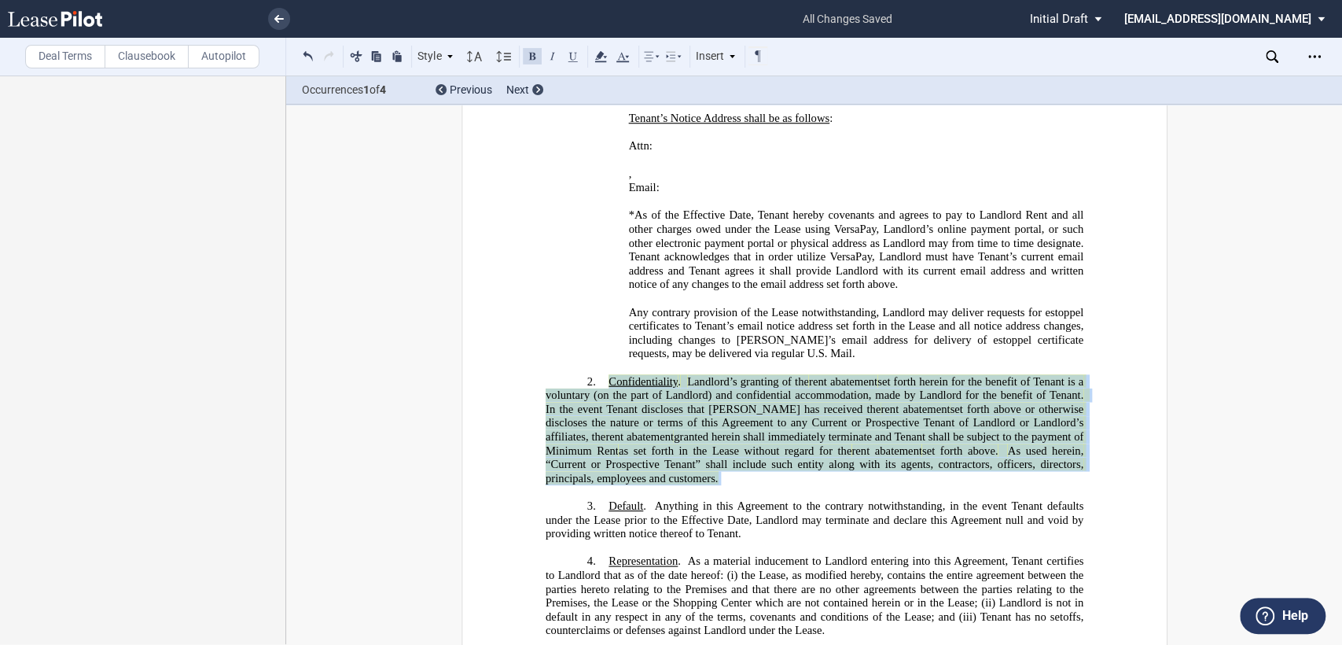
drag, startPoint x: 599, startPoint y: 284, endPoint x: 697, endPoint y: 387, distance: 141.8
click at [697, 387] on div "!!SET_LEVEL_1!! !!Heading 3!! 2. Confidentiality . Landlord’s granting of the r…" at bounding box center [814, 436] width 538 height 124
click at [599, 59] on icon at bounding box center [600, 56] width 19 height 19
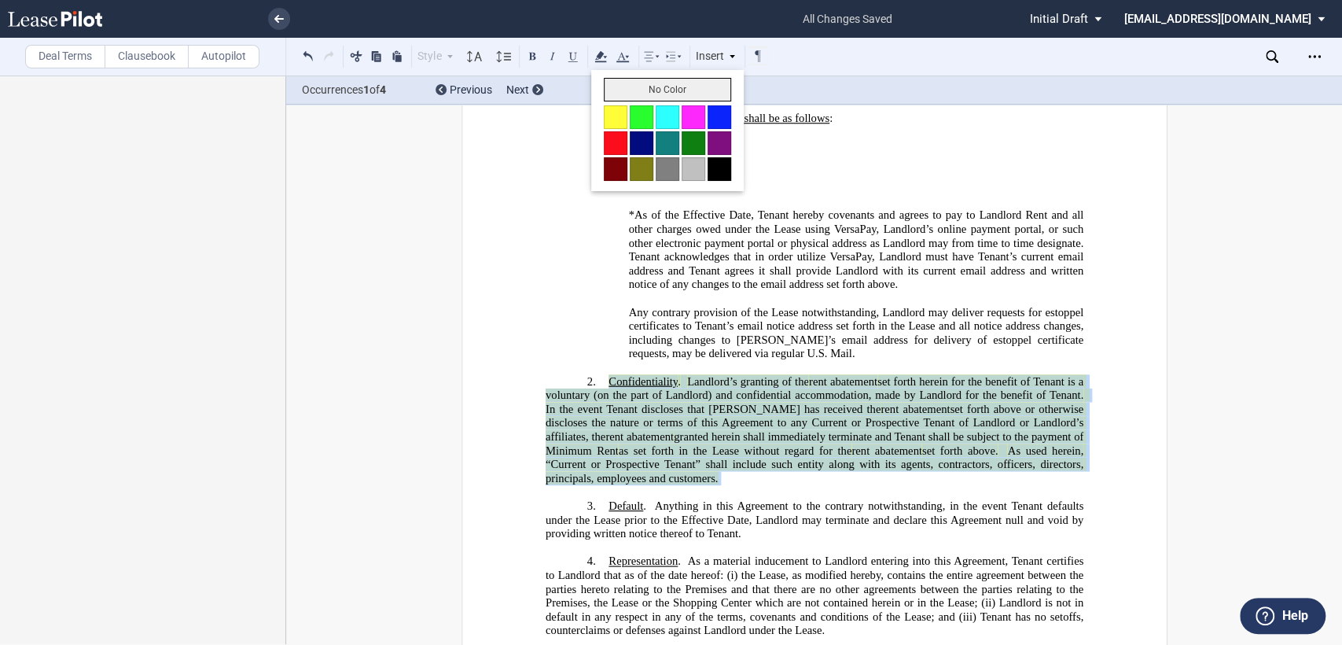
click at [624, 90] on button "No Color" at bounding box center [667, 90] width 127 height 24
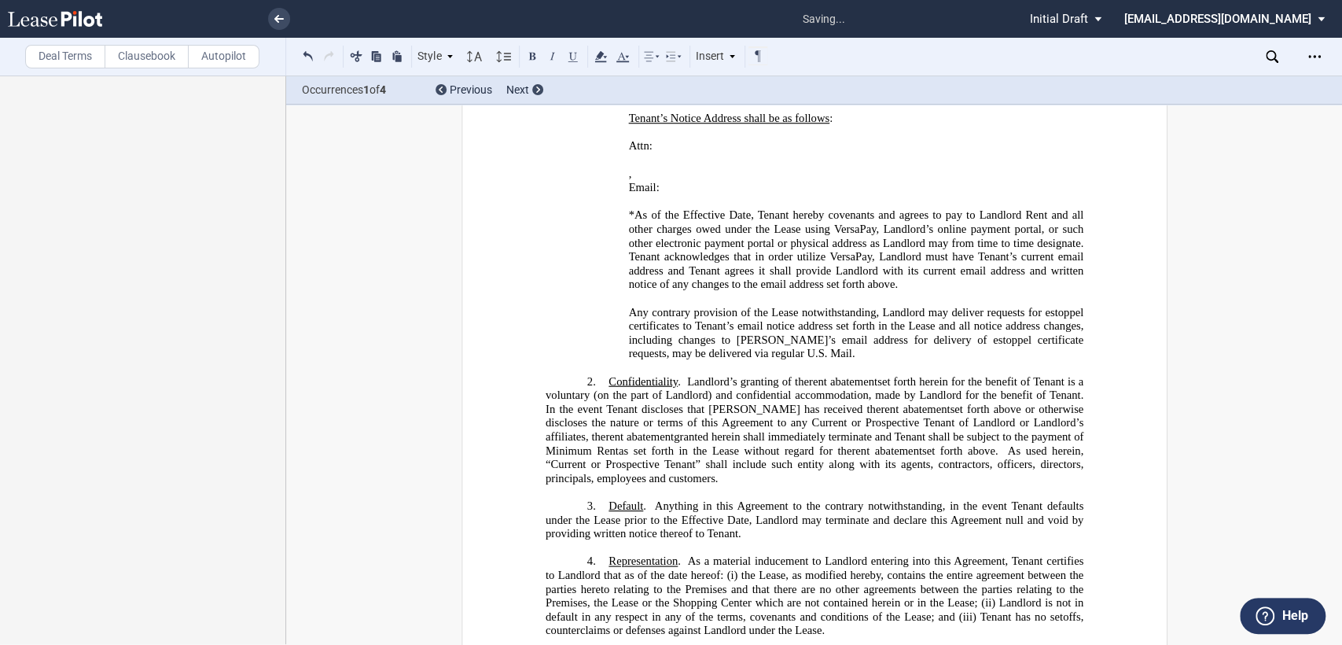
click at [788, 485] on p "﻿" at bounding box center [814, 492] width 538 height 14
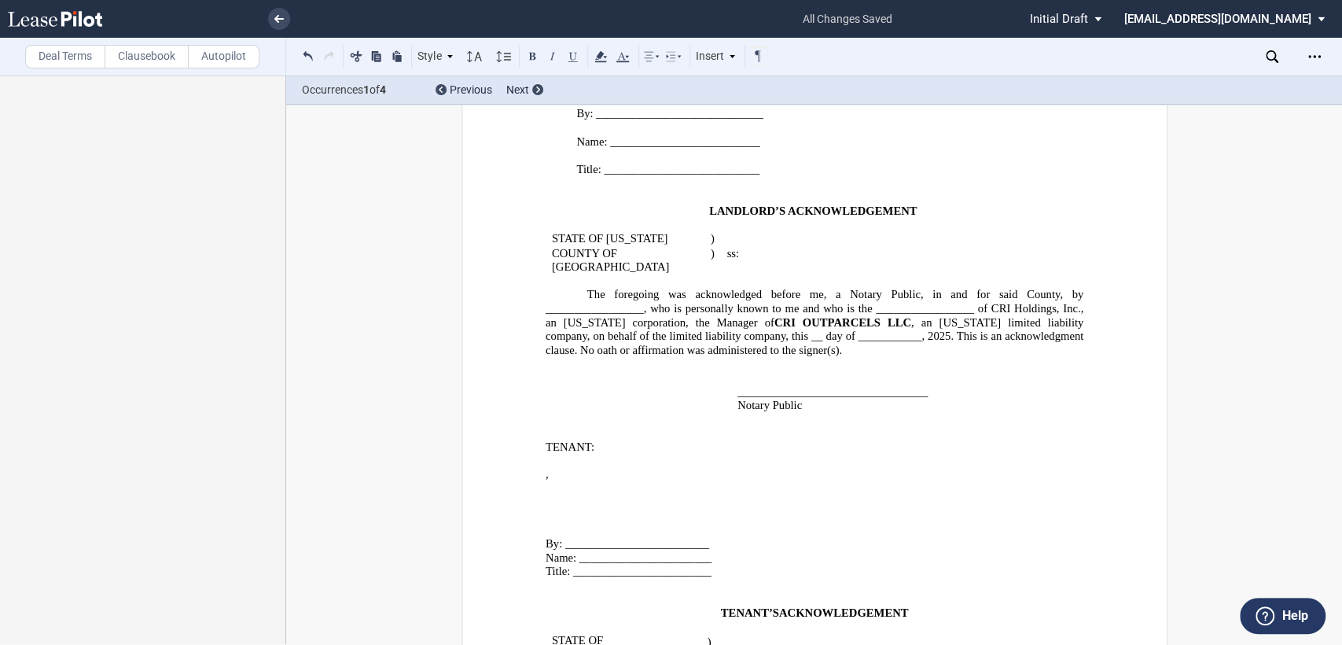
scroll to position [2835, 0]
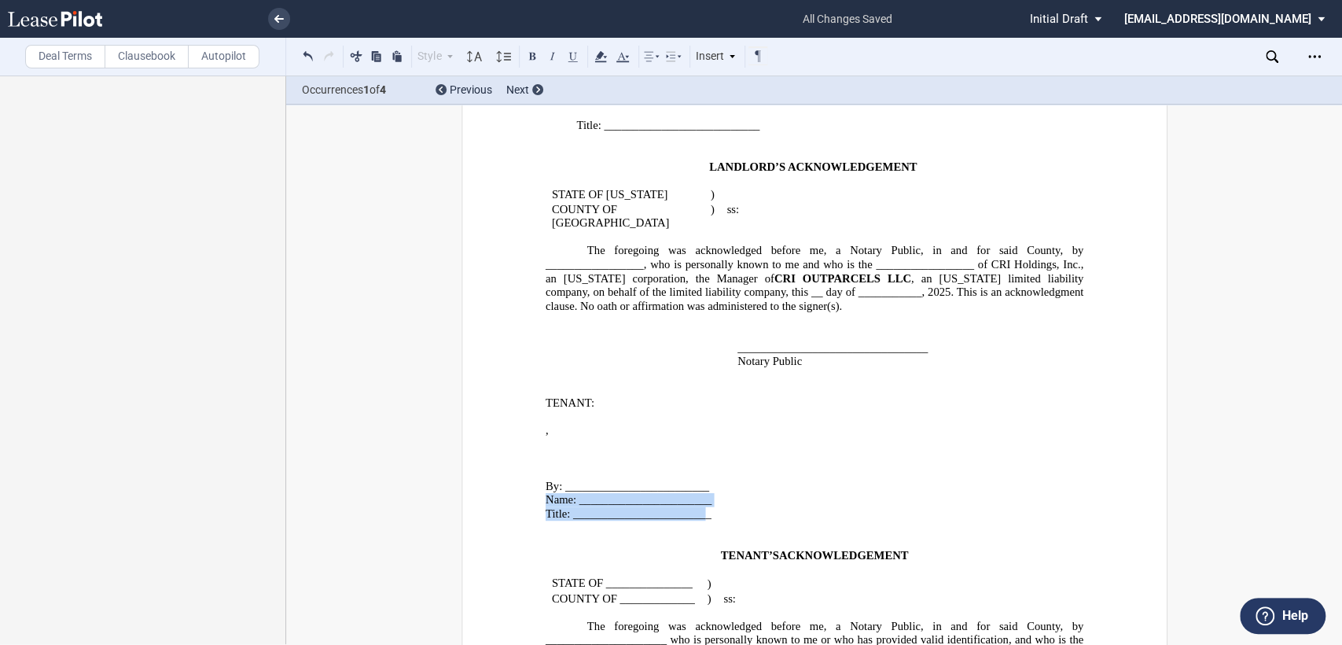
drag, startPoint x: 540, startPoint y: 293, endPoint x: 704, endPoint y: 304, distance: 164.0
click at [704, 410] on div "﻿ ﻿ ﻿ , ﻿ ﻿ ﻿ ﻿ ﻿ ﻿ ﻿ ﻿ By: _________________________ Name: ___________________…" at bounding box center [814, 570] width 538 height 320
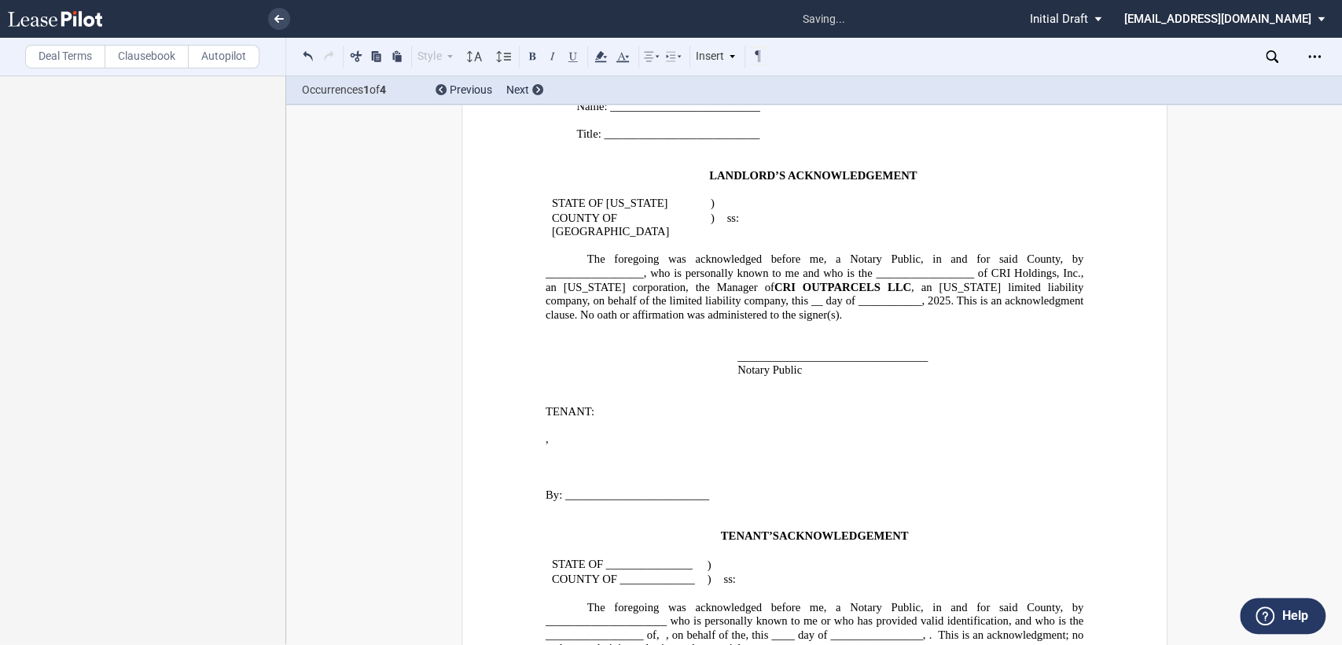
scroll to position [2826, 0]
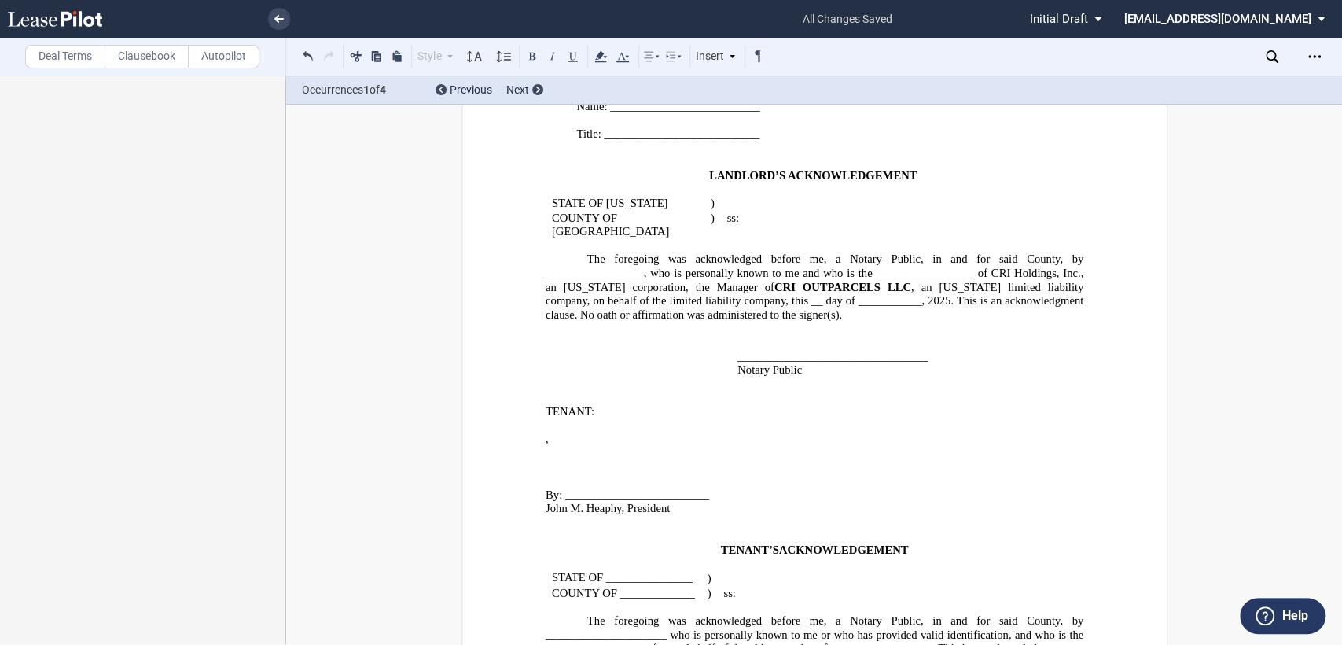
click at [600, 572] on span "STATE OF _______________" at bounding box center [621, 578] width 141 height 13
drag, startPoint x: 616, startPoint y: 379, endPoint x: 627, endPoint y: 374, distance: 12.3
click at [617, 587] on span "COUNTY OF _____________" at bounding box center [622, 593] width 143 height 13
click at [652, 628] on span "jOHN M. Heaphy" at bounding box center [604, 634] width 95 height 13
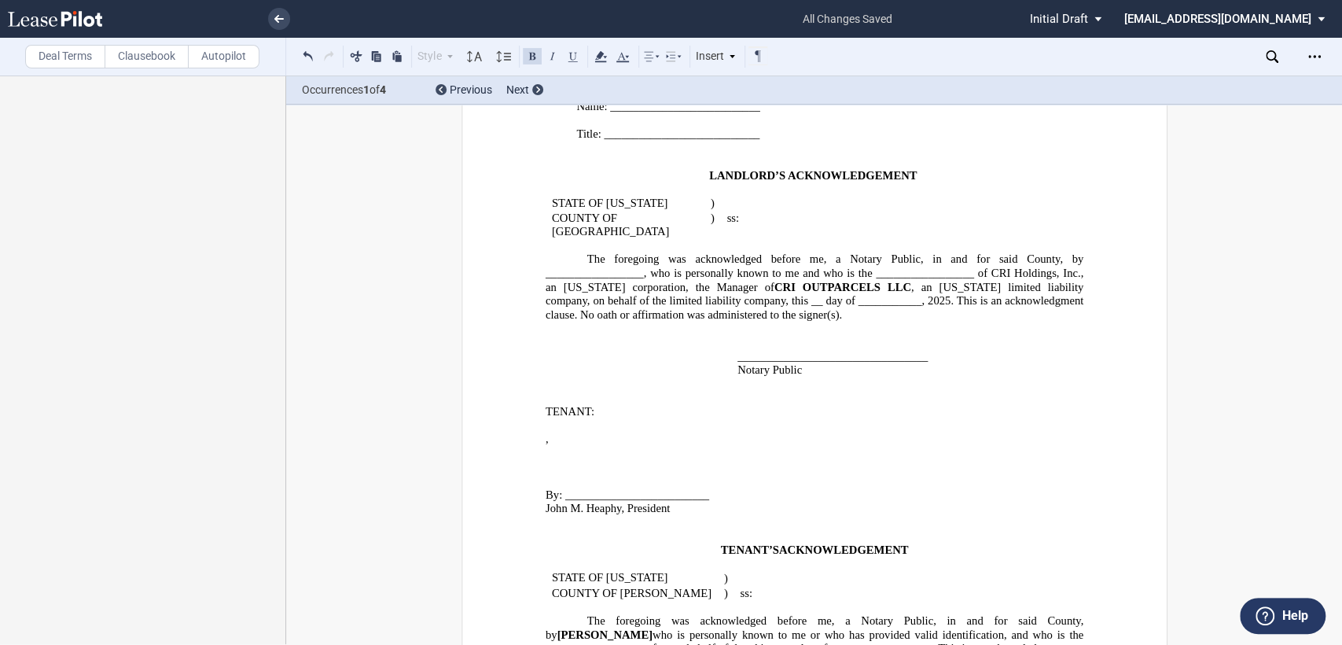
click at [652, 628] on span "jJohnOHN M. Heaphy" at bounding box center [604, 634] width 95 height 13
click at [652, 628] on span "jJohn M. Heaphy" at bounding box center [604, 634] width 95 height 13
click at [969, 615] on span "The foregoing was acknowledged before me, a Notary Public, in and for said Coun…" at bounding box center [815, 635] width 541 height 41
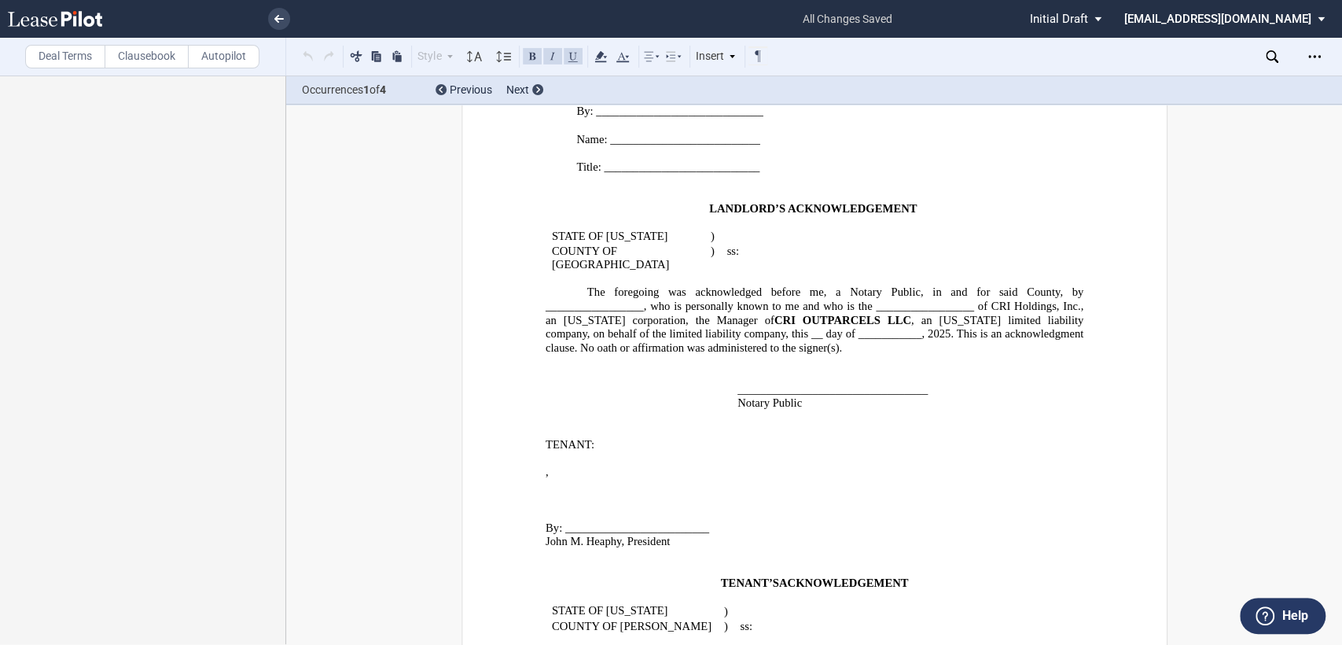
drag, startPoint x: 856, startPoint y: 557, endPoint x: 961, endPoint y: 572, distance: 106.5
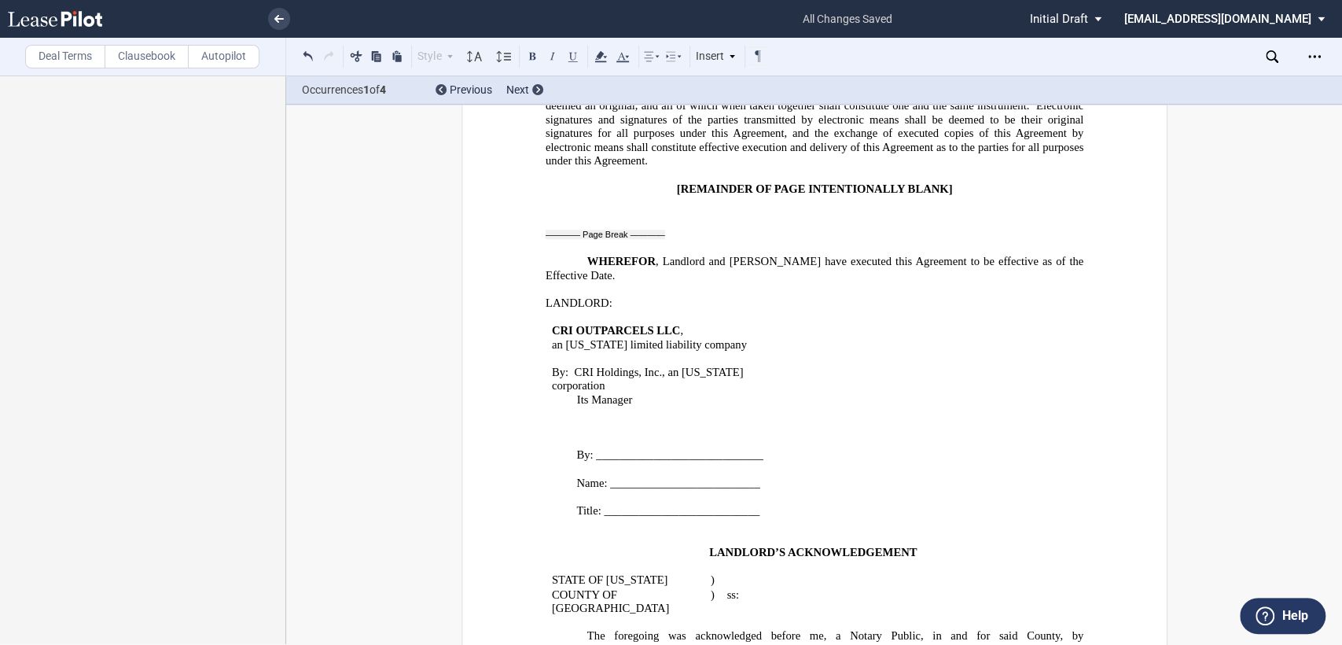
scroll to position [2432, 0]
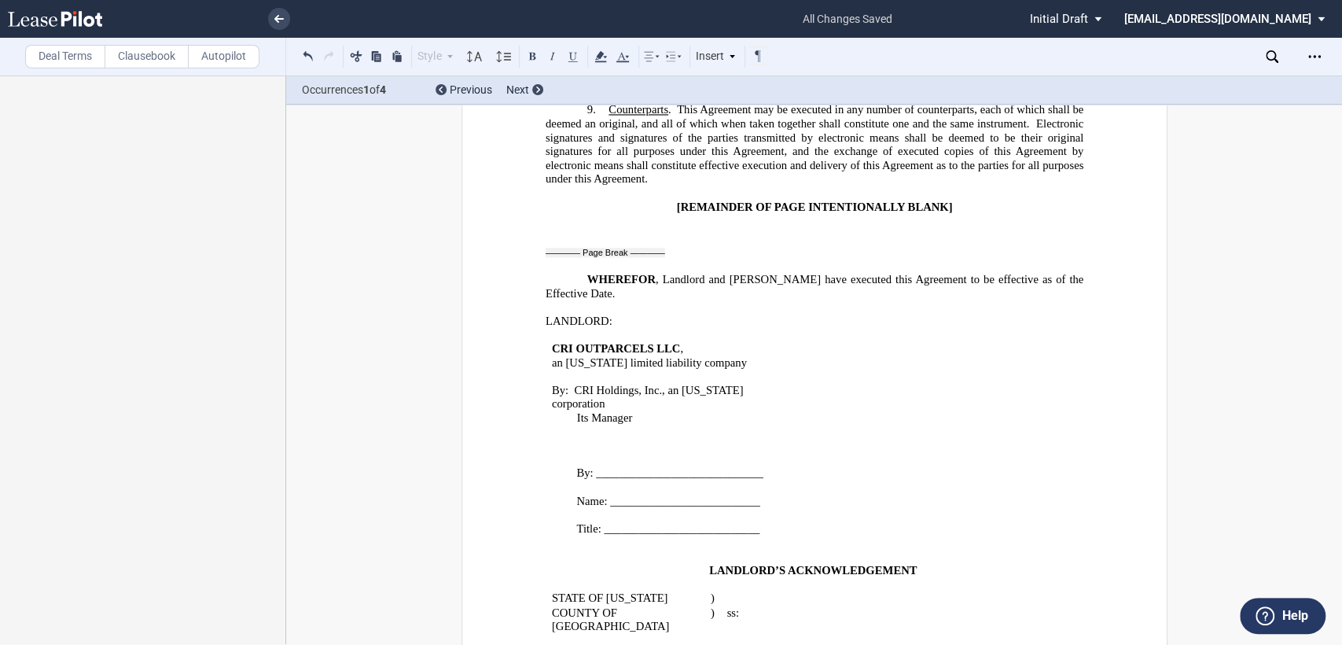
click at [50, 54] on label "Deal Terms" at bounding box center [65, 57] width 80 height 24
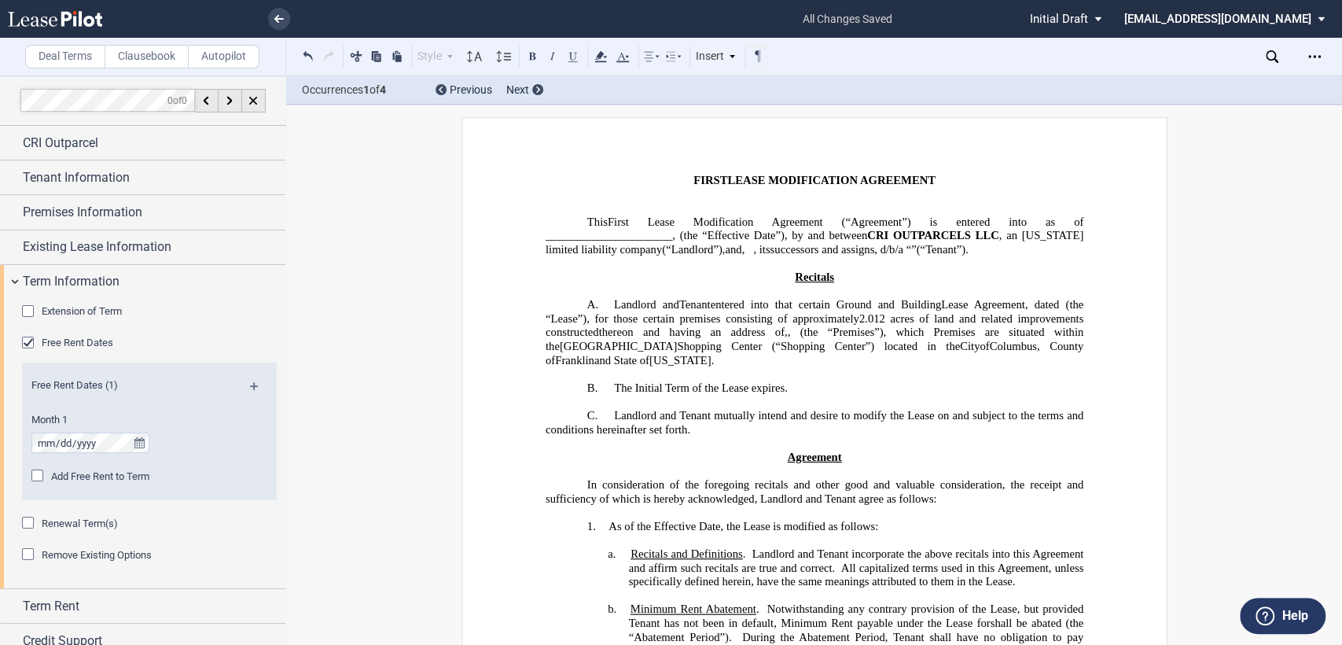
scroll to position [0, 0]
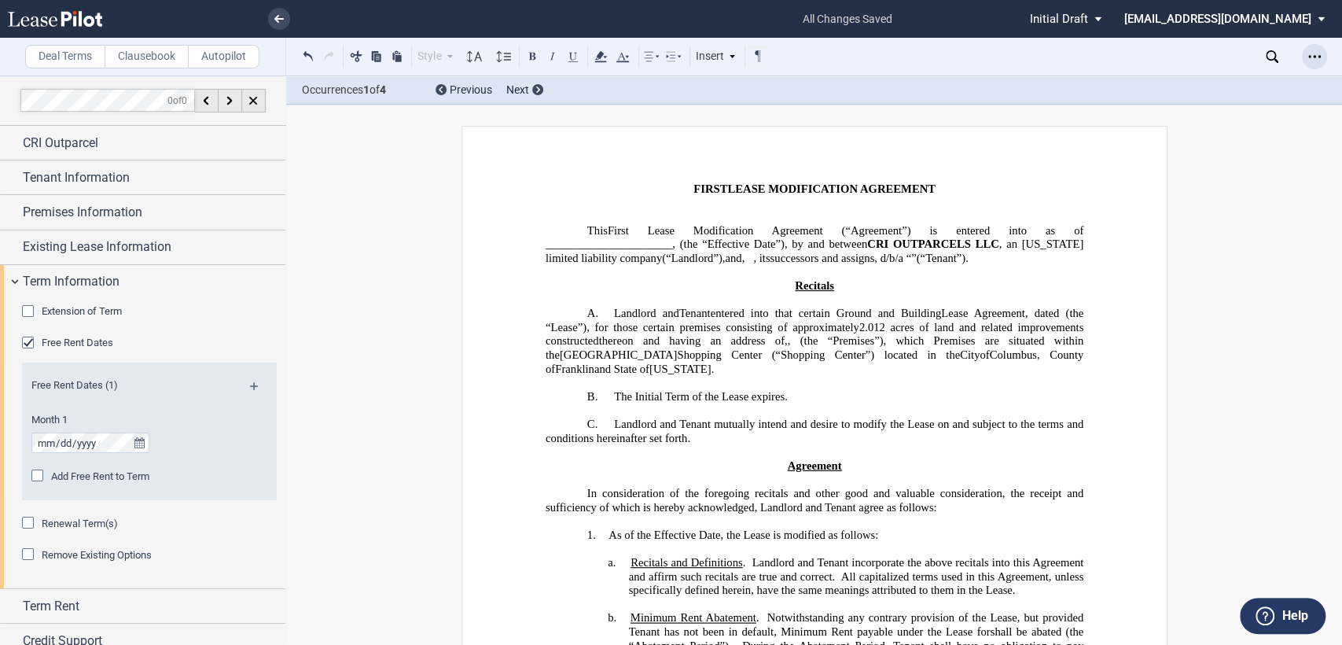
click at [1317, 55] on icon "Open Lease options menu" at bounding box center [1315, 56] width 13 height 13
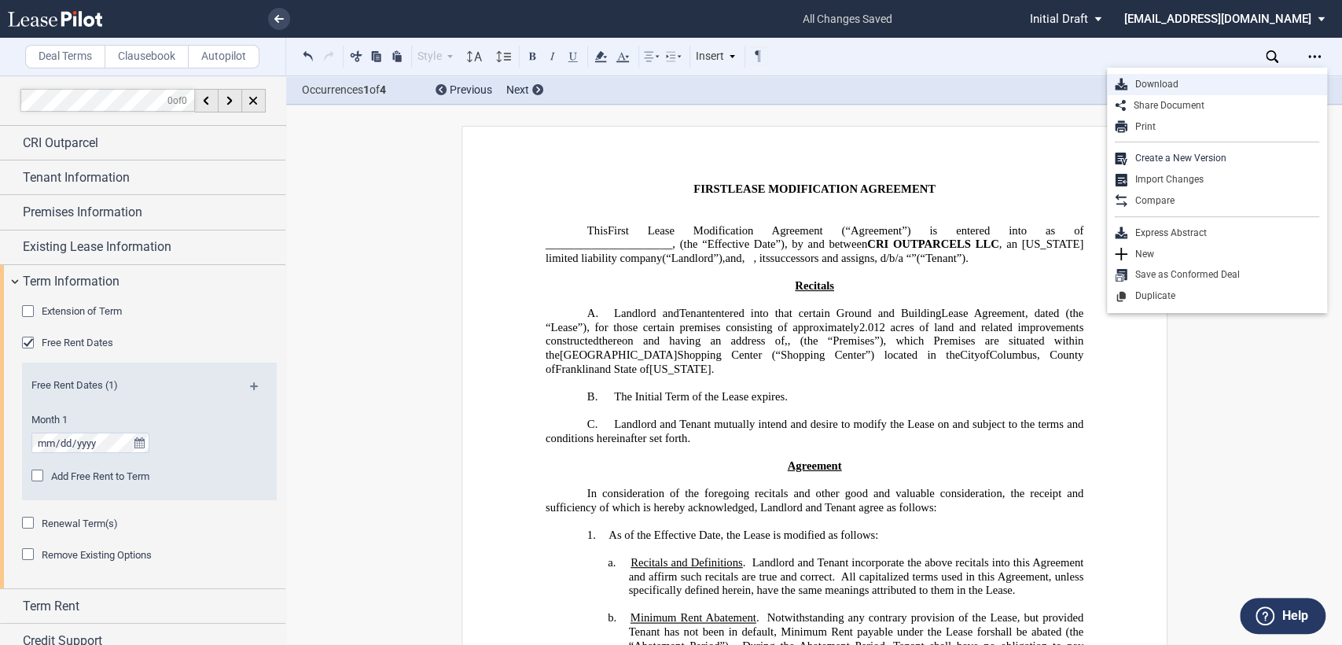
click at [1153, 83] on div "Download" at bounding box center [1224, 84] width 192 height 13
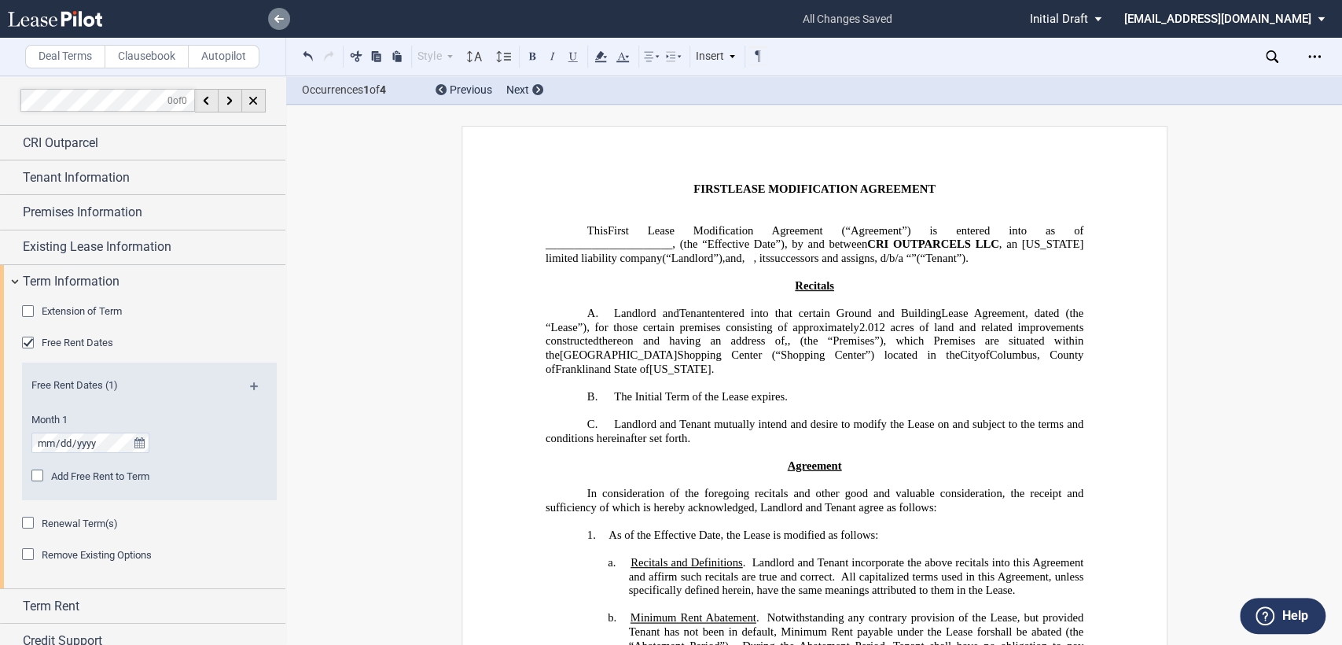
click at [280, 19] on use at bounding box center [278, 19] width 9 height 8
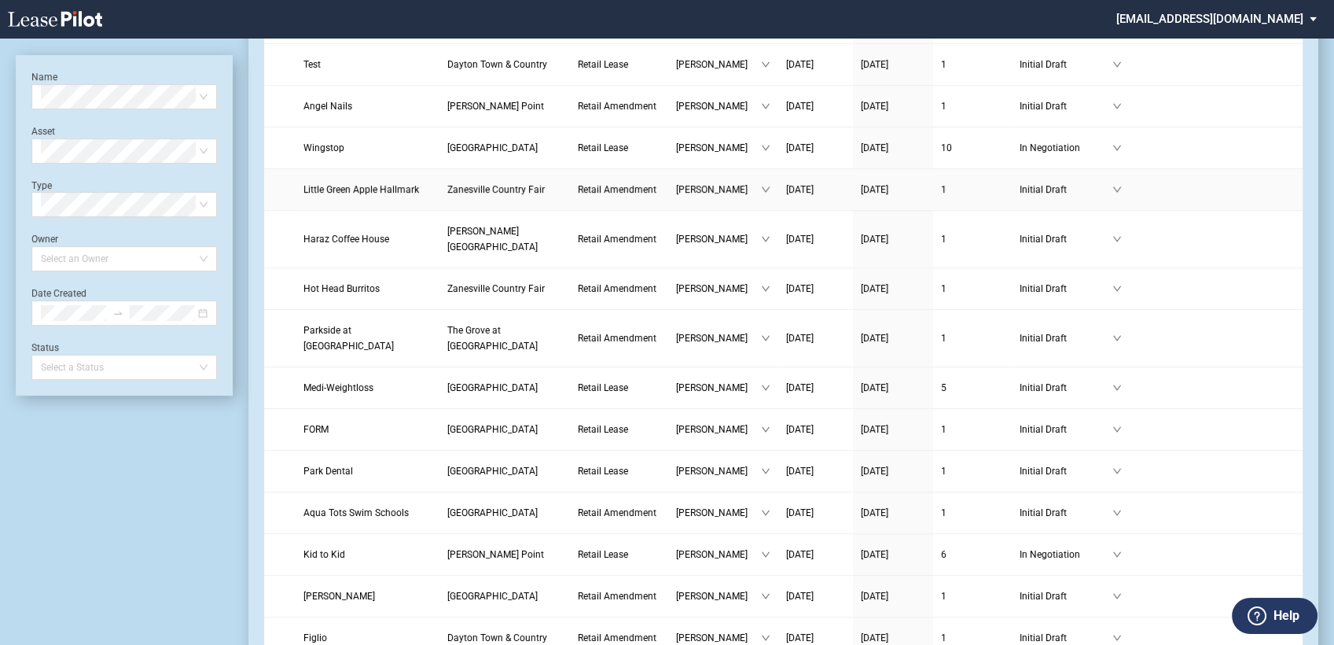
scroll to position [786, 0]
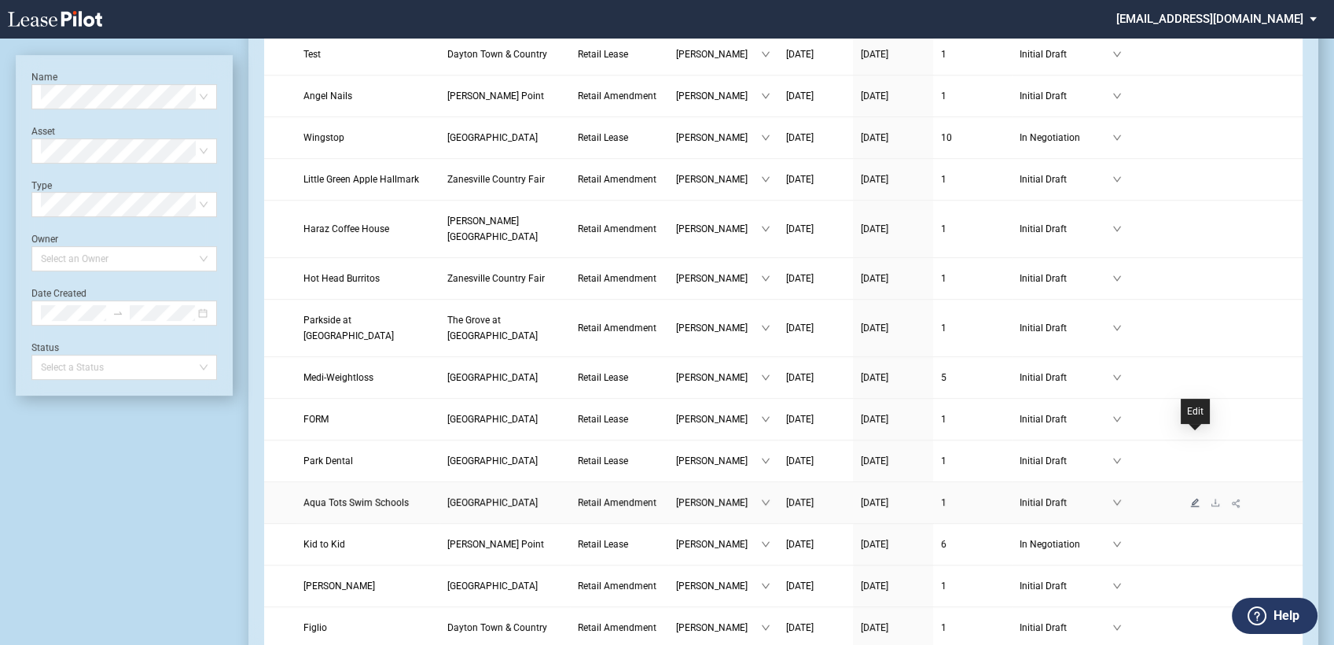
click at [1194, 498] on icon "edit" at bounding box center [1195, 502] width 9 height 9
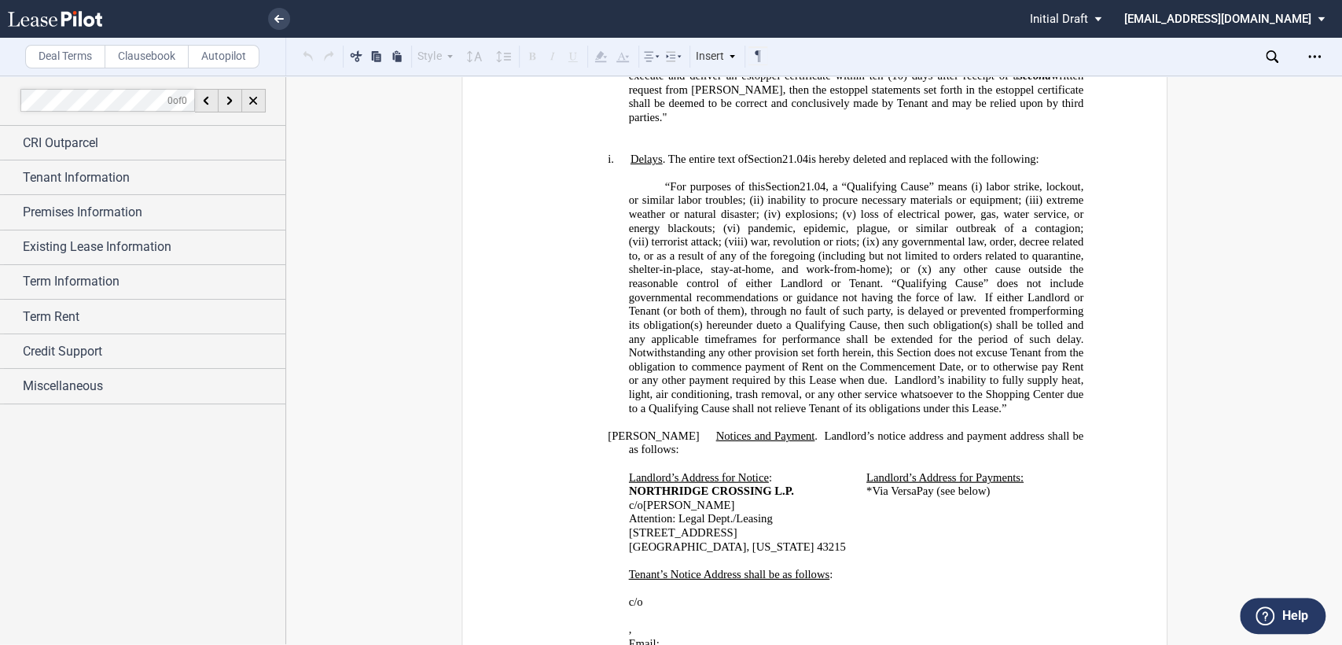
scroll to position [2009, 0]
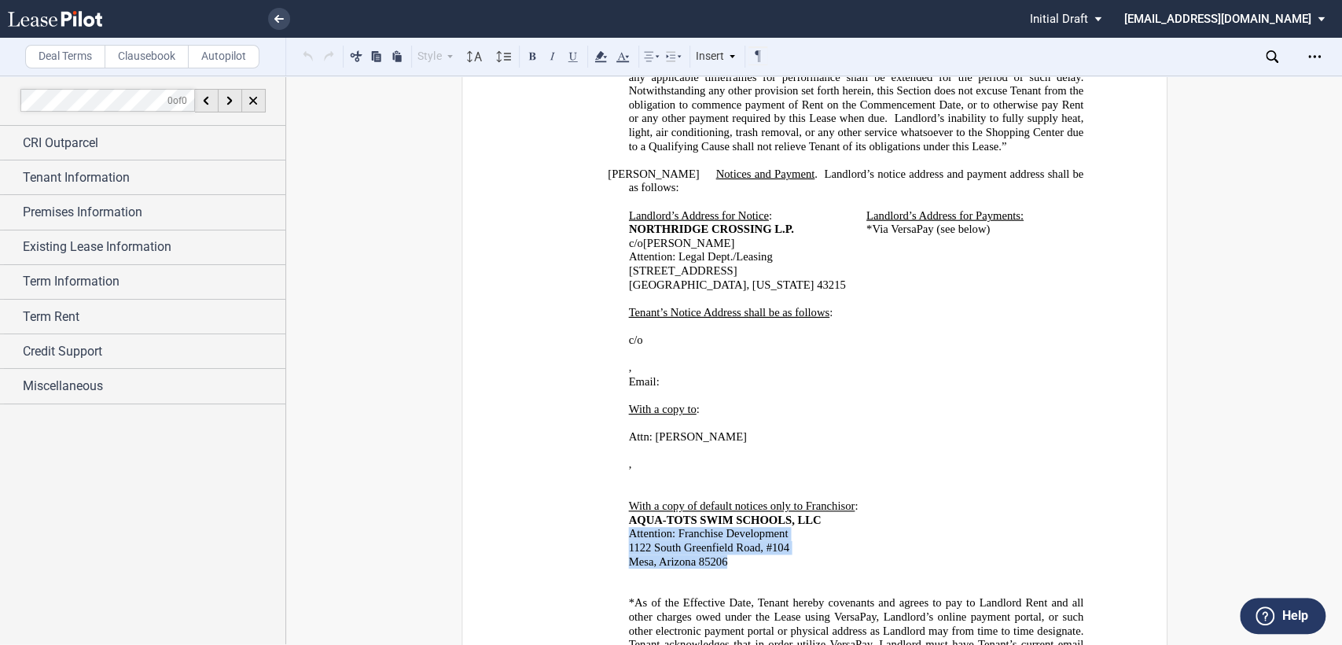
drag, startPoint x: 623, startPoint y: 418, endPoint x: 731, endPoint y: 440, distance: 110.1
click at [731, 499] on span "With a copy of default notices only to Franchisor : ﻿ AQUA-TOTS SWIM SCHOOLS, L…" at bounding box center [855, 540] width 455 height 83
click at [848, 554] on p "﻿Mesa, Arizona 85206" at bounding box center [855, 561] width 455 height 14
click at [279, 17] on icon at bounding box center [278, 19] width 9 height 8
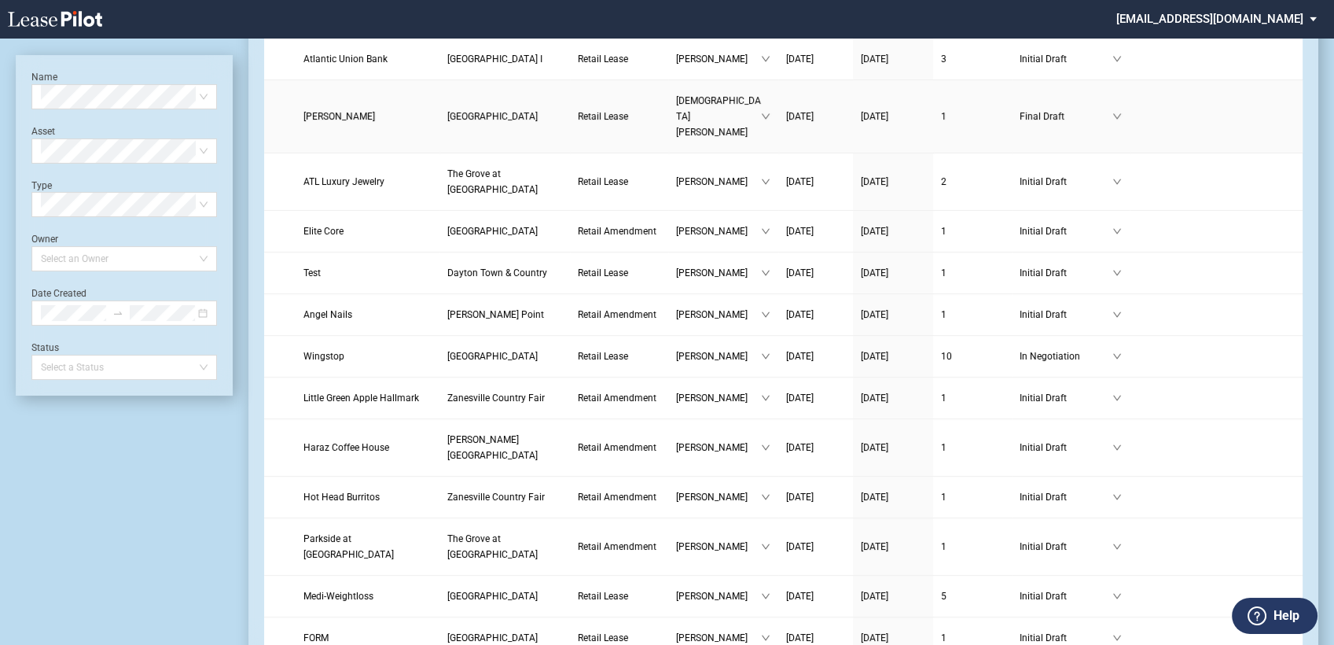
scroll to position [611, 0]
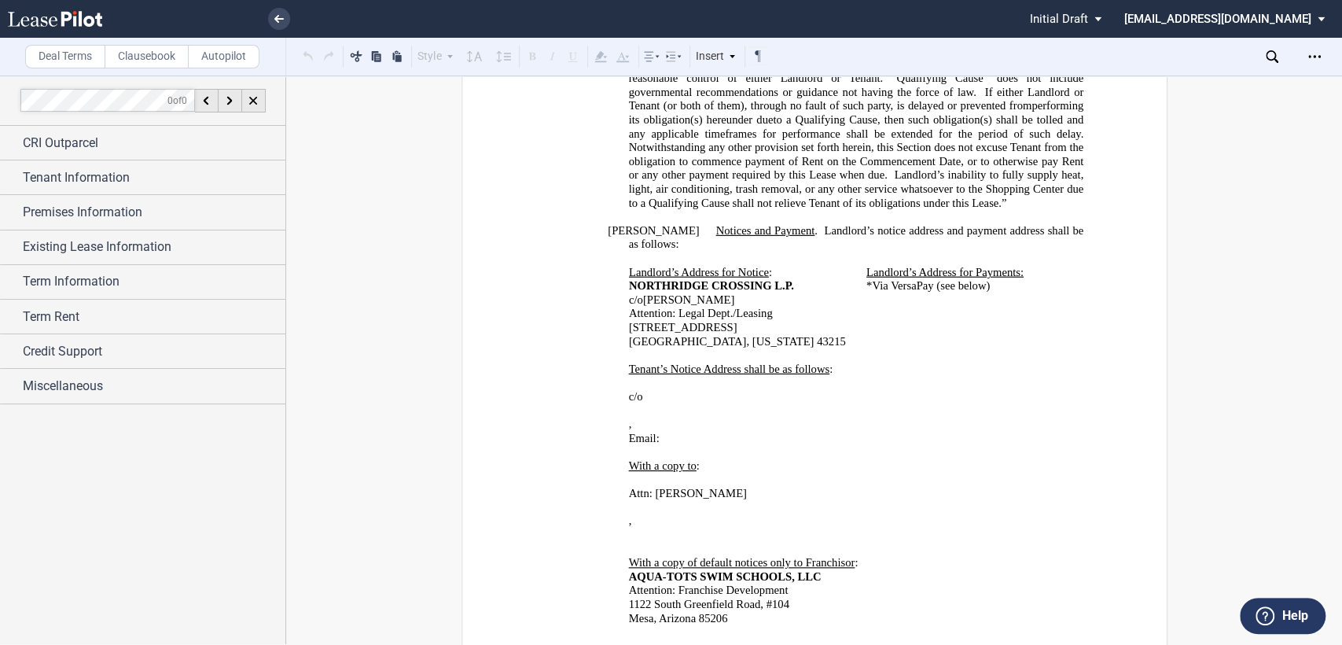
scroll to position [2097, 0]
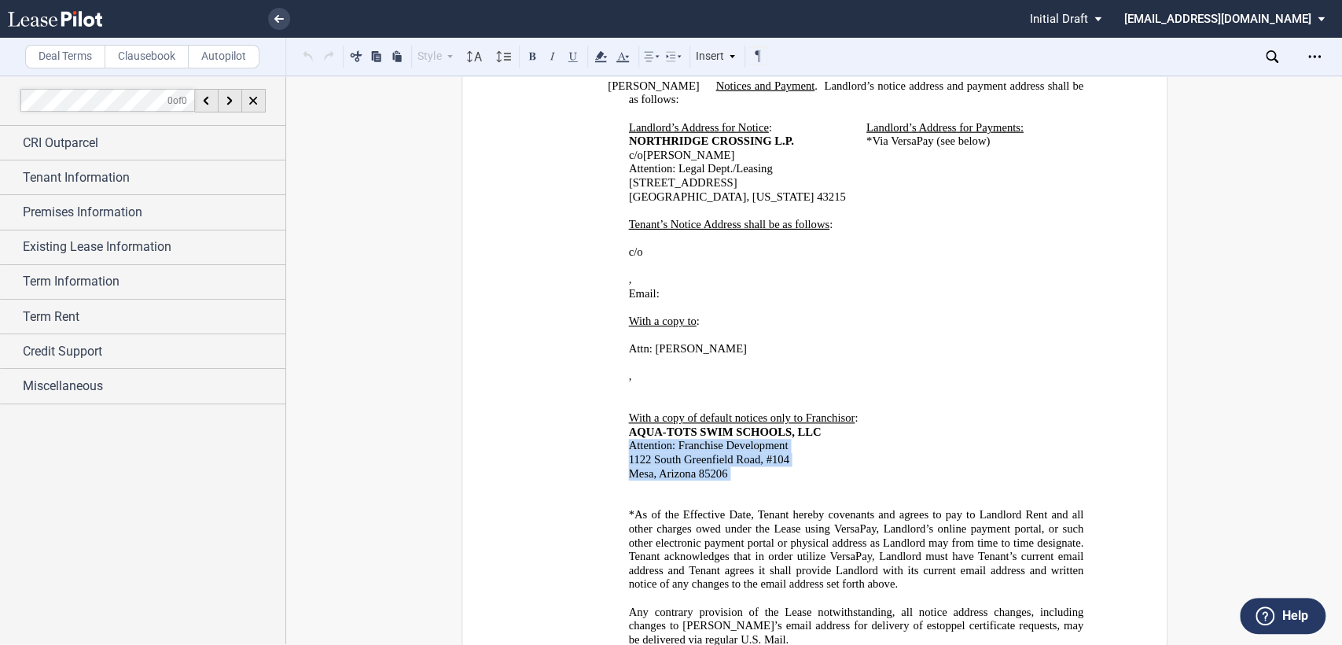
drag, startPoint x: 617, startPoint y: 327, endPoint x: 844, endPoint y: 360, distance: 228.9
click at [844, 398] on div "﻿ ﻿ With a copy of default notices only to Franchisor : ﻿ AQUA-TOTS SWIM SCHOOL…" at bounding box center [814, 446] width 538 height 97
click at [844, 481] on p "﻿" at bounding box center [855, 488] width 455 height 14
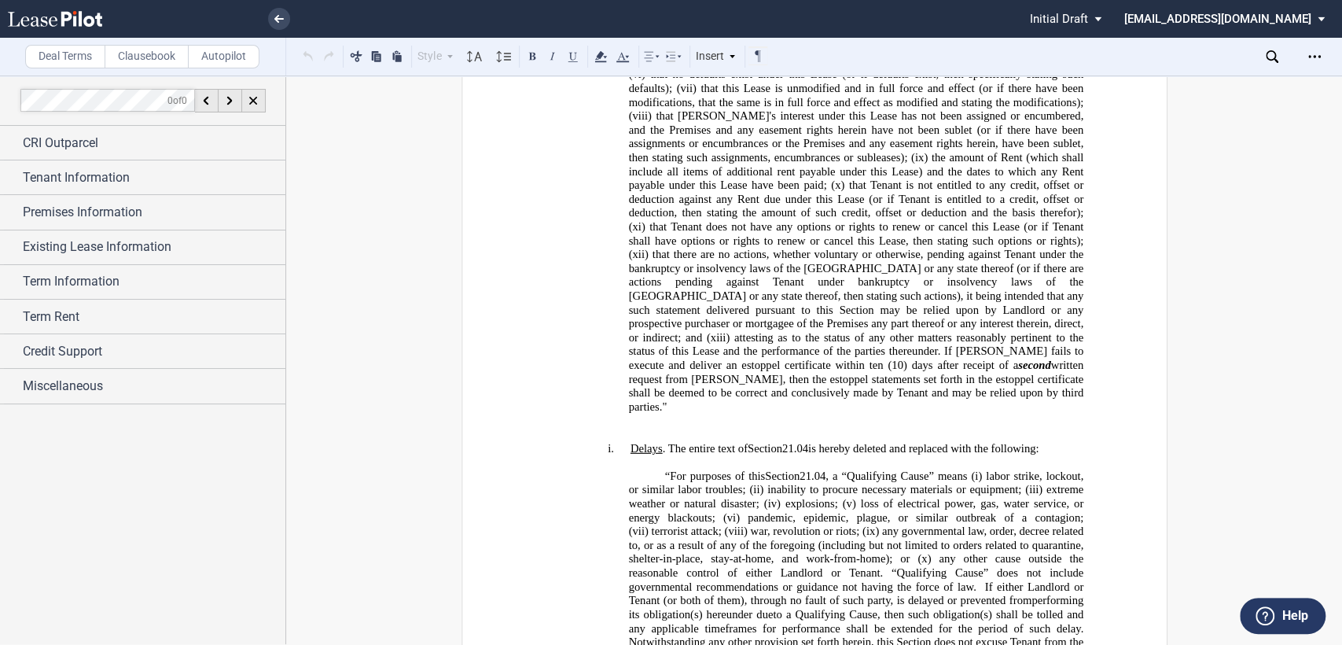
scroll to position [1048, 0]
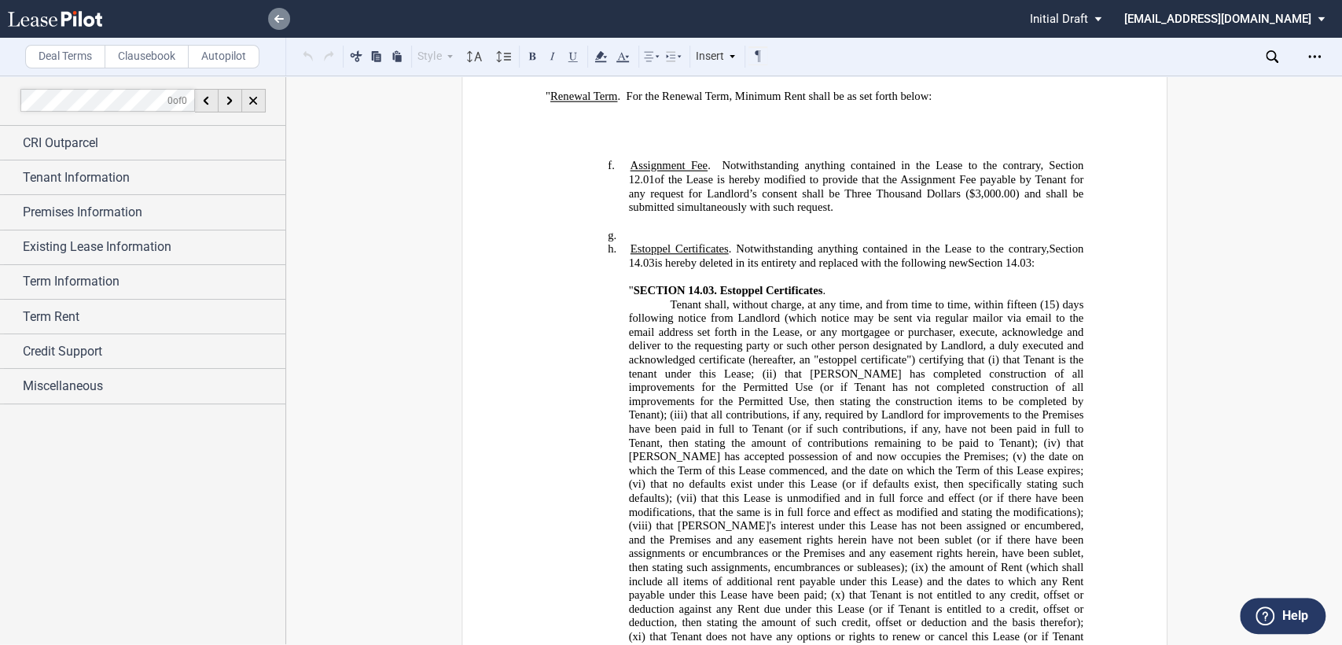
click at [282, 15] on icon at bounding box center [278, 19] width 9 height 8
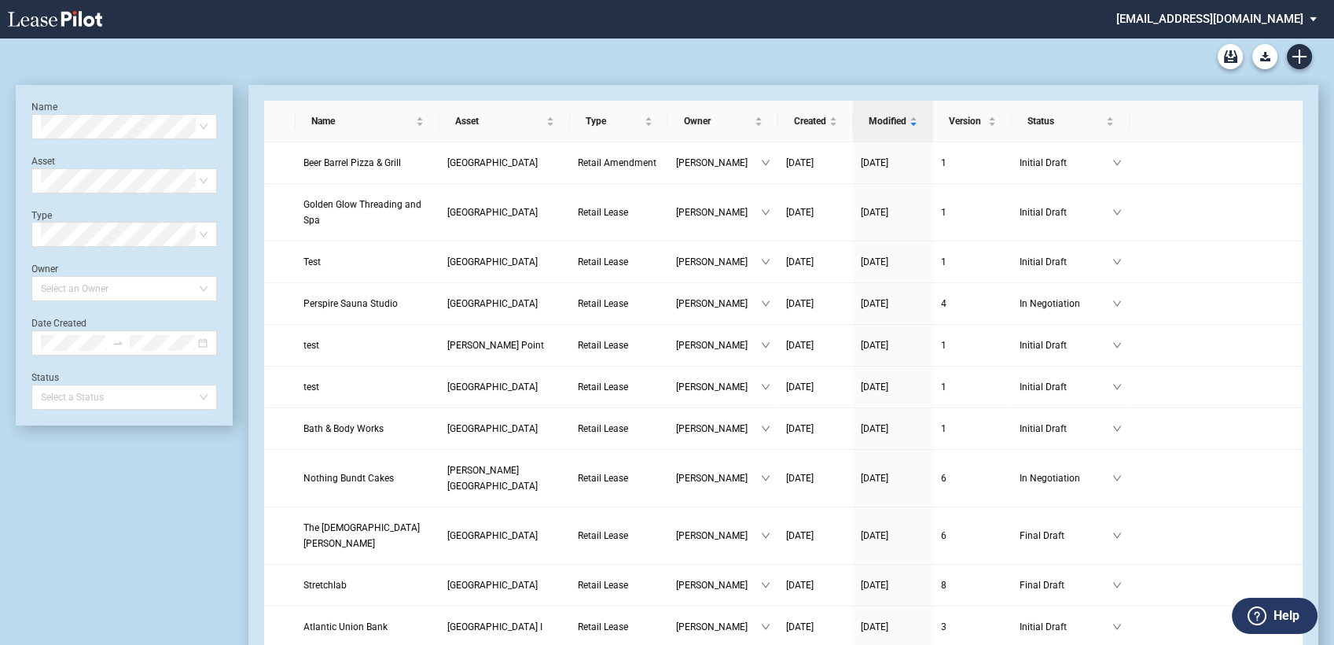
click at [1197, 19] on md-select "[EMAIL_ADDRESS][DOMAIN_NAME] Change Password 2-Factor Authentication Form Manag…" at bounding box center [1222, 17] width 215 height 35
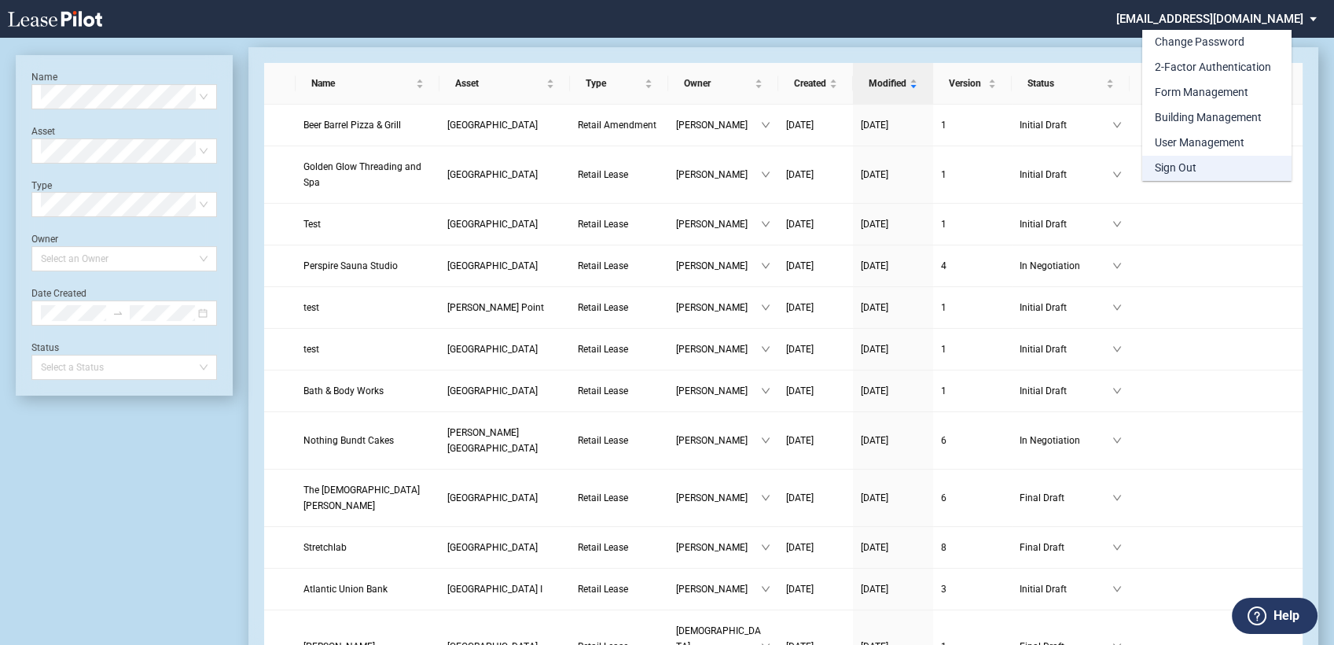
click at [1174, 168] on div "Sign Out" at bounding box center [1176, 168] width 42 height 16
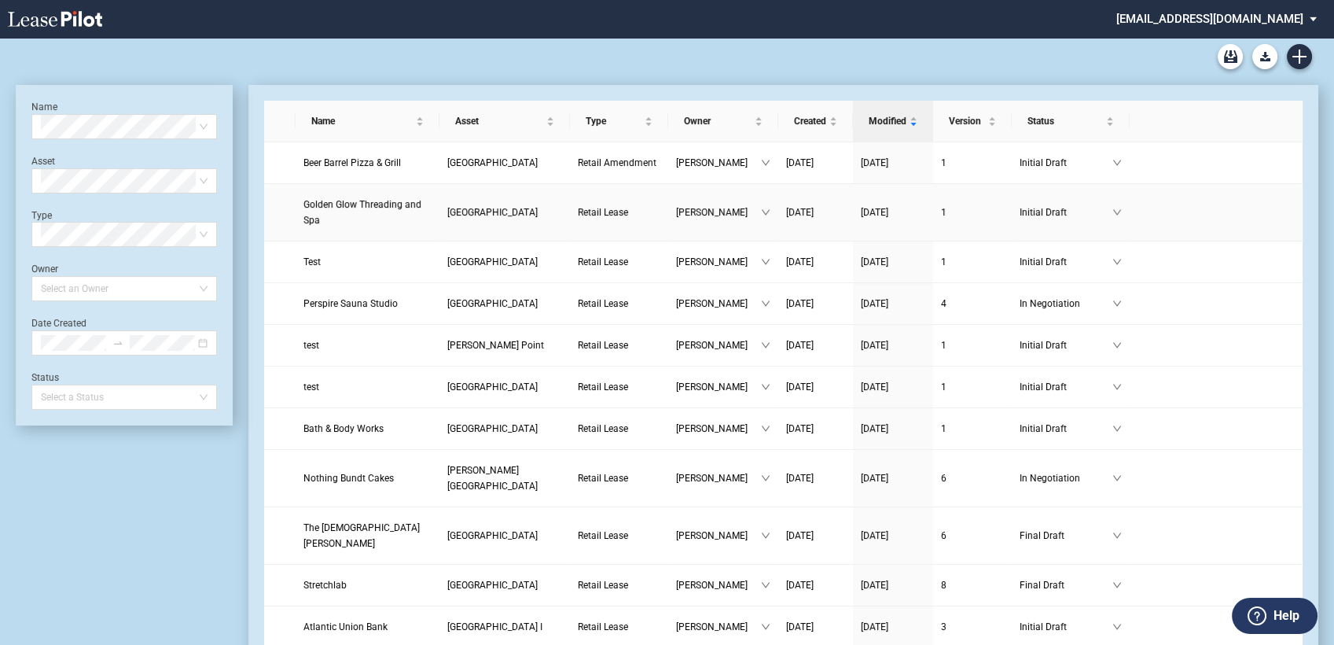
scroll to position [38, 0]
